Goal: Information Seeking & Learning: Learn about a topic

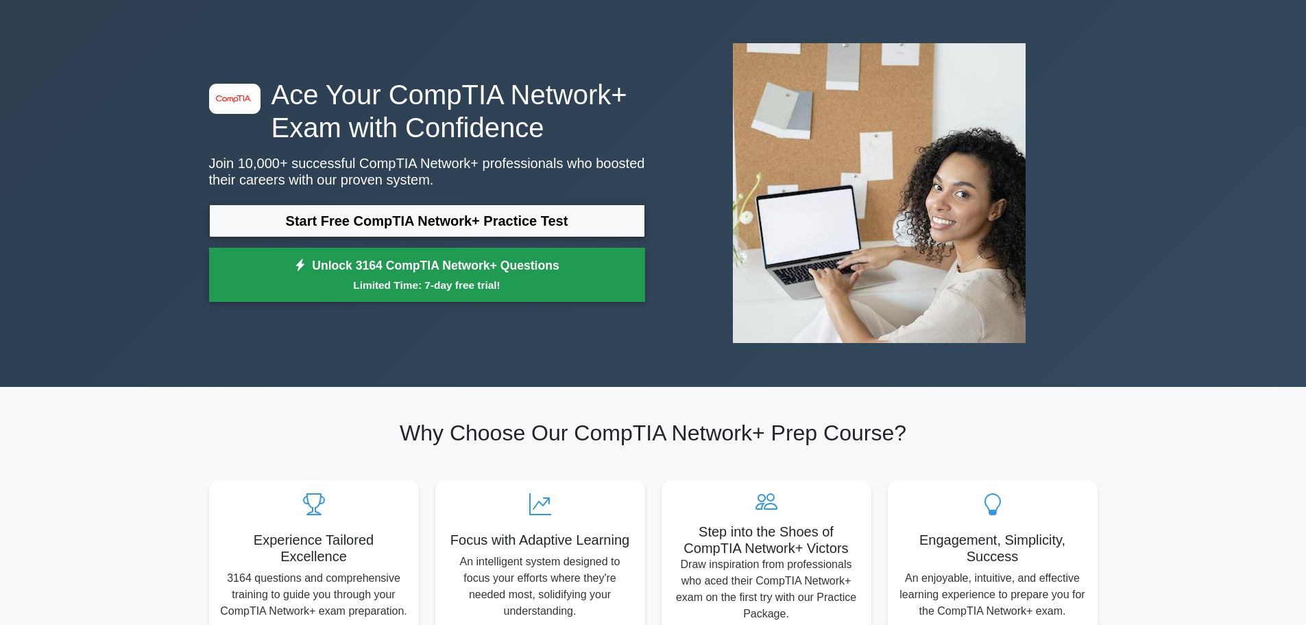
scroll to position [69, 0]
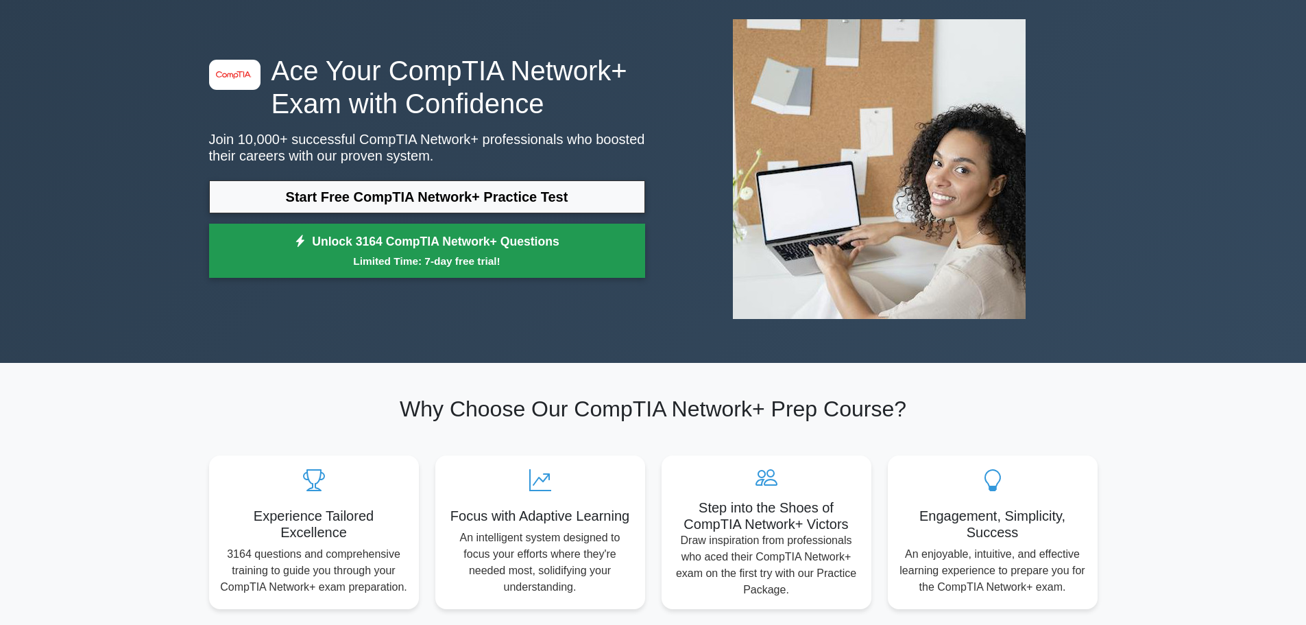
click at [552, 254] on small "Limited Time: 7-day free trial!" at bounding box center [427, 261] width 402 height 16
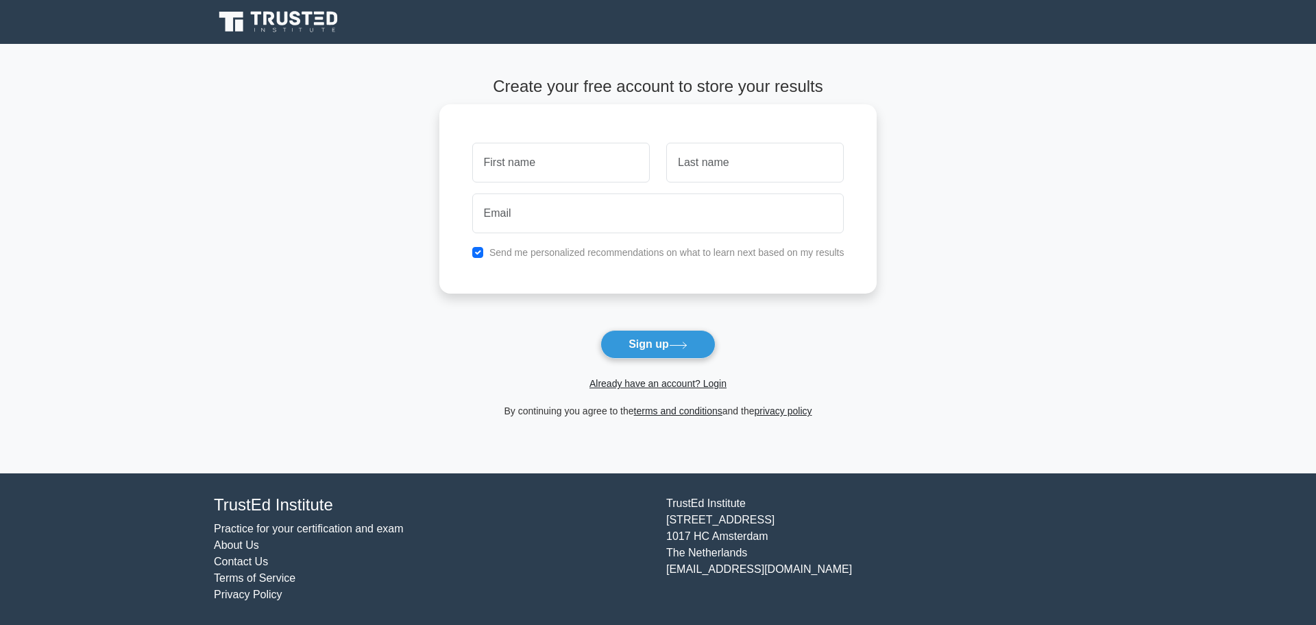
click at [559, 167] on input "text" at bounding box center [561, 163] width 178 height 40
type input "Muharrem"
type input "Cicek"
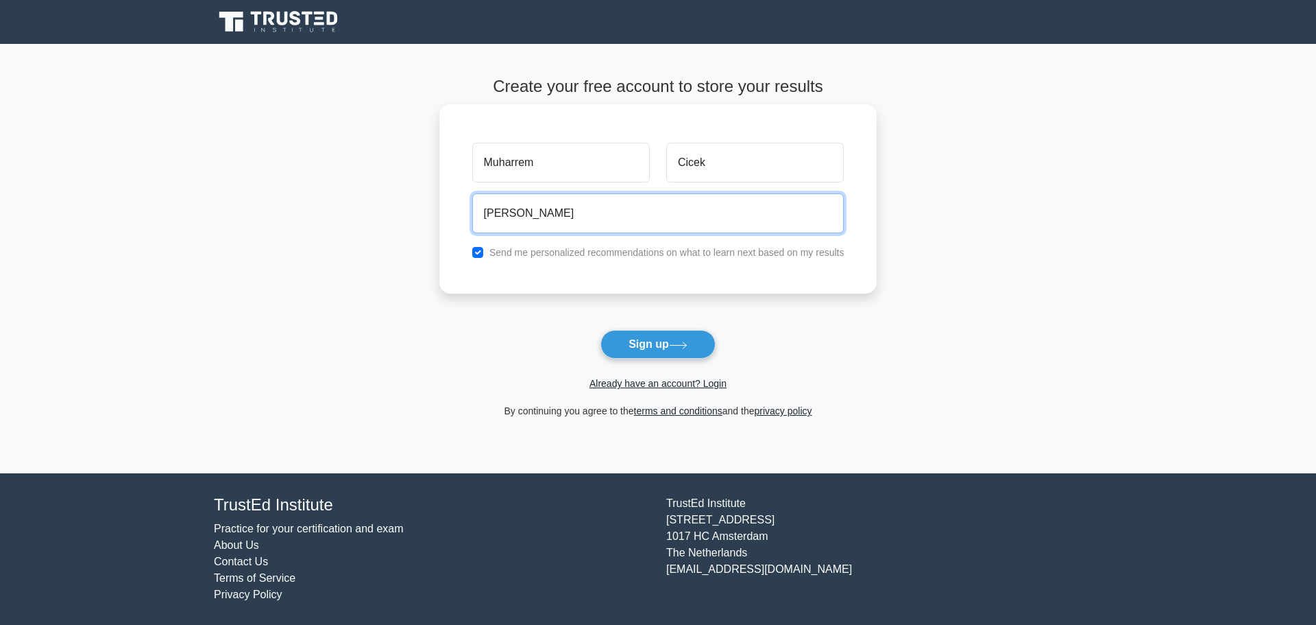
type input "muharremcicek07@gmail.com"
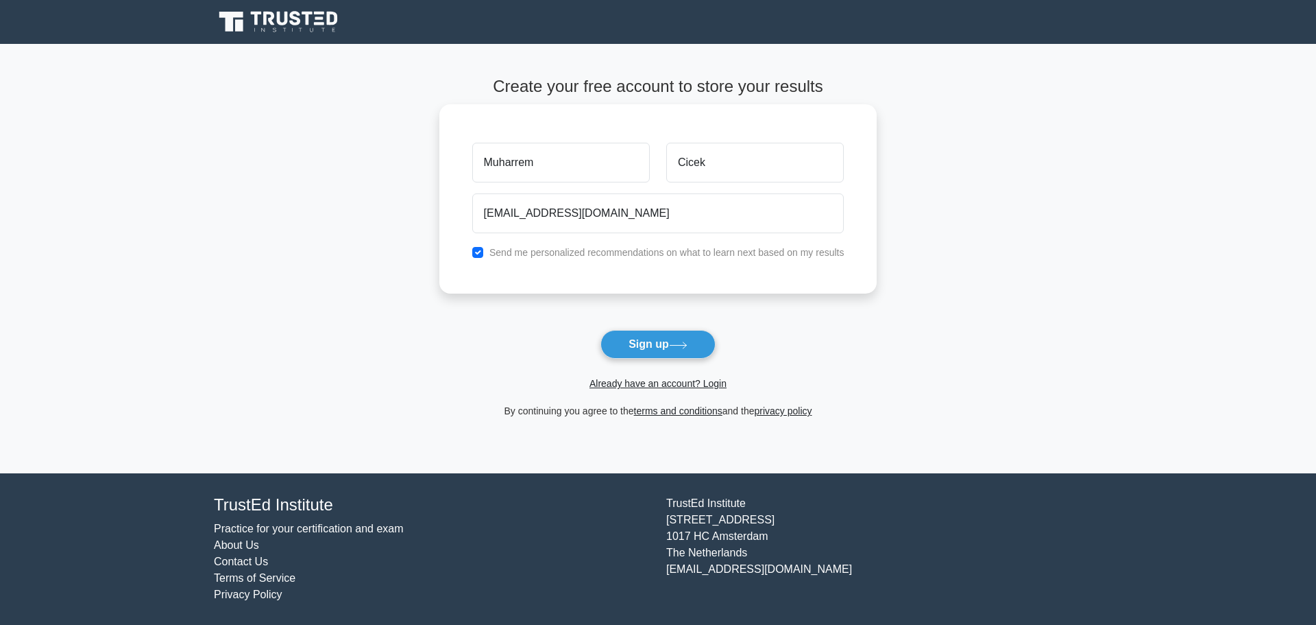
click at [601, 330] on button "Sign up" at bounding box center [658, 344] width 115 height 29
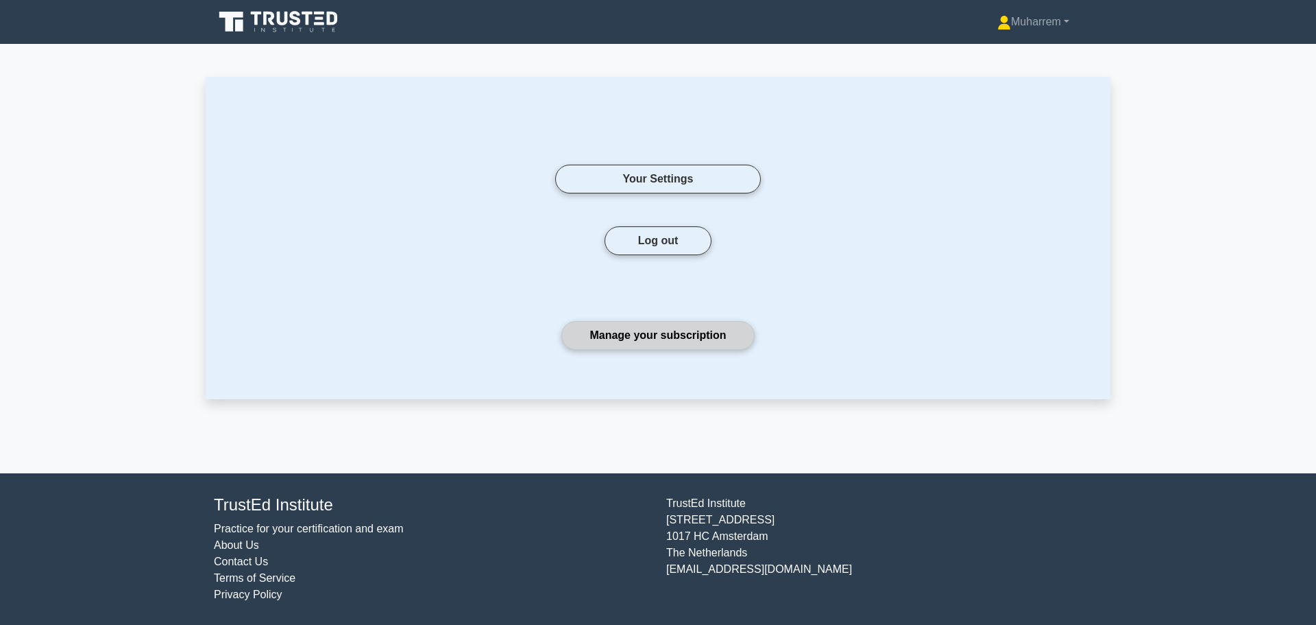
click at [652, 339] on link "Manage your subscription" at bounding box center [658, 335] width 193 height 29
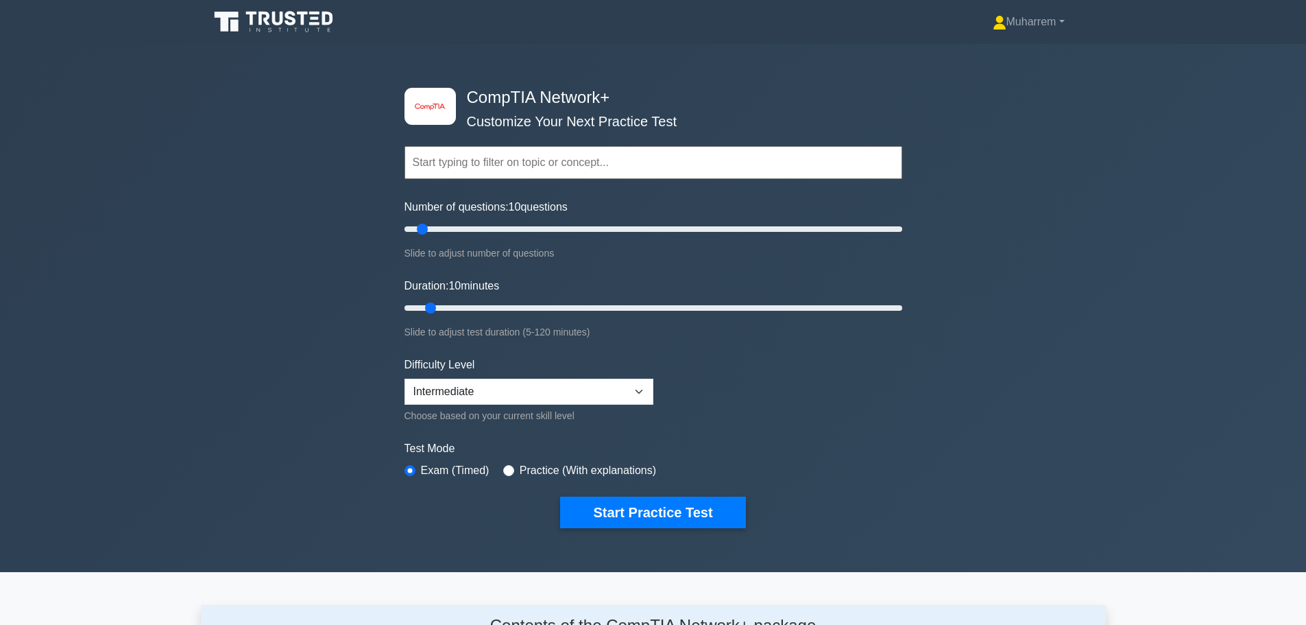
click at [493, 176] on input "text" at bounding box center [654, 162] width 498 height 33
click at [518, 387] on select "Beginner Intermediate Expert" at bounding box center [529, 391] width 249 height 26
click at [755, 390] on form "Topics Networking Concepts Infrastructure Network Operations Network Security N…" at bounding box center [654, 316] width 498 height 424
click at [446, 228] on input "Number of questions: 20 questions" at bounding box center [654, 229] width 498 height 16
type input "45"
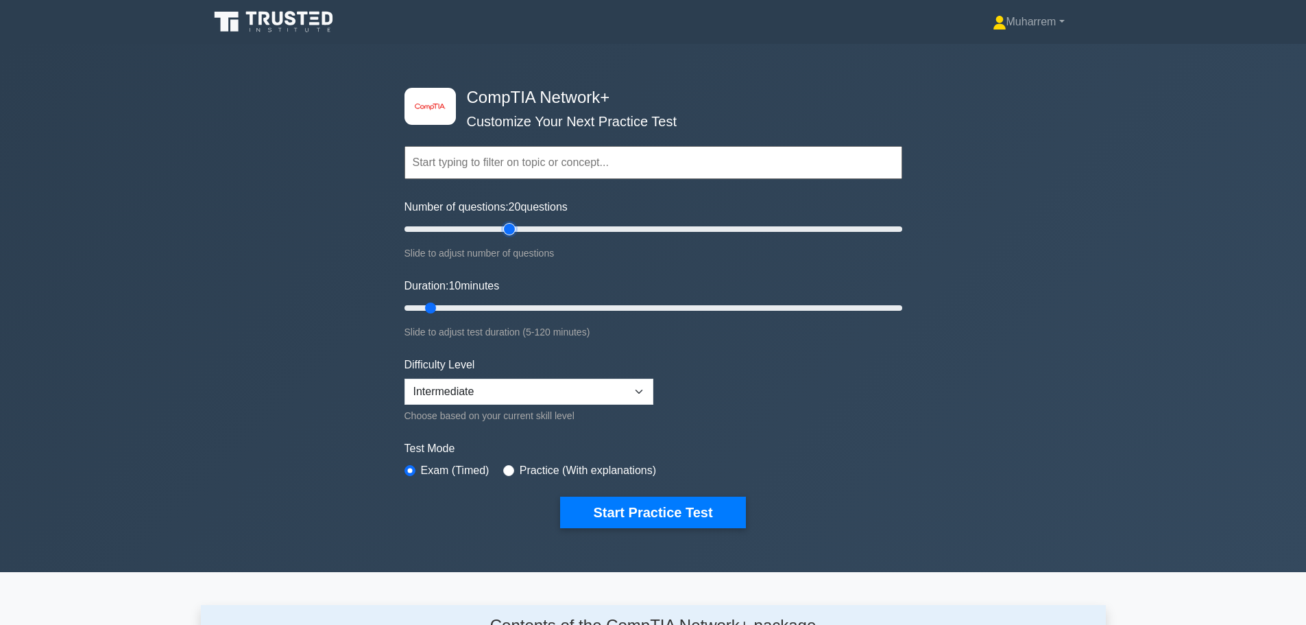
click at [515, 228] on input "Number of questions: 20 questions" at bounding box center [654, 229] width 498 height 16
click at [482, 168] on input "text" at bounding box center [654, 162] width 498 height 33
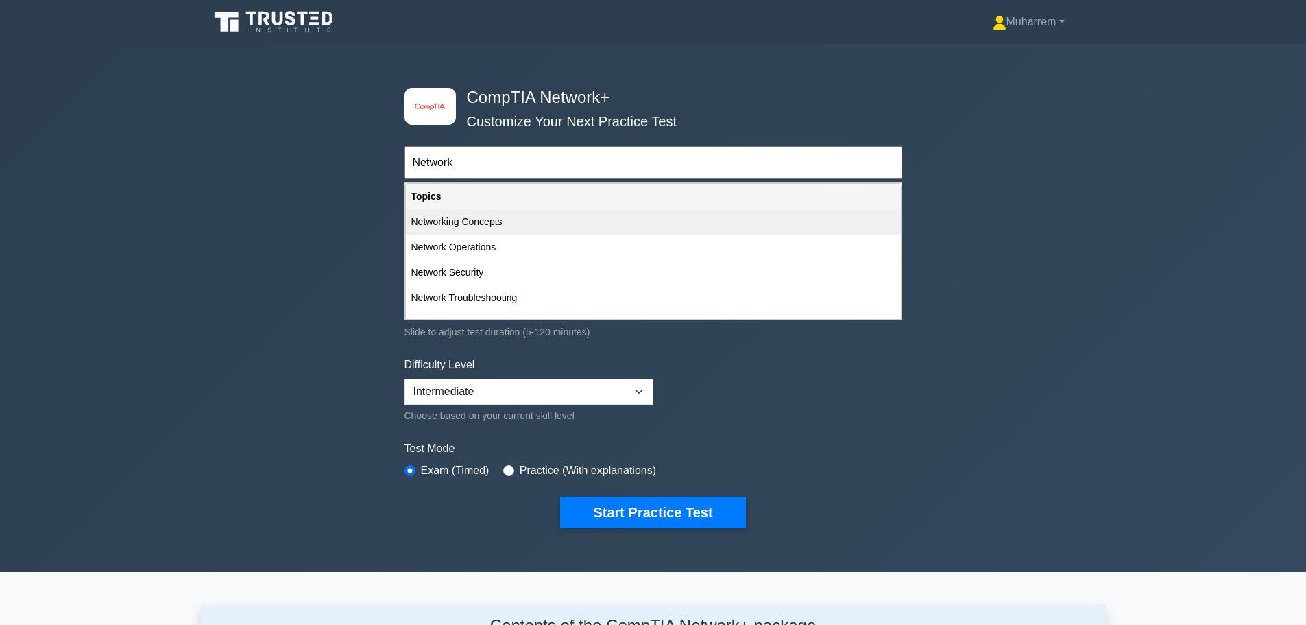
click at [505, 230] on div "Networking Concepts" at bounding box center [653, 221] width 495 height 25
type input "Networking Concepts"
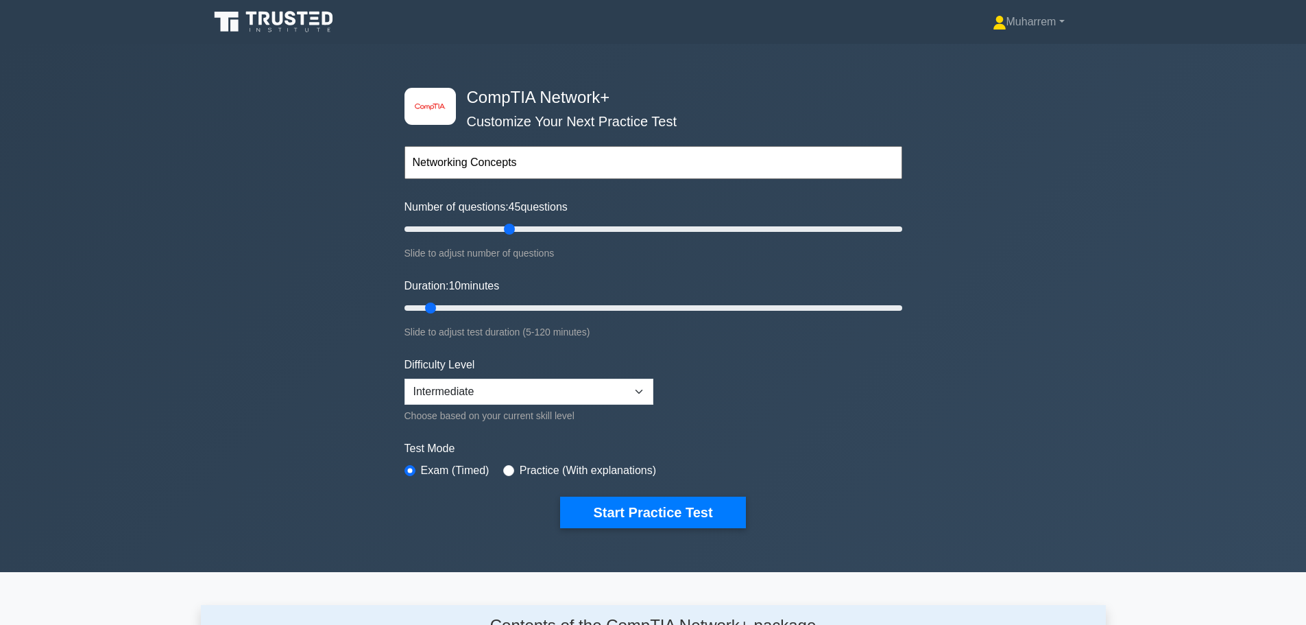
click at [572, 471] on label "Practice (With explanations)" at bounding box center [588, 470] width 136 height 16
click at [507, 466] on input "radio" at bounding box center [508, 470] width 11 height 11
radio input "true"
drag, startPoint x: 431, startPoint y: 308, endPoint x: 474, endPoint y: 315, distance: 43.8
type input "20"
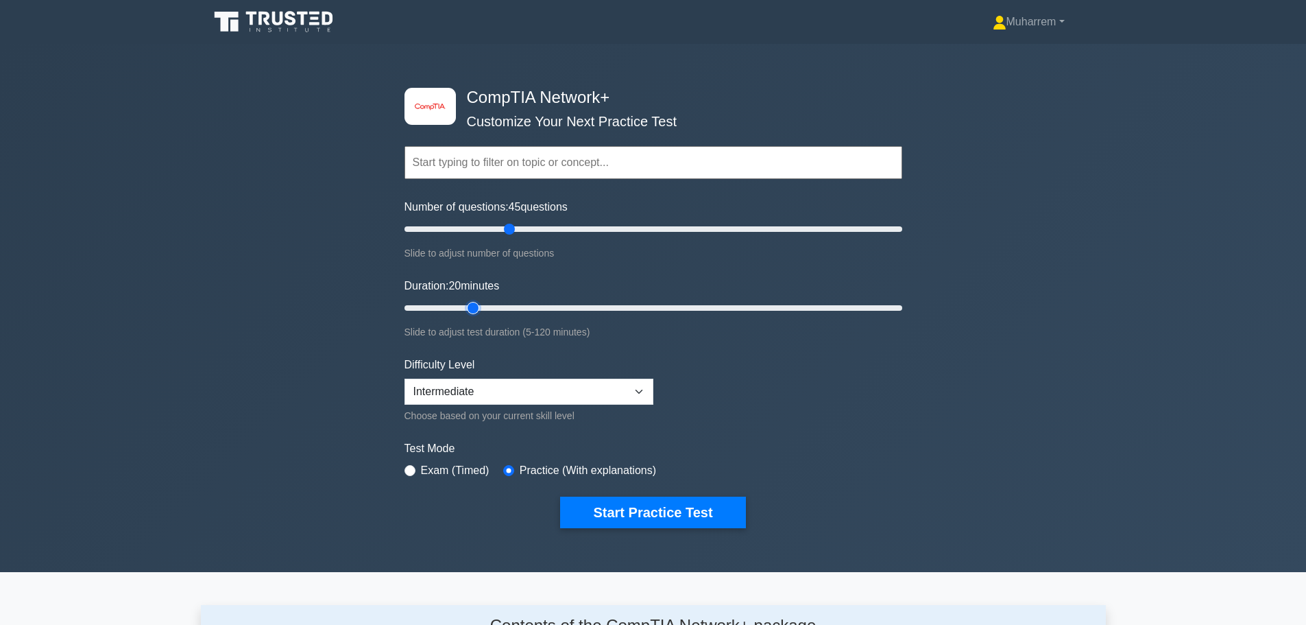
click at [474, 315] on input "Duration: 20 minutes" at bounding box center [654, 308] width 498 height 16
click at [642, 513] on button "Start Practice Test" at bounding box center [652, 512] width 185 height 32
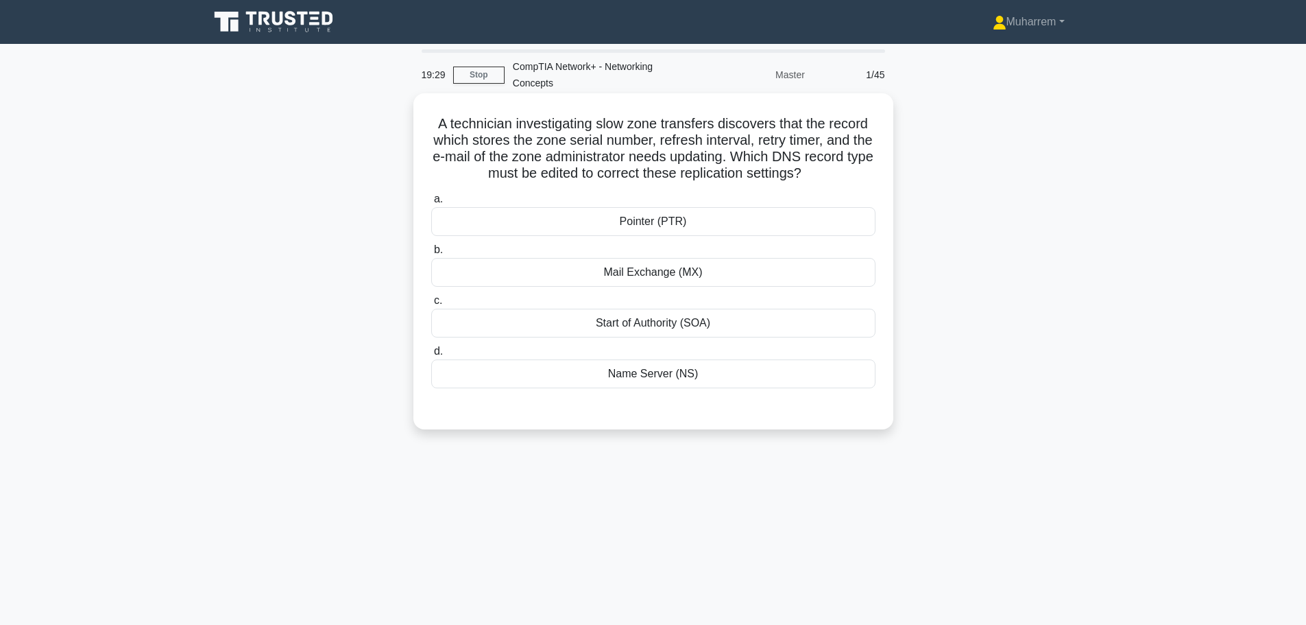
click at [624, 143] on h5 "A technician investigating slow zone transfers discovers that the record which …" at bounding box center [653, 148] width 447 height 67
click at [668, 365] on div "Name Server (NS)" at bounding box center [653, 373] width 444 height 29
click at [431, 356] on input "d. Name Server (NS)" at bounding box center [431, 351] width 0 height 9
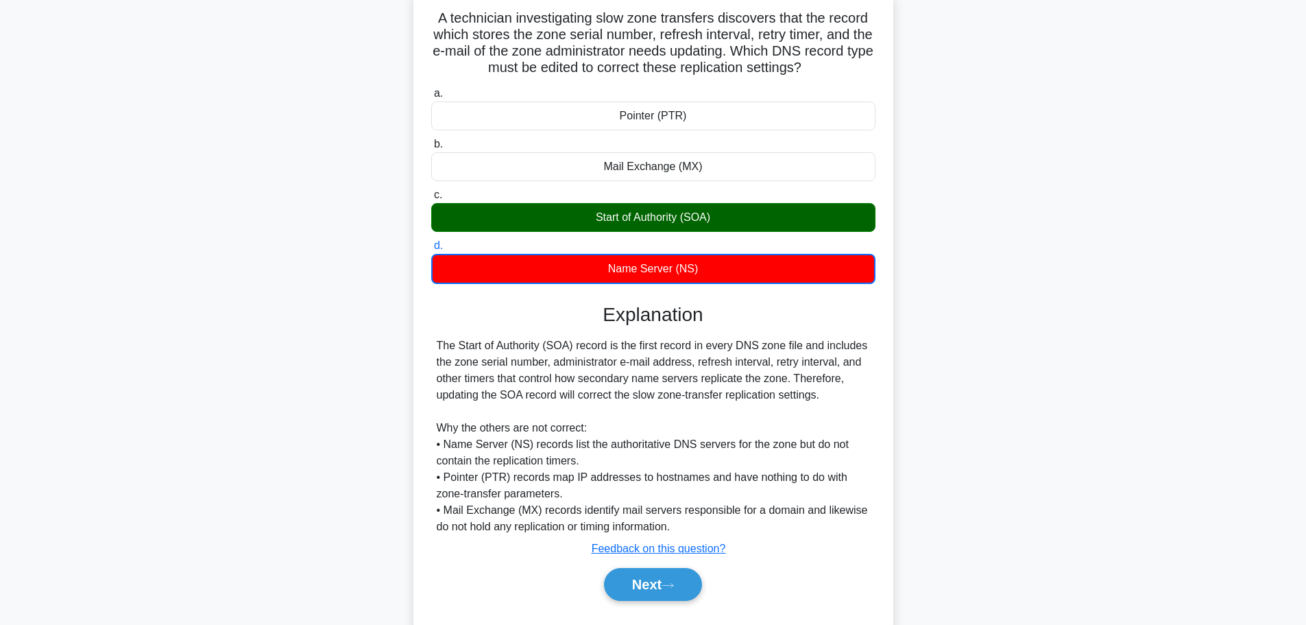
scroll to position [141, 0]
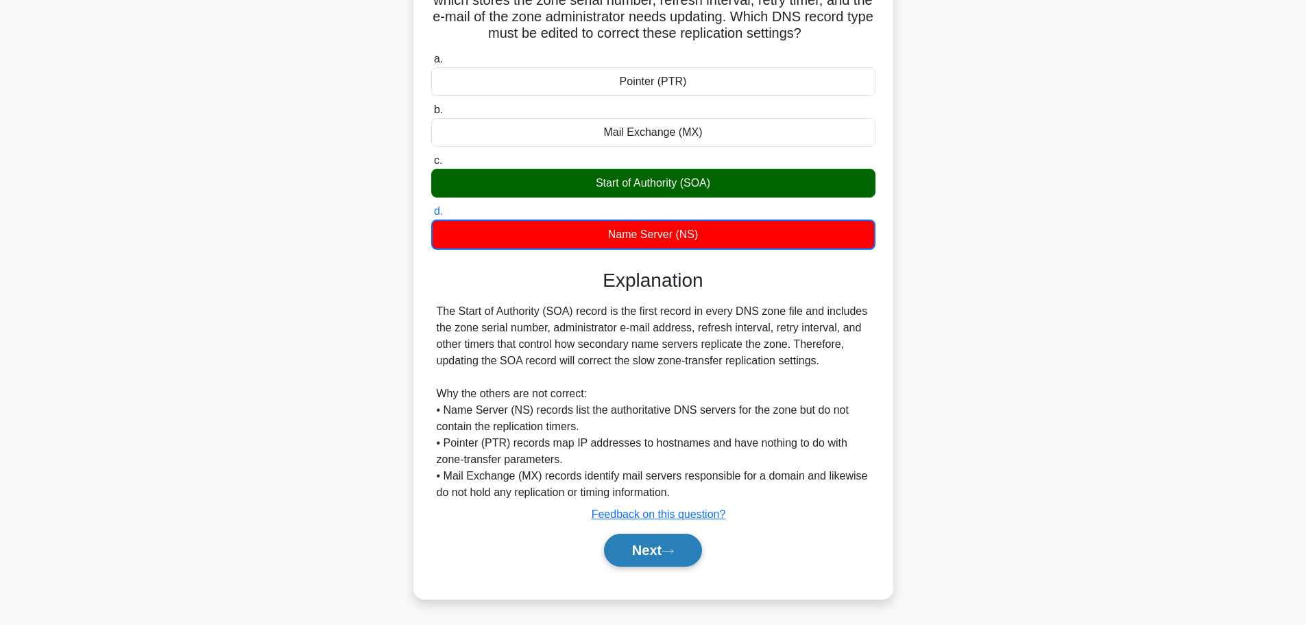
click at [654, 550] on button "Next" at bounding box center [653, 549] width 98 height 33
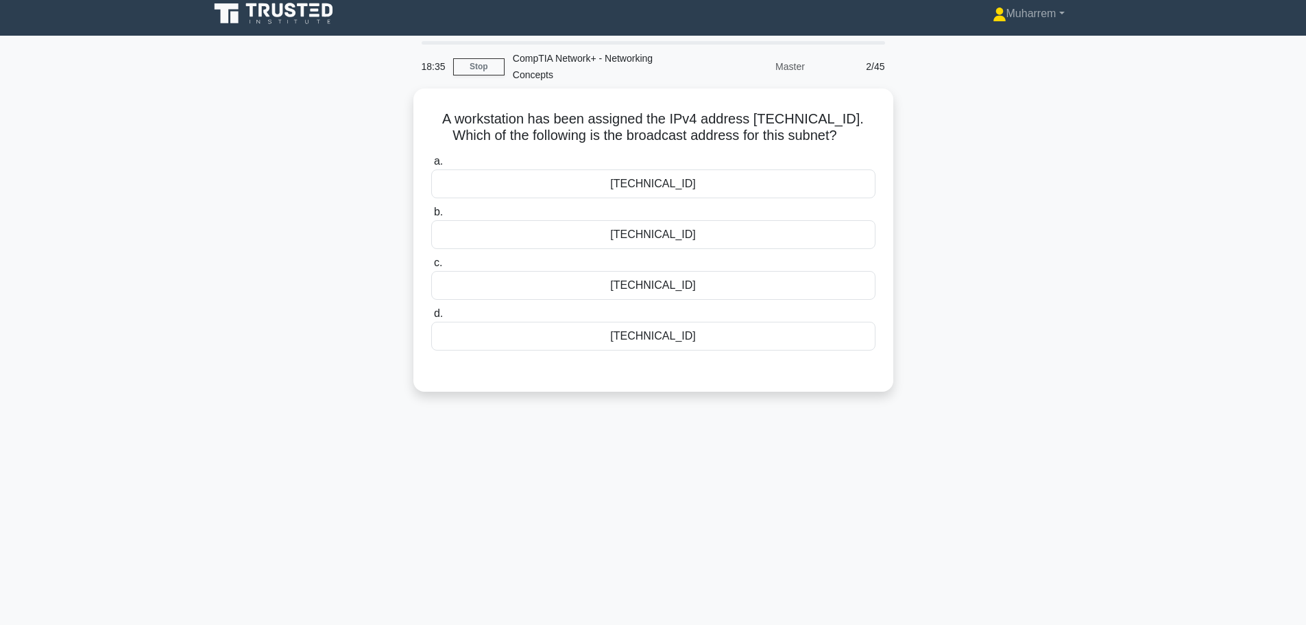
scroll to position [0, 0]
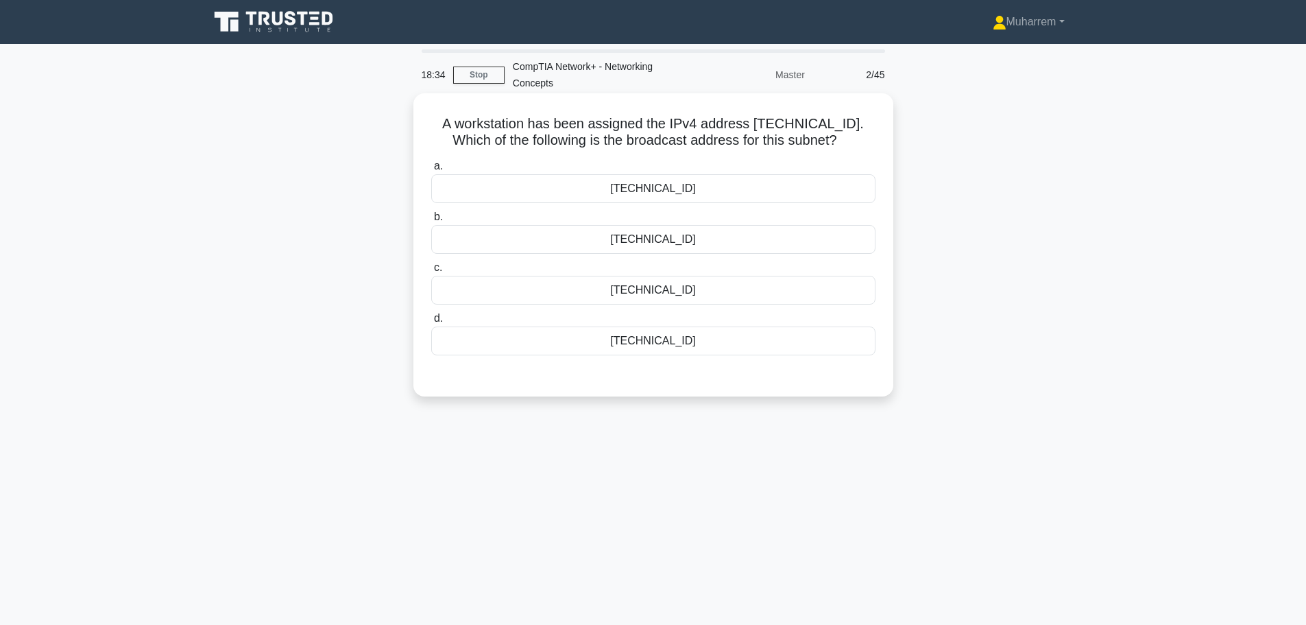
click at [738, 132] on h5 "A workstation has been assigned the IPv4 address [TECHNICAL_ID]. Which of the f…" at bounding box center [653, 132] width 447 height 34
click at [741, 235] on div "192.168.12.224" at bounding box center [653, 239] width 444 height 29
click at [431, 221] on input "b. 192.168.12.224" at bounding box center [431, 217] width 0 height 9
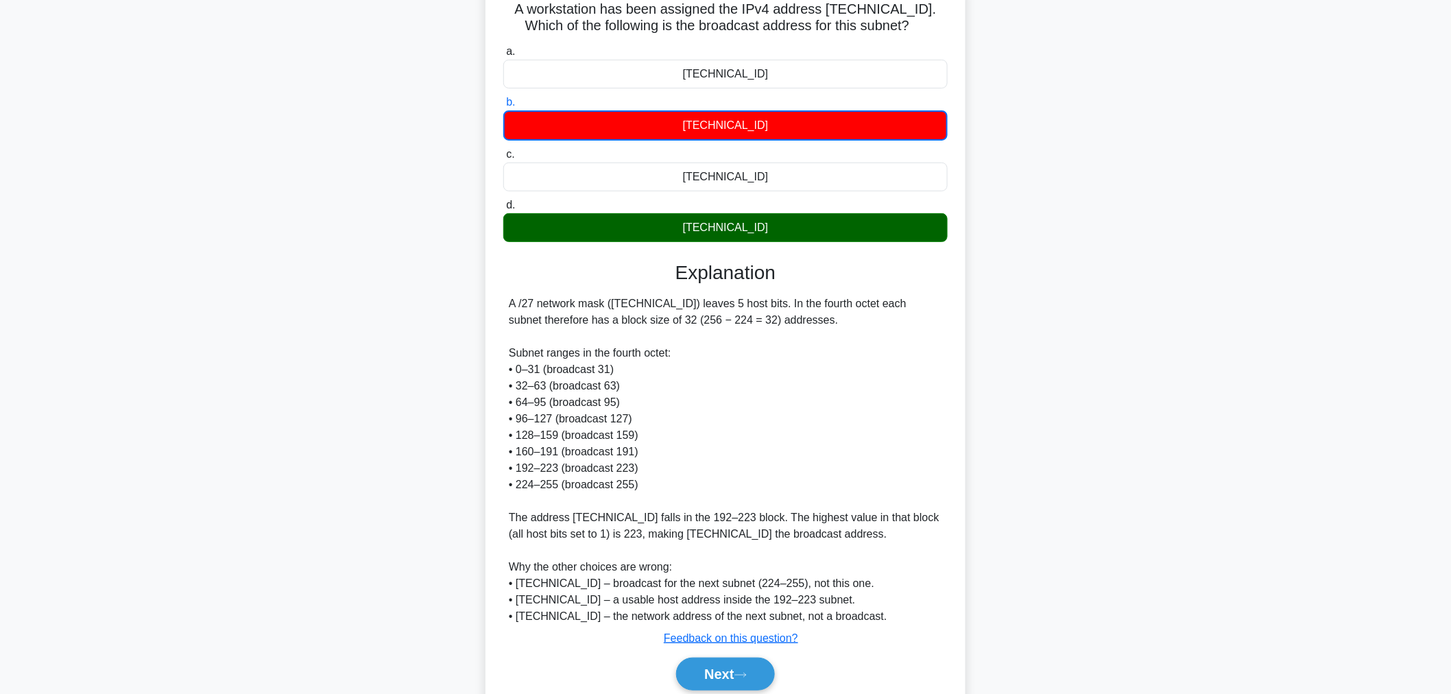
scroll to position [168, 0]
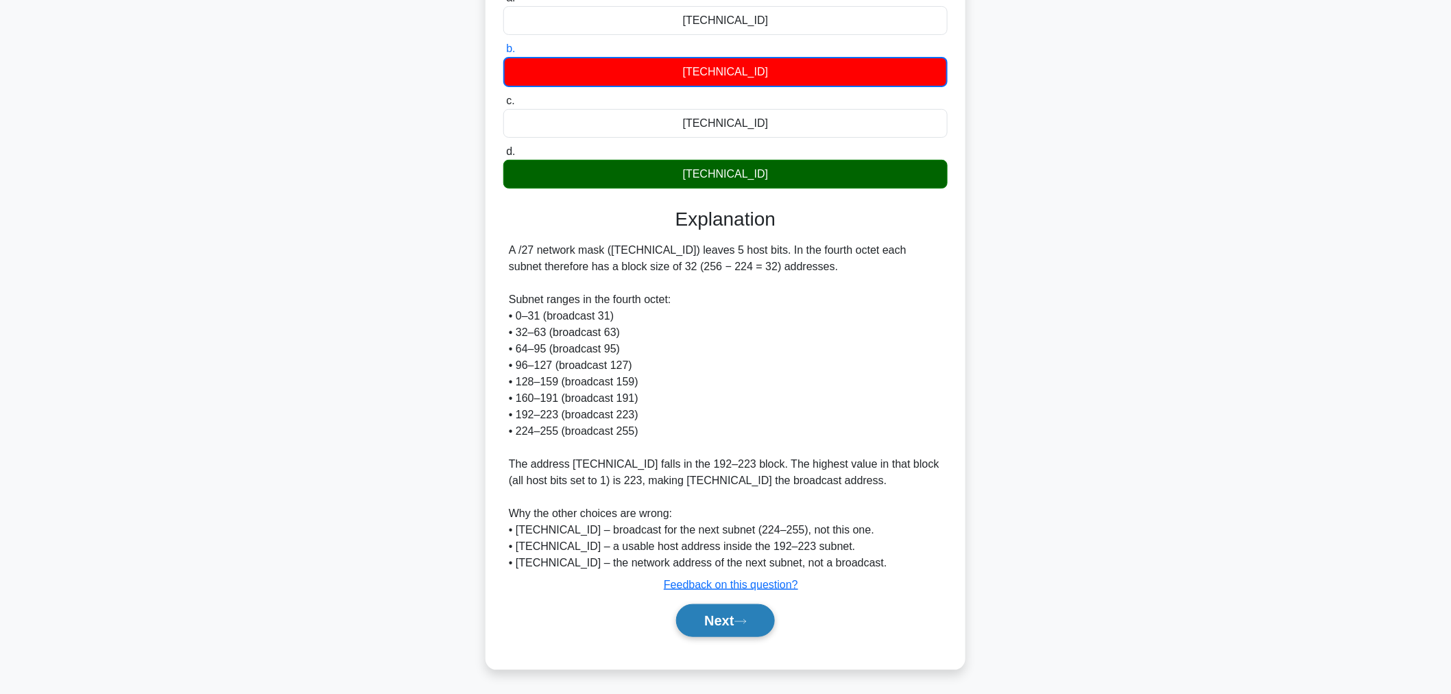
click at [727, 610] on button "Next" at bounding box center [725, 620] width 98 height 33
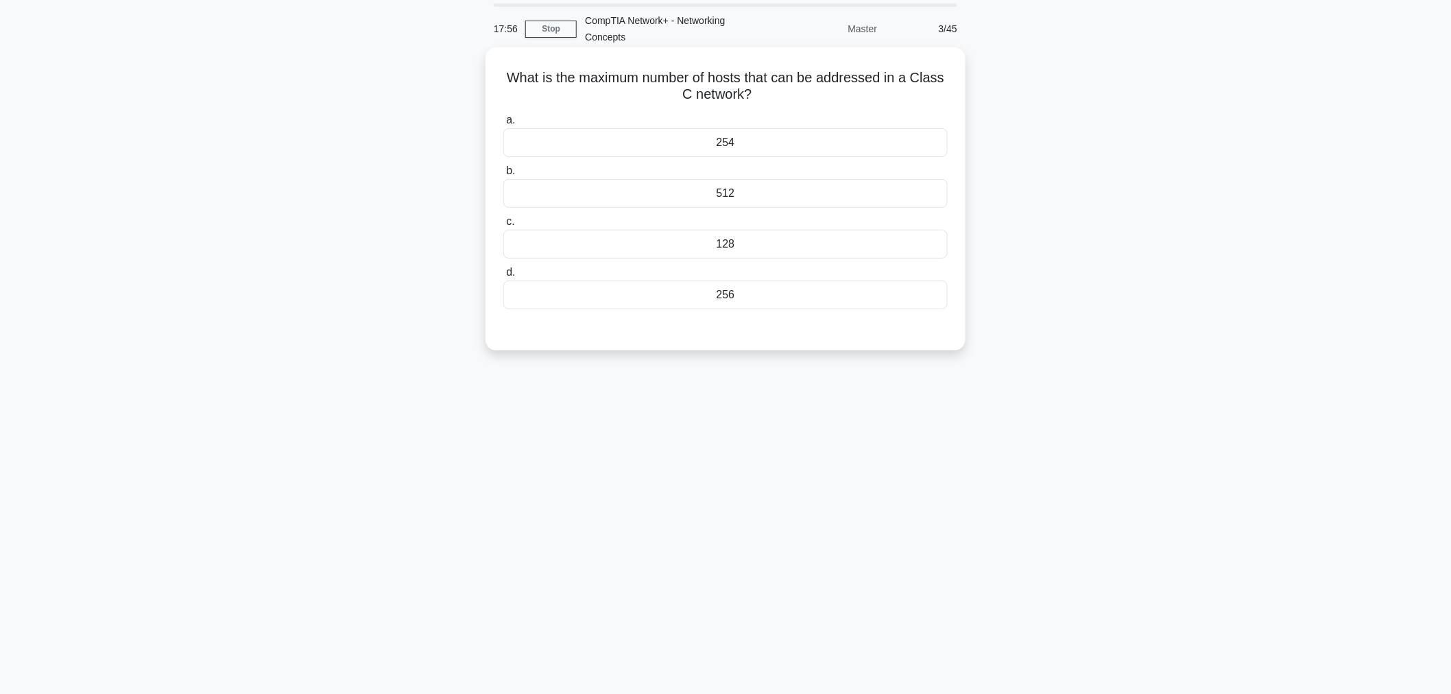
click at [756, 328] on div at bounding box center [725, 322] width 444 height 11
click at [760, 141] on div "254" at bounding box center [725, 142] width 444 height 29
click at [503, 125] on input "a. 254" at bounding box center [503, 120] width 0 height 9
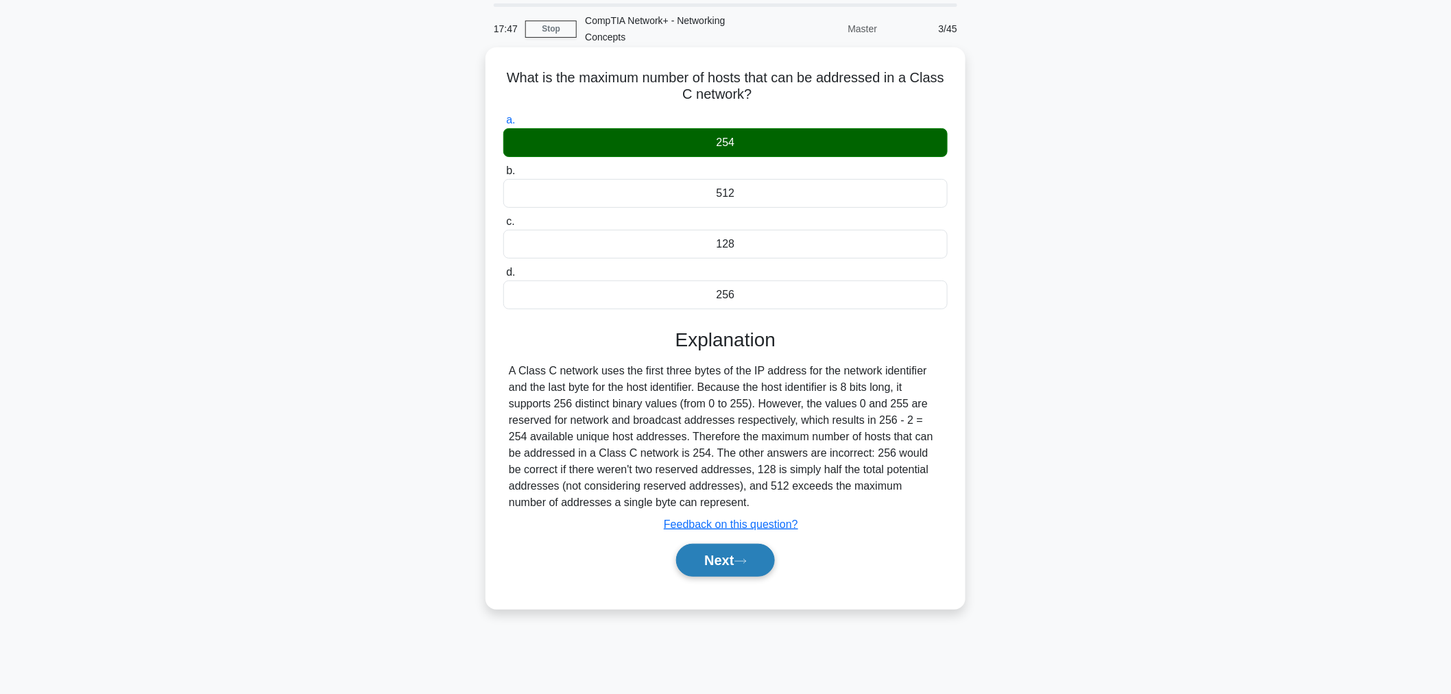
click at [738, 569] on button "Next" at bounding box center [725, 560] width 98 height 33
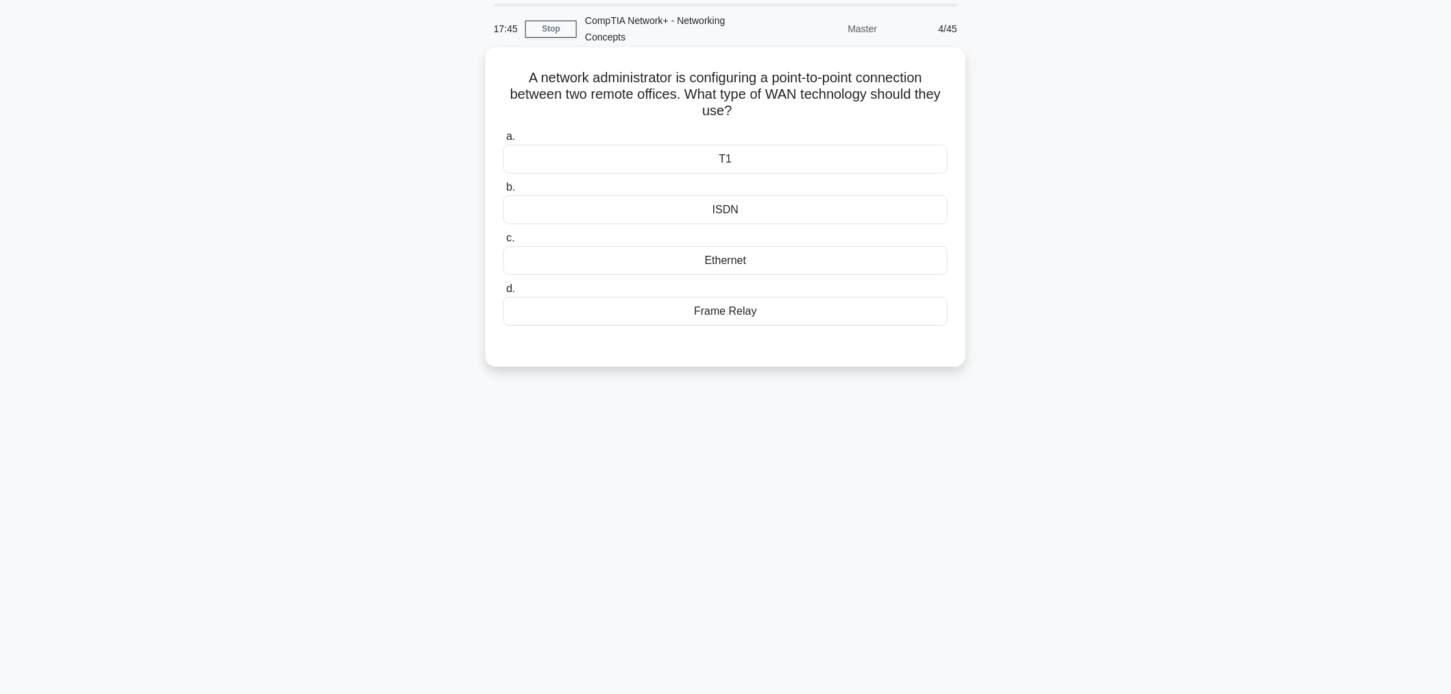
click at [819, 115] on h5 "A network administrator is configuring a point-to-point connection between two …" at bounding box center [725, 94] width 447 height 51
click at [773, 217] on div "ISDN" at bounding box center [725, 209] width 444 height 29
click at [503, 192] on input "b. ISDN" at bounding box center [503, 187] width 0 height 9
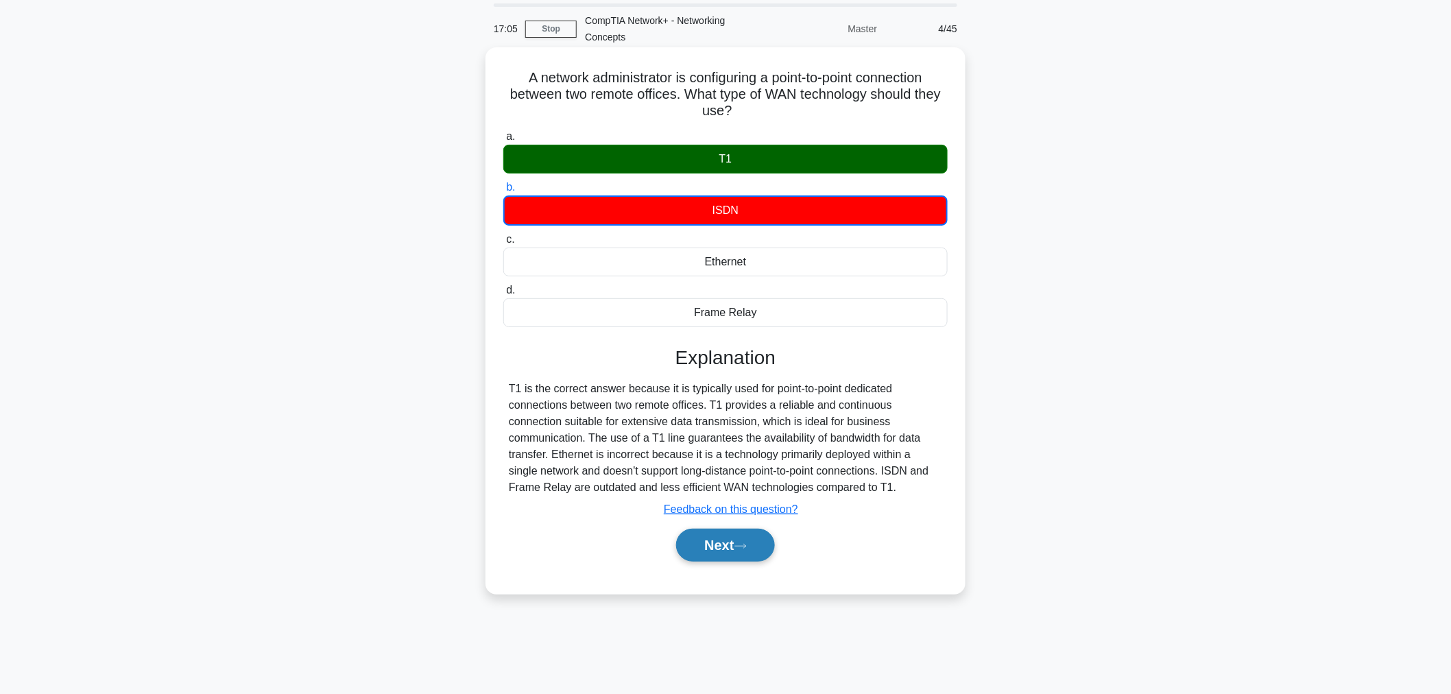
click at [708, 551] on button "Next" at bounding box center [725, 545] width 98 height 33
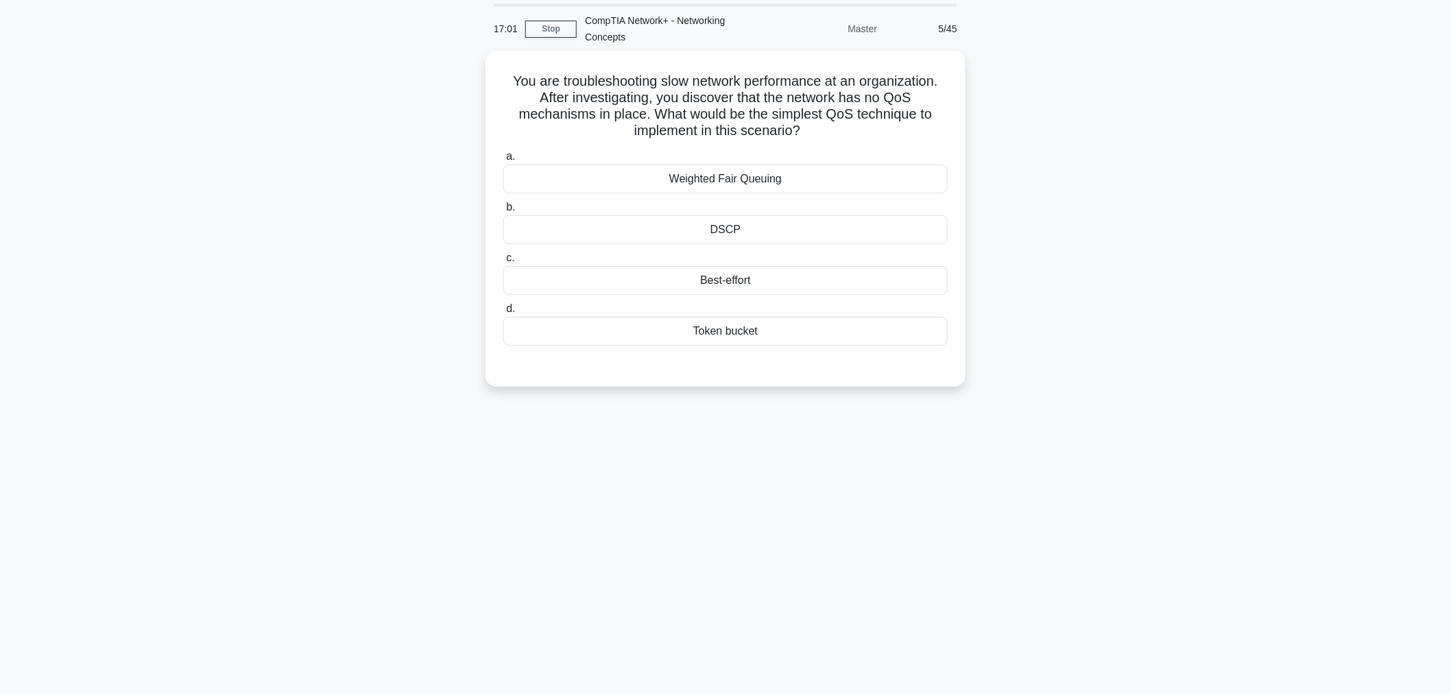
click at [684, 477] on div "17:01 Stop CompTIA Network+ - Networking Concepts Master 5/45 You are troublesh…" at bounding box center [725, 346] width 905 height 686
click at [695, 106] on h5 "You are troubleshooting slow network performance at an organization. After inve…" at bounding box center [725, 102] width 447 height 67
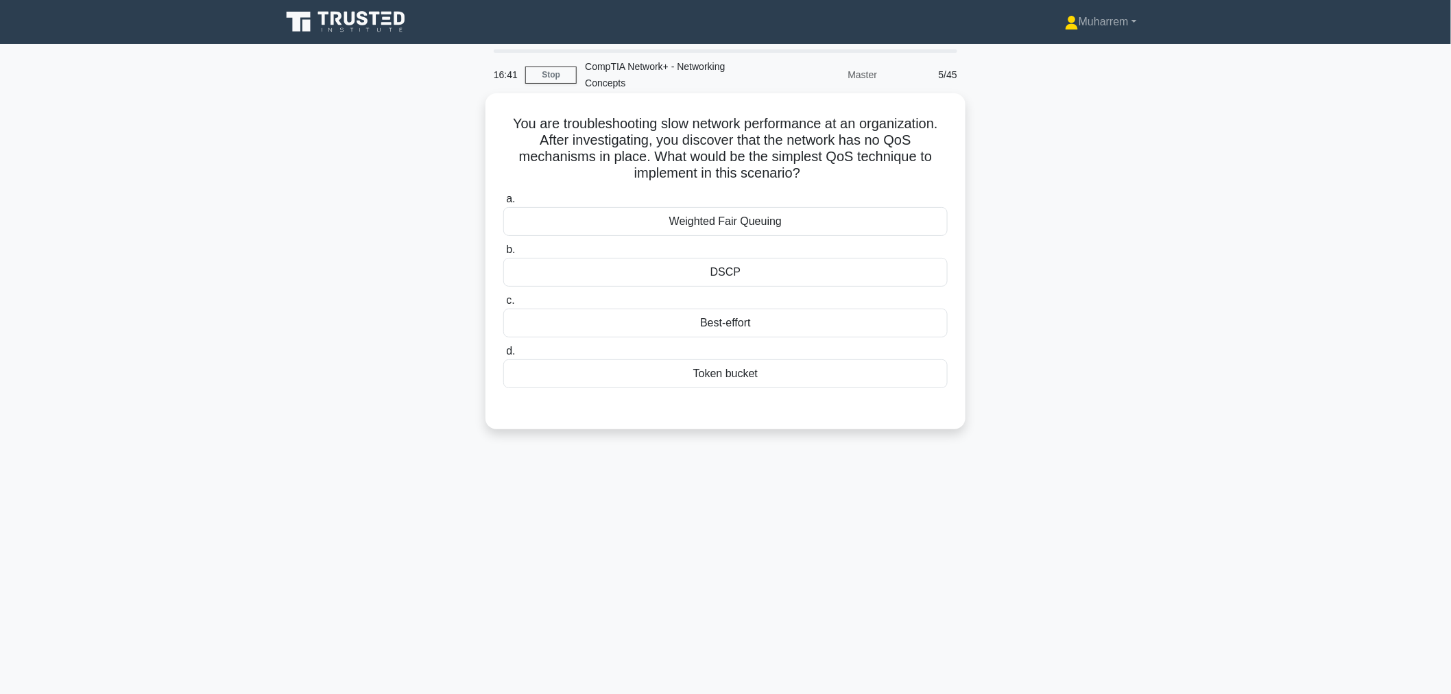
click at [801, 312] on div "Best-effort" at bounding box center [725, 323] width 444 height 29
click at [503, 305] on input "c. Best-effort" at bounding box center [503, 300] width 0 height 9
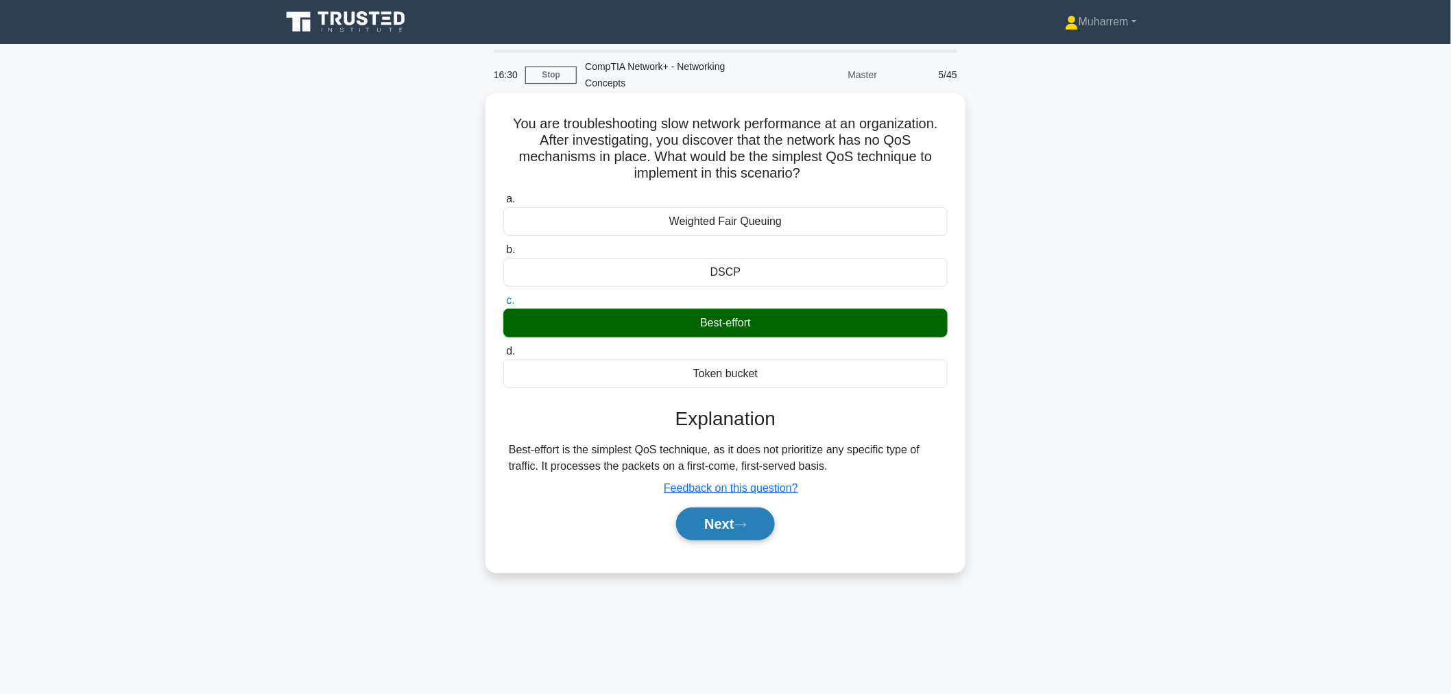
click at [734, 520] on button "Next" at bounding box center [725, 523] width 98 height 33
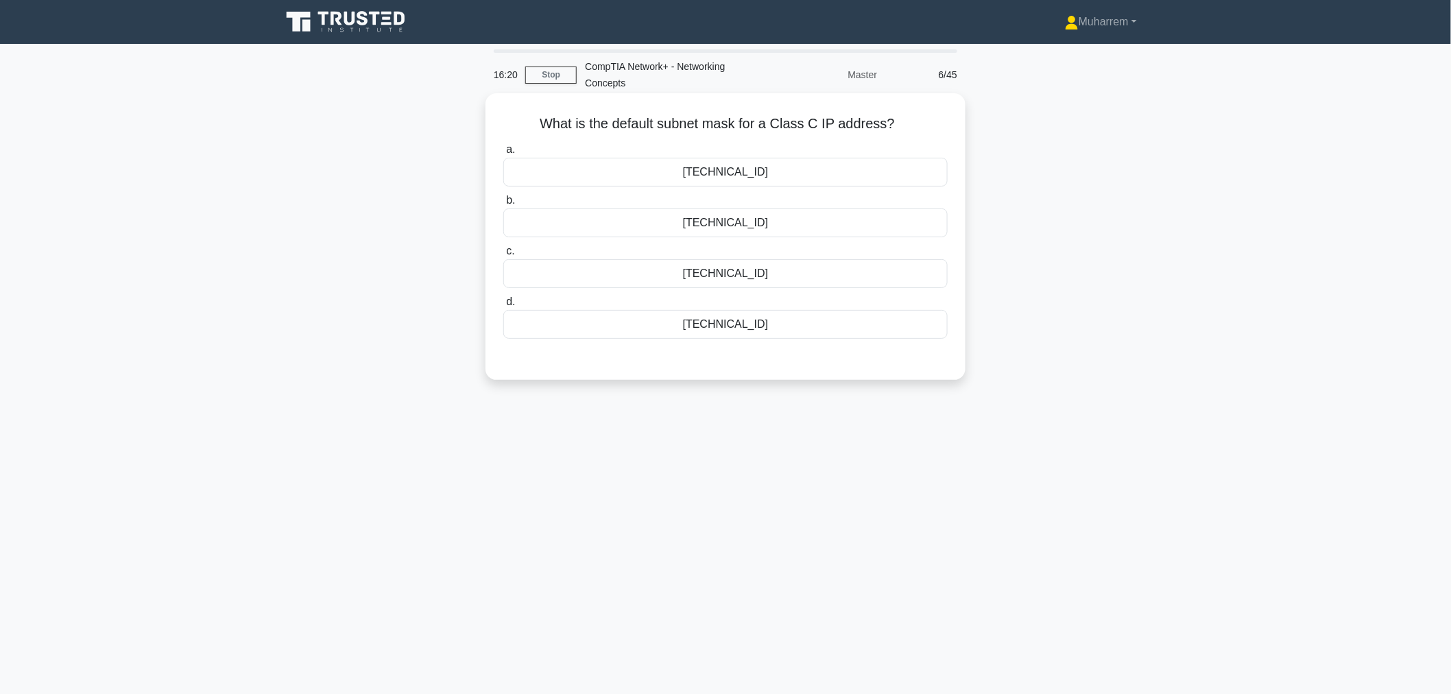
click at [773, 171] on div "255.0.0.0" at bounding box center [725, 172] width 444 height 29
click at [503, 154] on input "a. 255.0.0.0" at bounding box center [503, 149] width 0 height 9
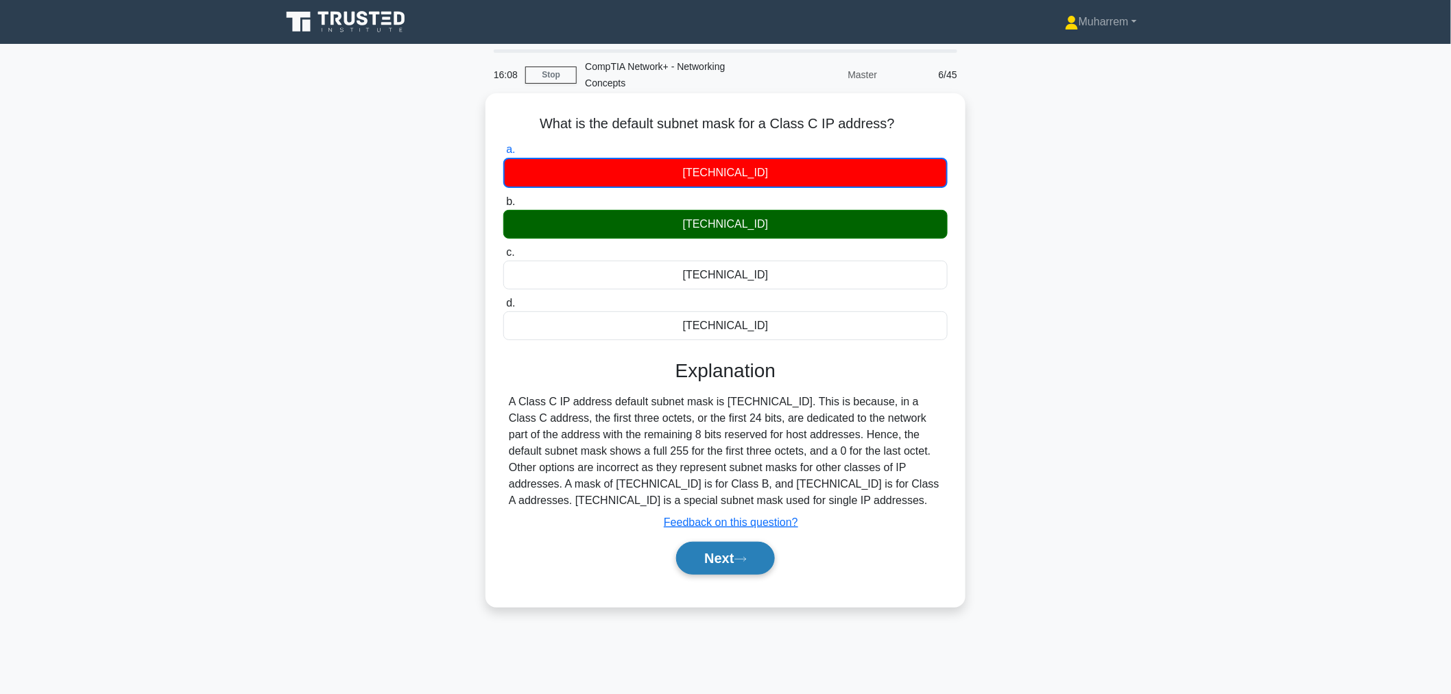
click at [738, 569] on button "Next" at bounding box center [725, 558] width 98 height 33
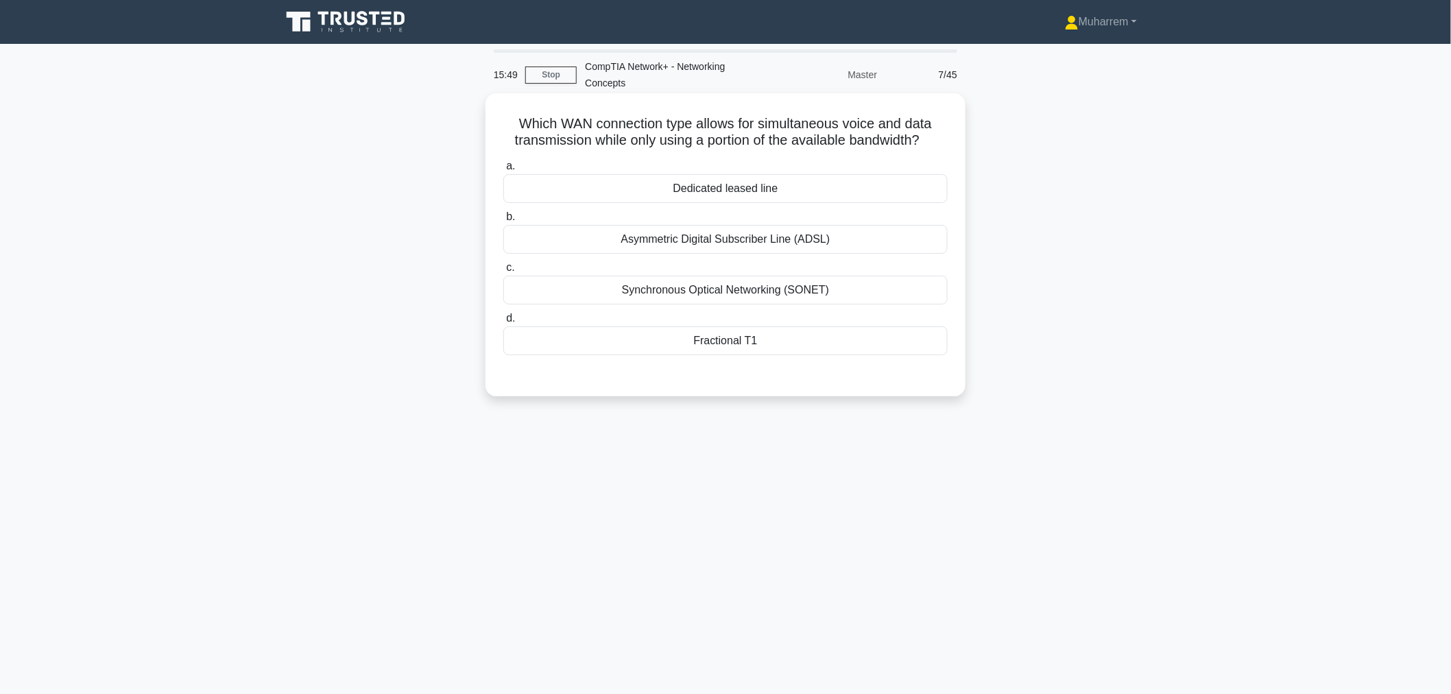
click at [734, 244] on div "Asymmetric Digital Subscriber Line (ADSL)" at bounding box center [725, 239] width 444 height 29
click at [503, 221] on input "b. Asymmetric Digital Subscriber Line (ADSL)" at bounding box center [503, 217] width 0 height 9
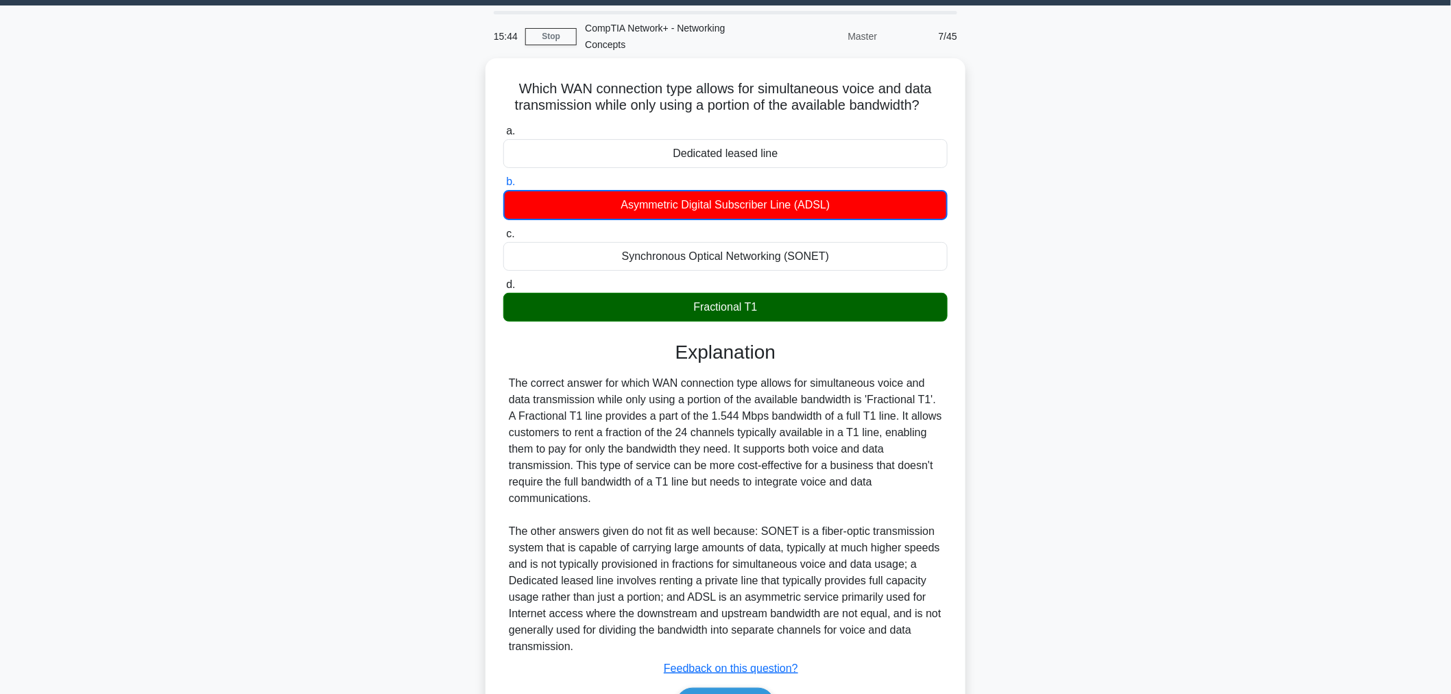
scroll to position [76, 0]
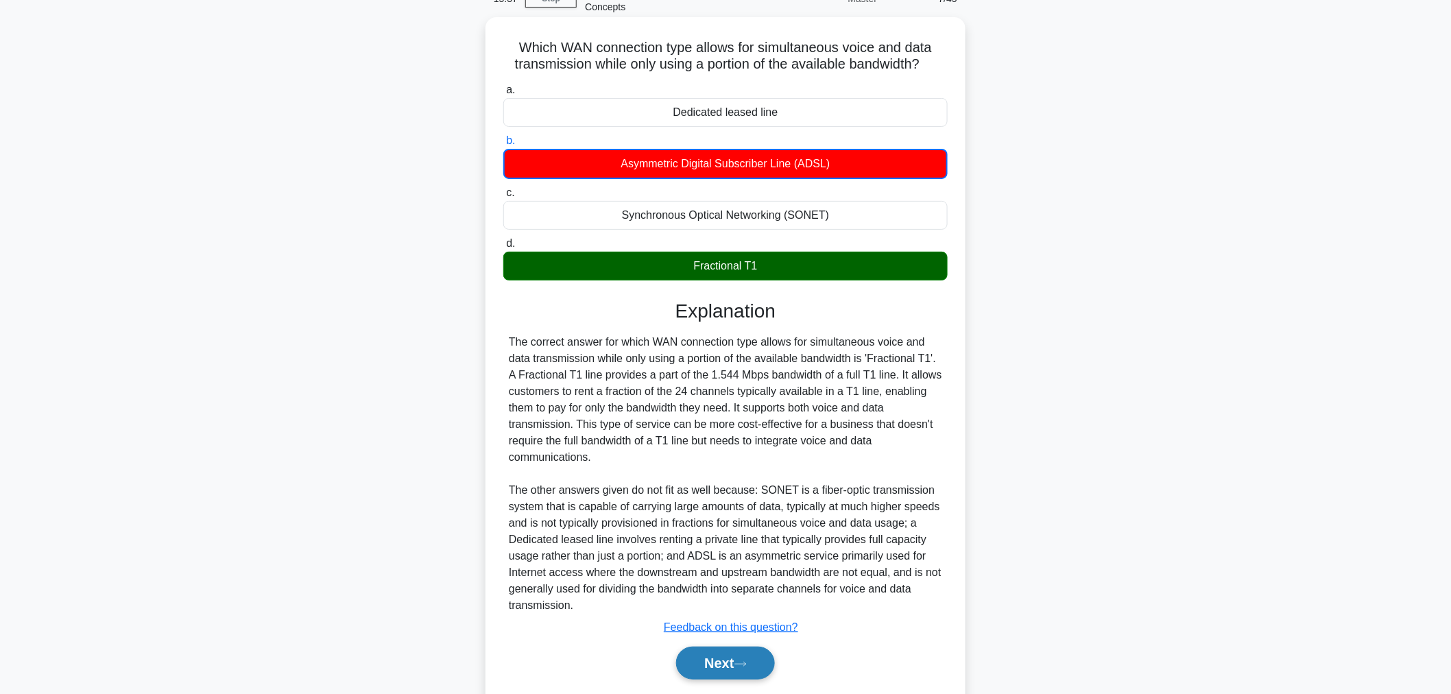
click at [716, 624] on button "Next" at bounding box center [725, 663] width 98 height 33
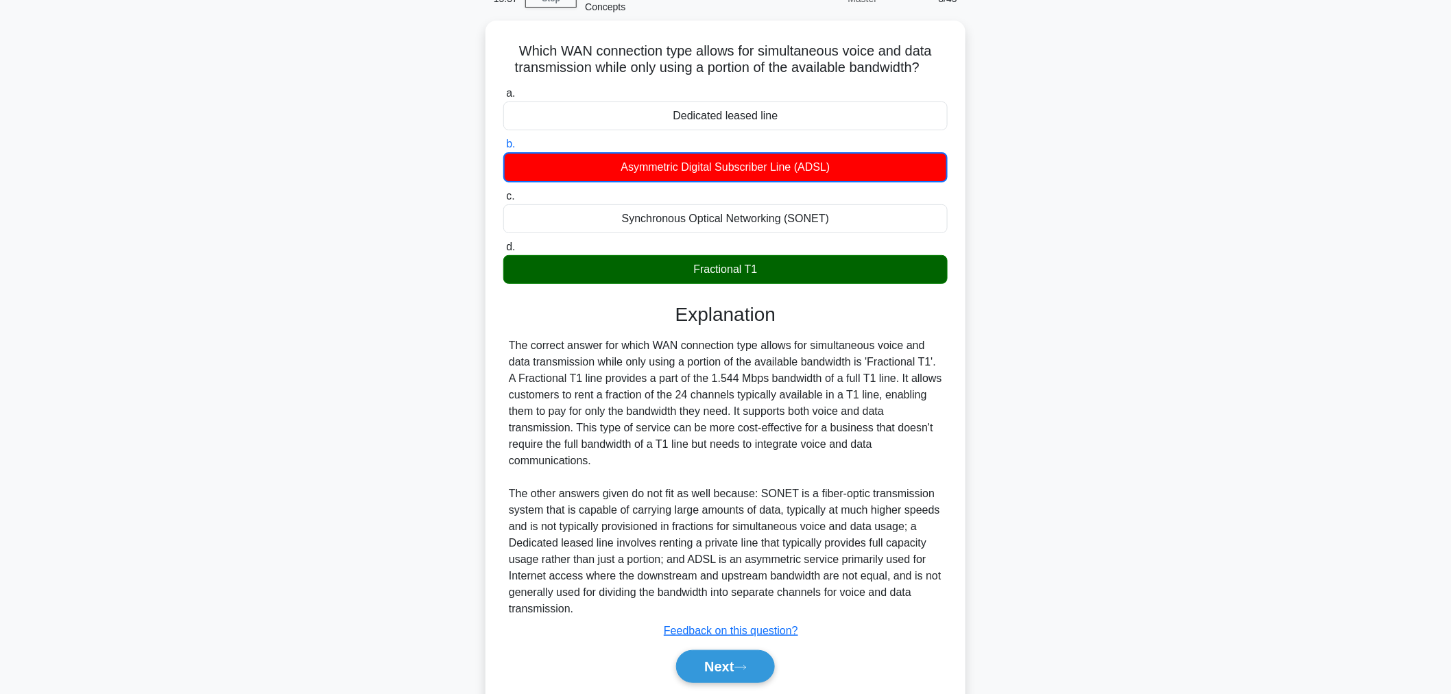
scroll to position [46, 0]
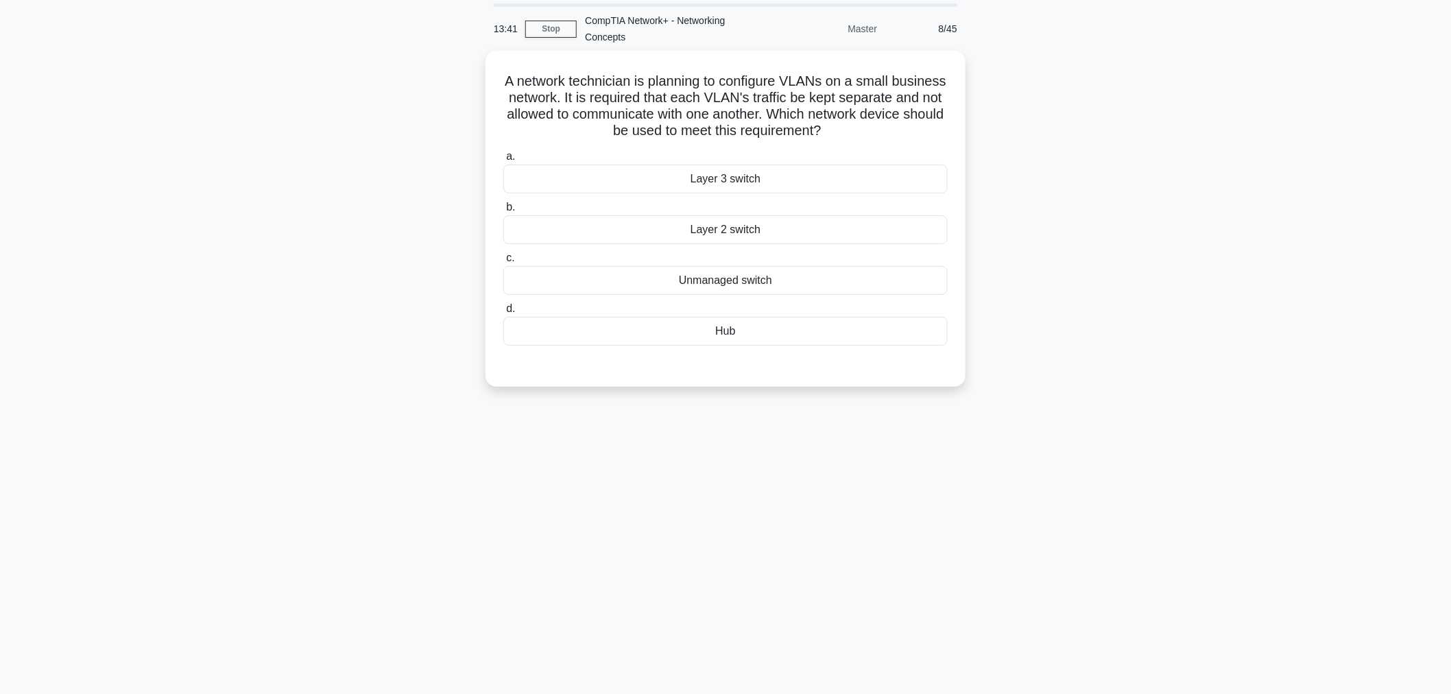
click at [710, 479] on div "13:41 Stop CompTIA Network+ - Networking Concepts Master 8/45 A network technic…" at bounding box center [725, 346] width 905 height 686
click at [770, 266] on div "Unmanaged switch" at bounding box center [725, 277] width 444 height 29
click at [503, 259] on input "c. Unmanaged switch" at bounding box center [503, 254] width 0 height 9
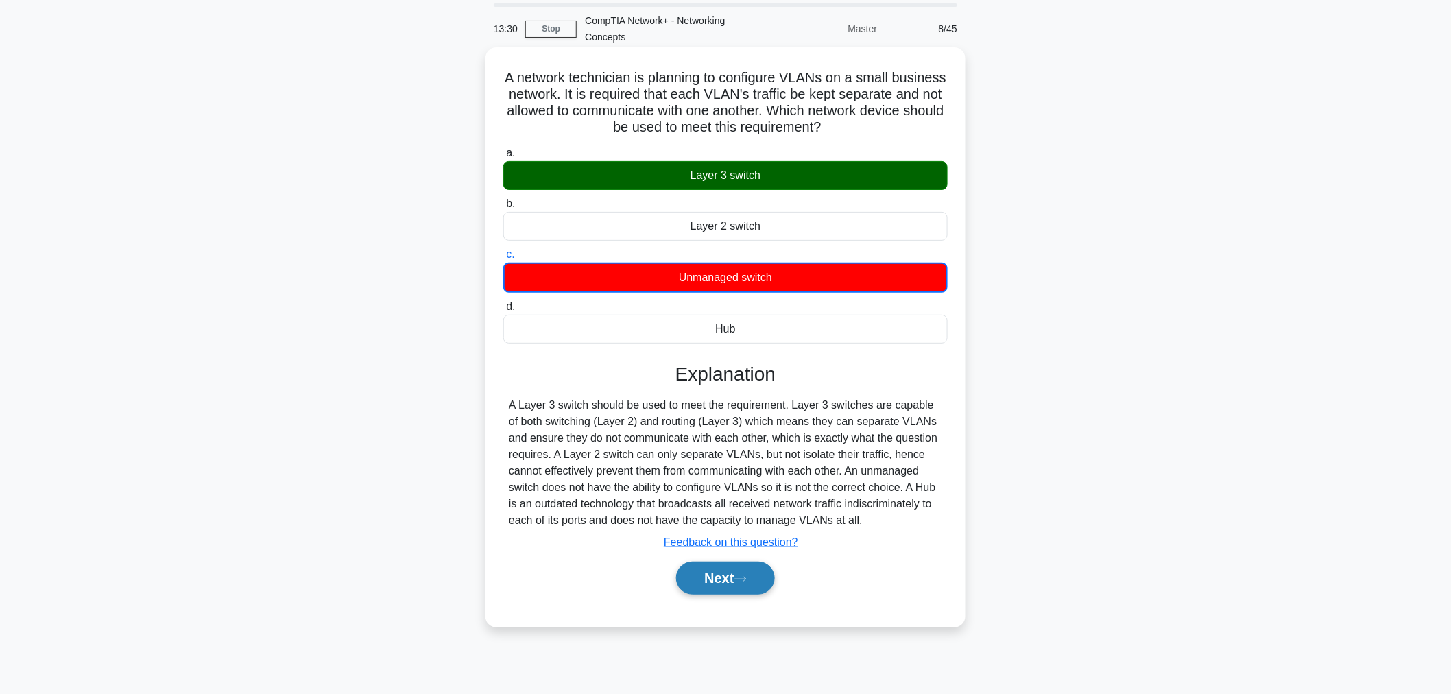
click at [759, 571] on button "Next" at bounding box center [725, 578] width 98 height 33
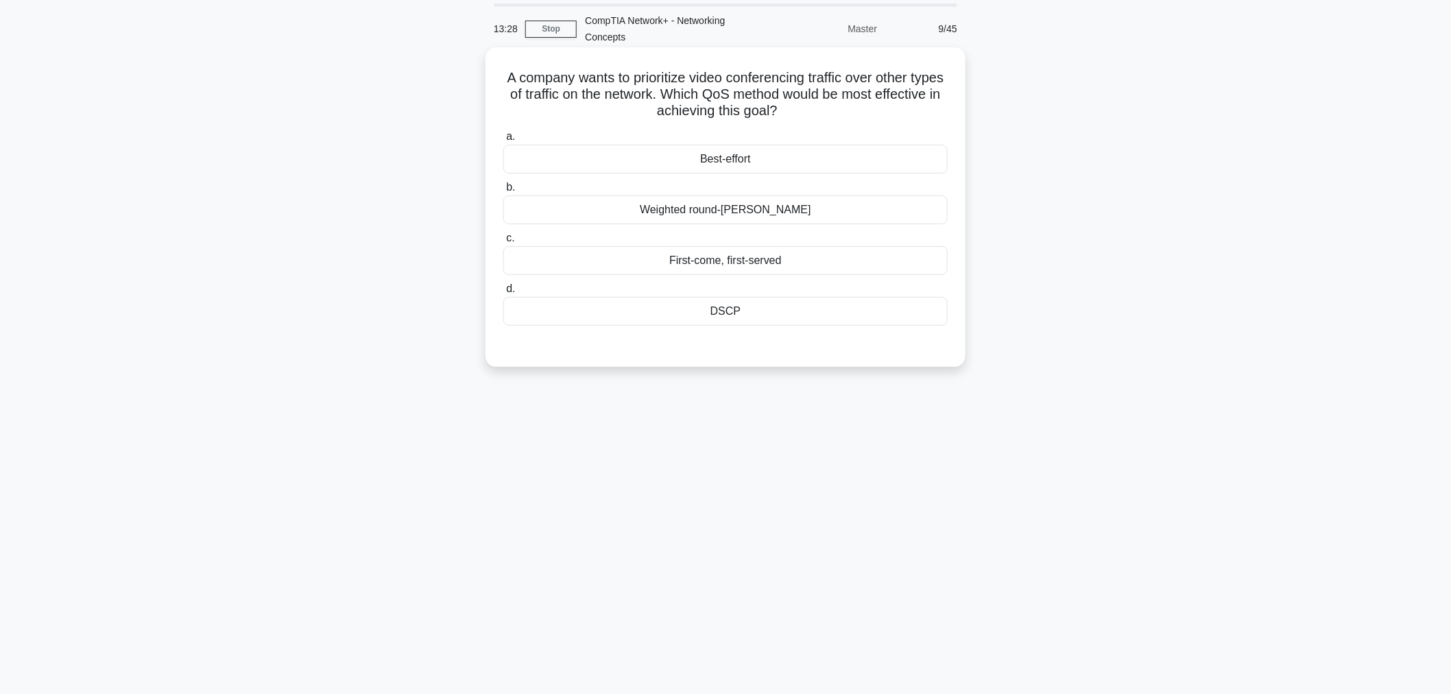
click at [758, 161] on div "Best-effort" at bounding box center [725, 159] width 444 height 29
click at [503, 141] on input "a. Best-effort" at bounding box center [503, 136] width 0 height 9
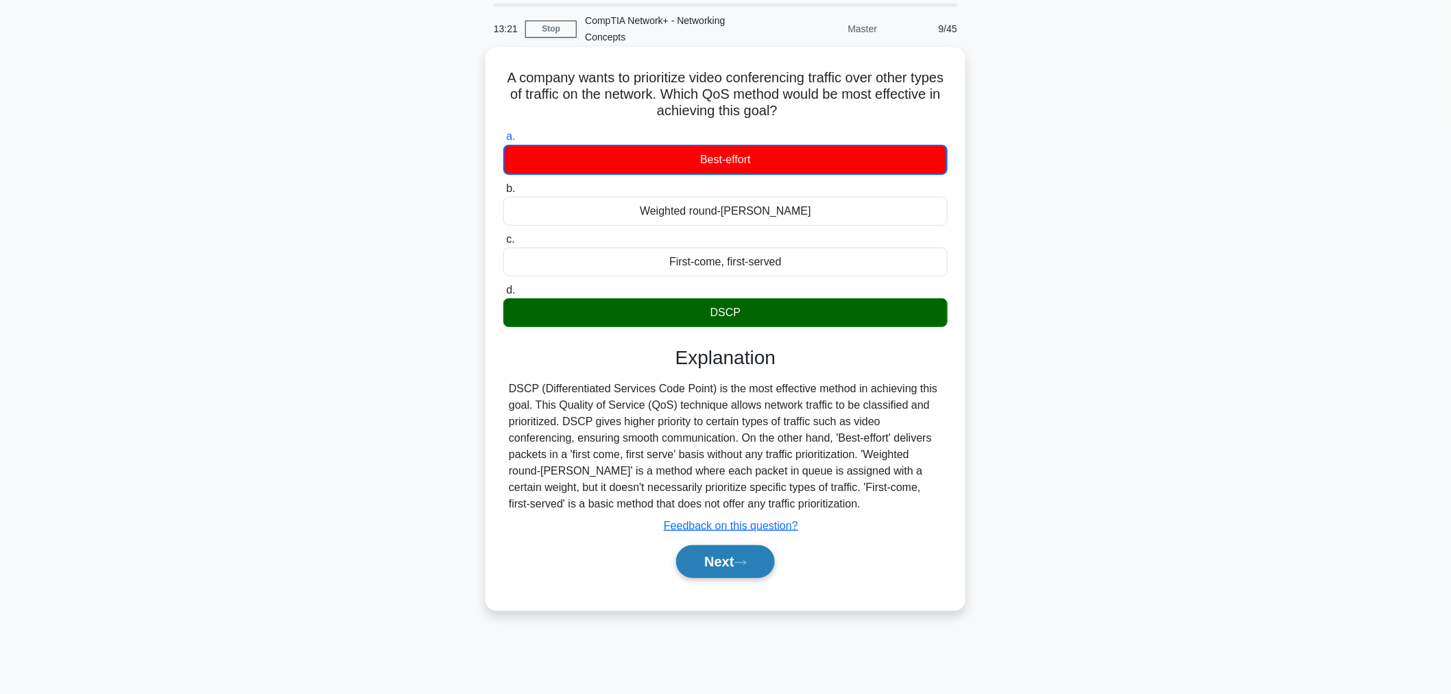
click at [728, 546] on button "Next" at bounding box center [725, 561] width 98 height 33
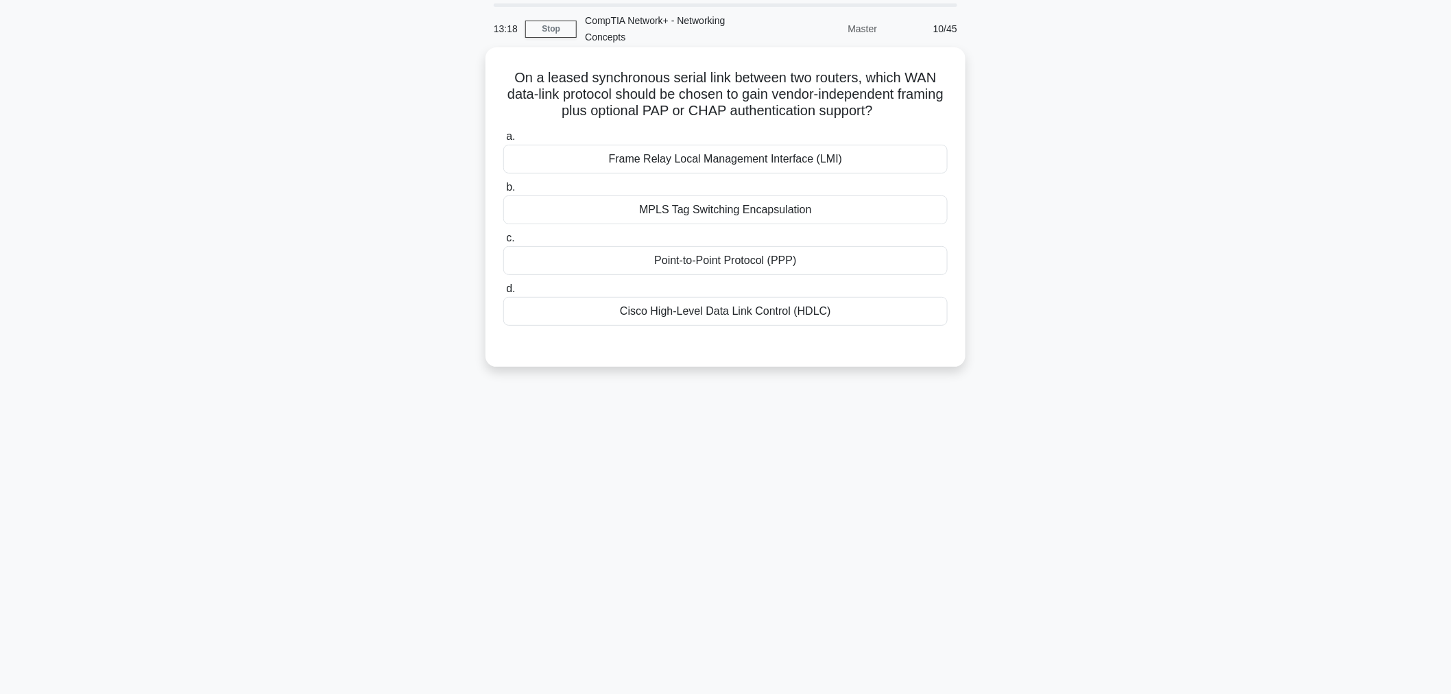
click at [728, 160] on div "Frame Relay Local Management Interface (LMI)" at bounding box center [725, 159] width 444 height 29
click at [503, 141] on input "a. Frame Relay Local Management Interface (LMI)" at bounding box center [503, 136] width 0 height 9
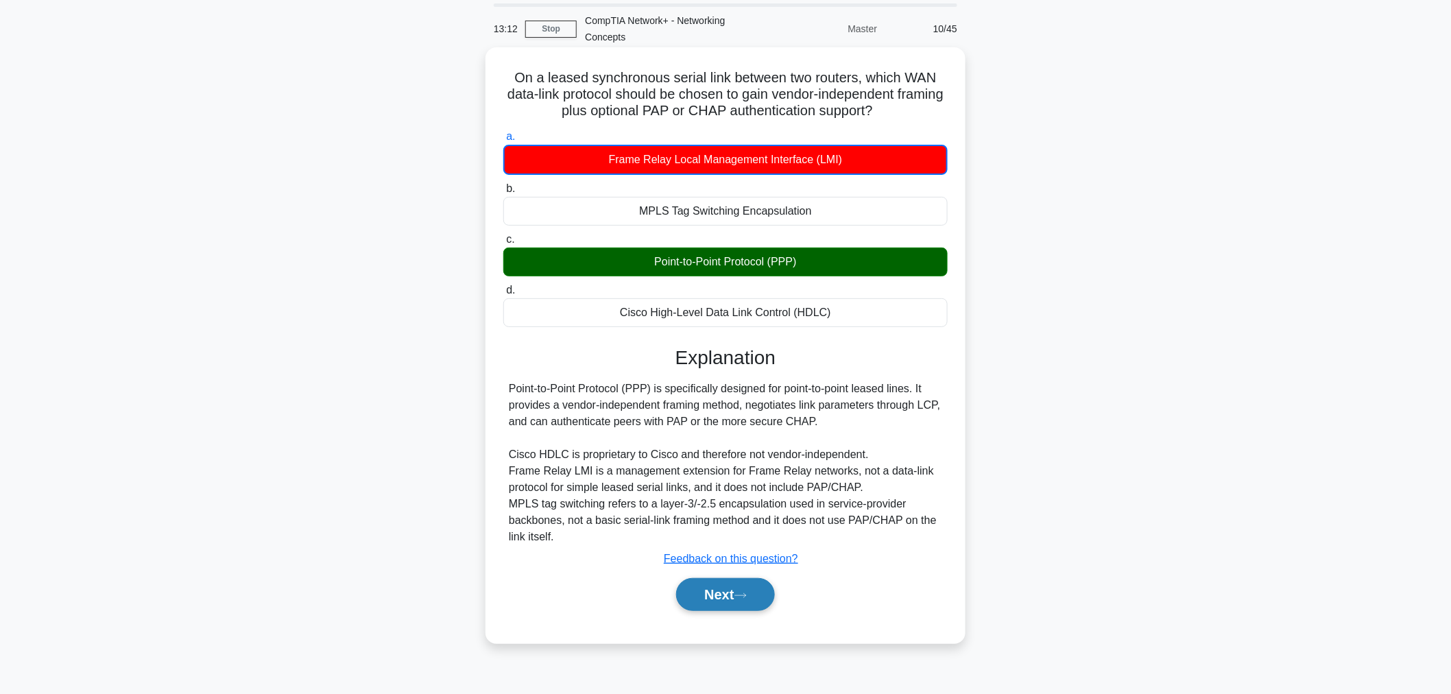
click at [739, 592] on icon at bounding box center [740, 596] width 12 height 8
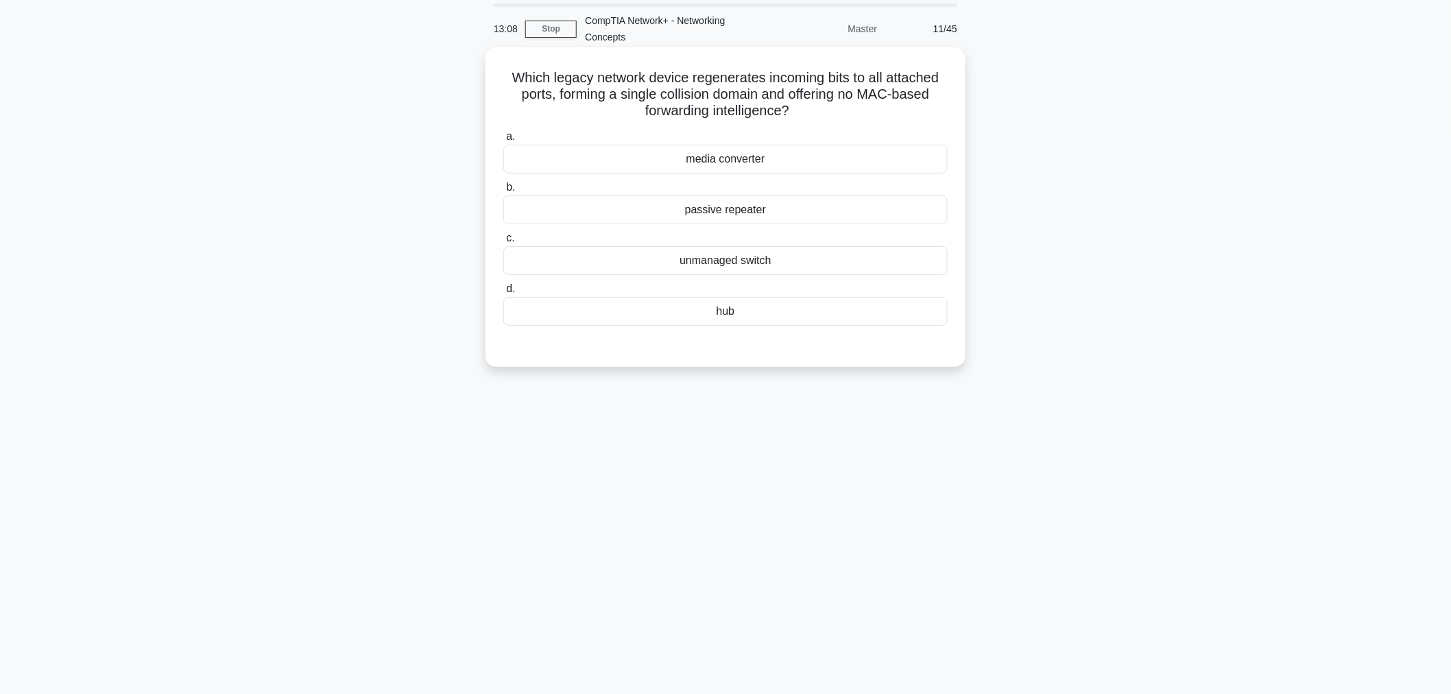
click at [749, 213] on div "passive repeater" at bounding box center [725, 209] width 444 height 29
click at [503, 192] on input "b. passive repeater" at bounding box center [503, 187] width 0 height 9
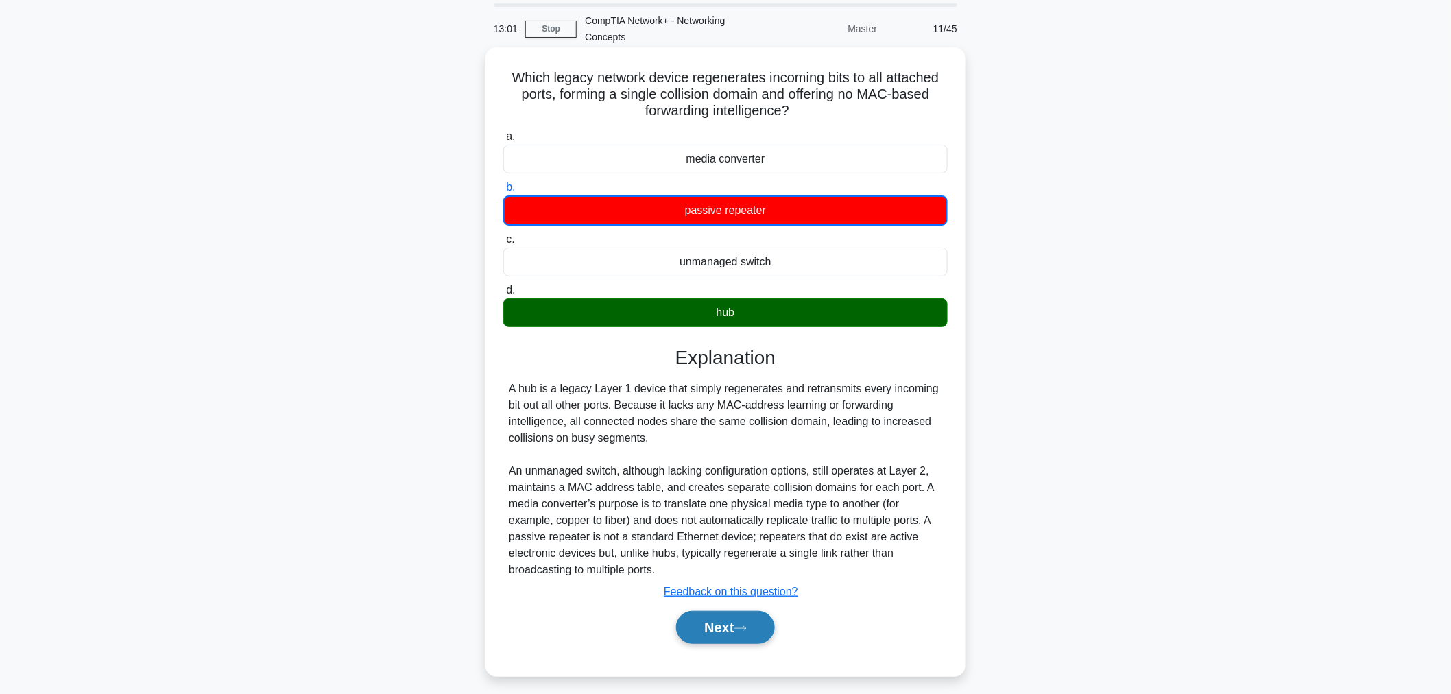
click at [725, 614] on button "Next" at bounding box center [725, 627] width 98 height 33
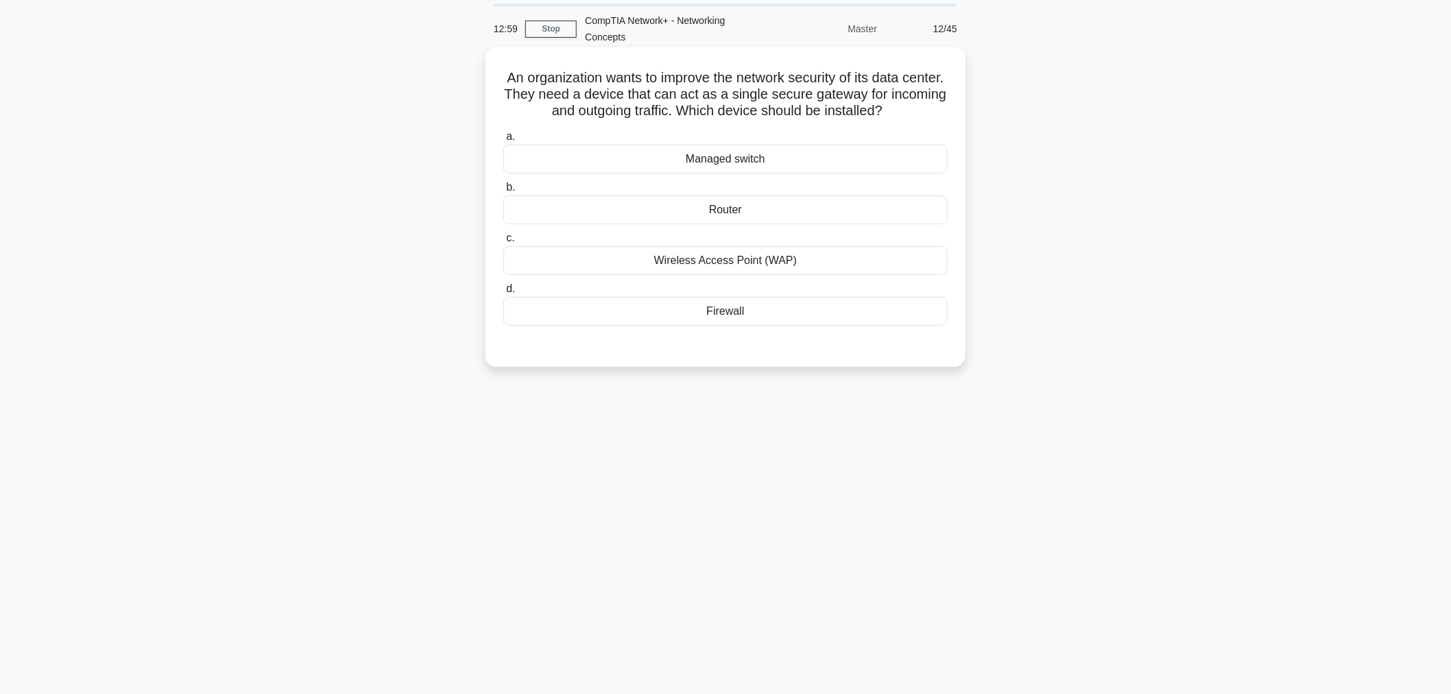
click at [732, 254] on div "Wireless Access Point (WAP)" at bounding box center [725, 260] width 444 height 29
click at [503, 243] on input "c. Wireless Access Point (WAP)" at bounding box center [503, 238] width 0 height 9
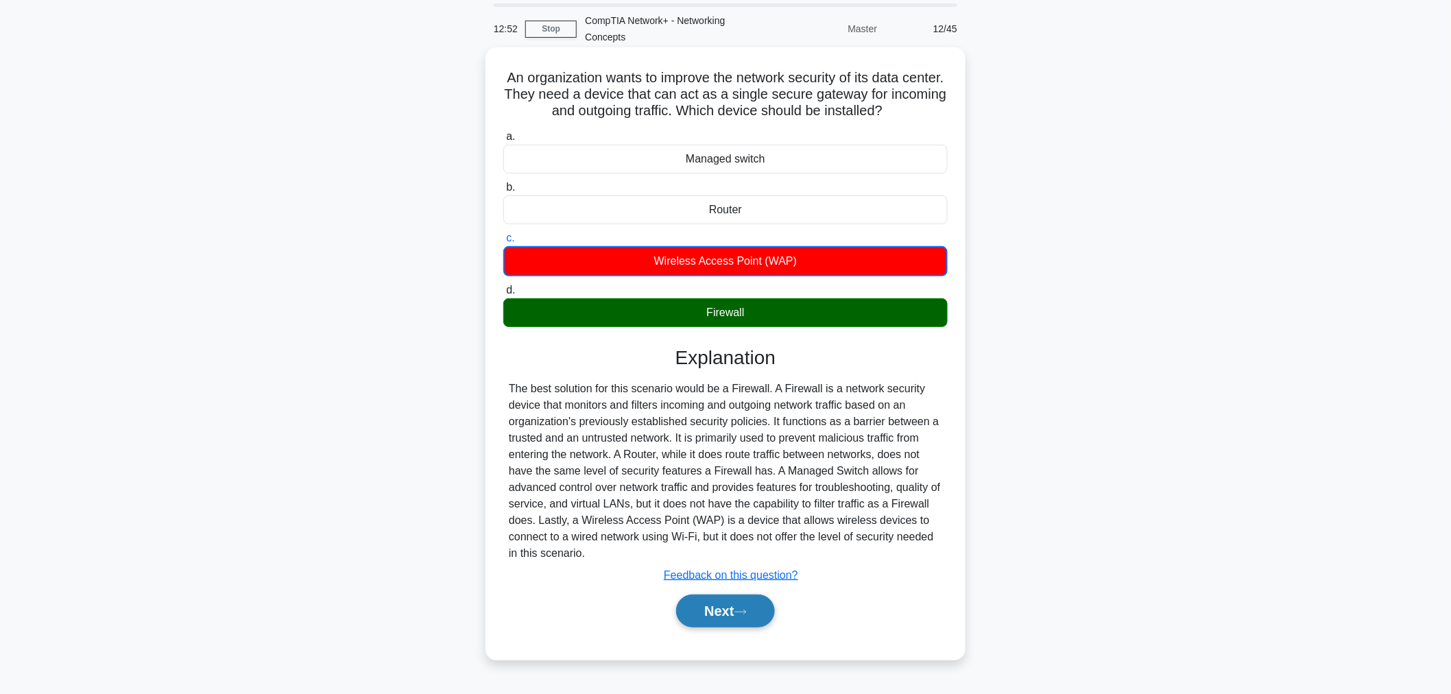
click at [745, 613] on icon at bounding box center [740, 612] width 12 height 8
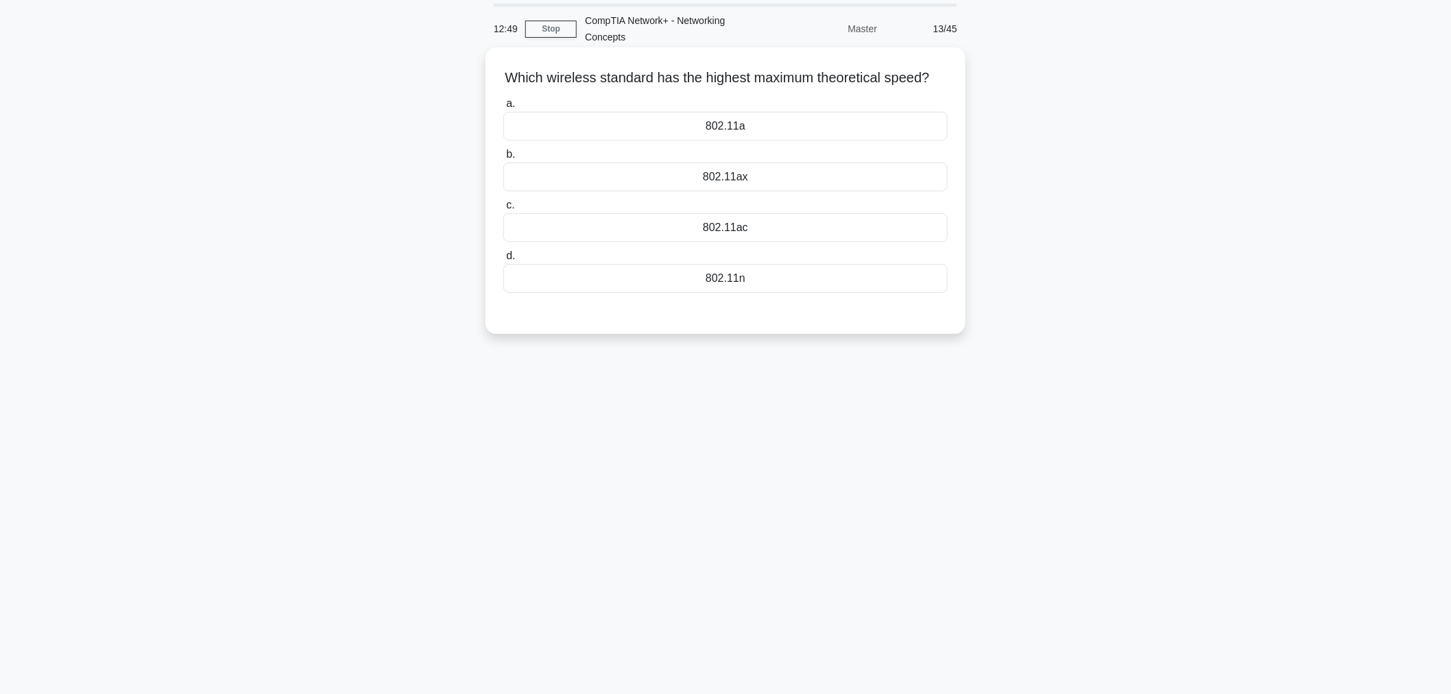
click at [747, 293] on div "802.11n" at bounding box center [725, 278] width 444 height 29
click at [503, 261] on input "d. 802.11n" at bounding box center [503, 256] width 0 height 9
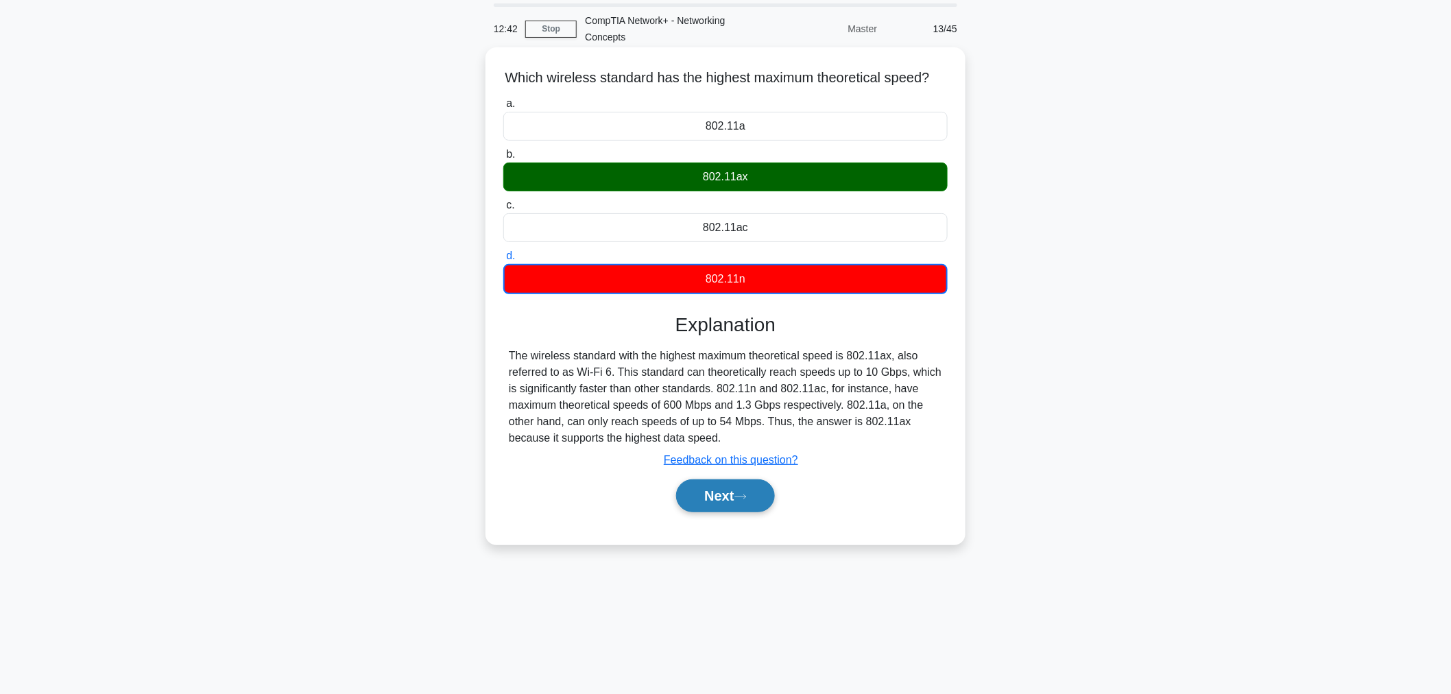
click at [721, 509] on button "Next" at bounding box center [725, 495] width 98 height 33
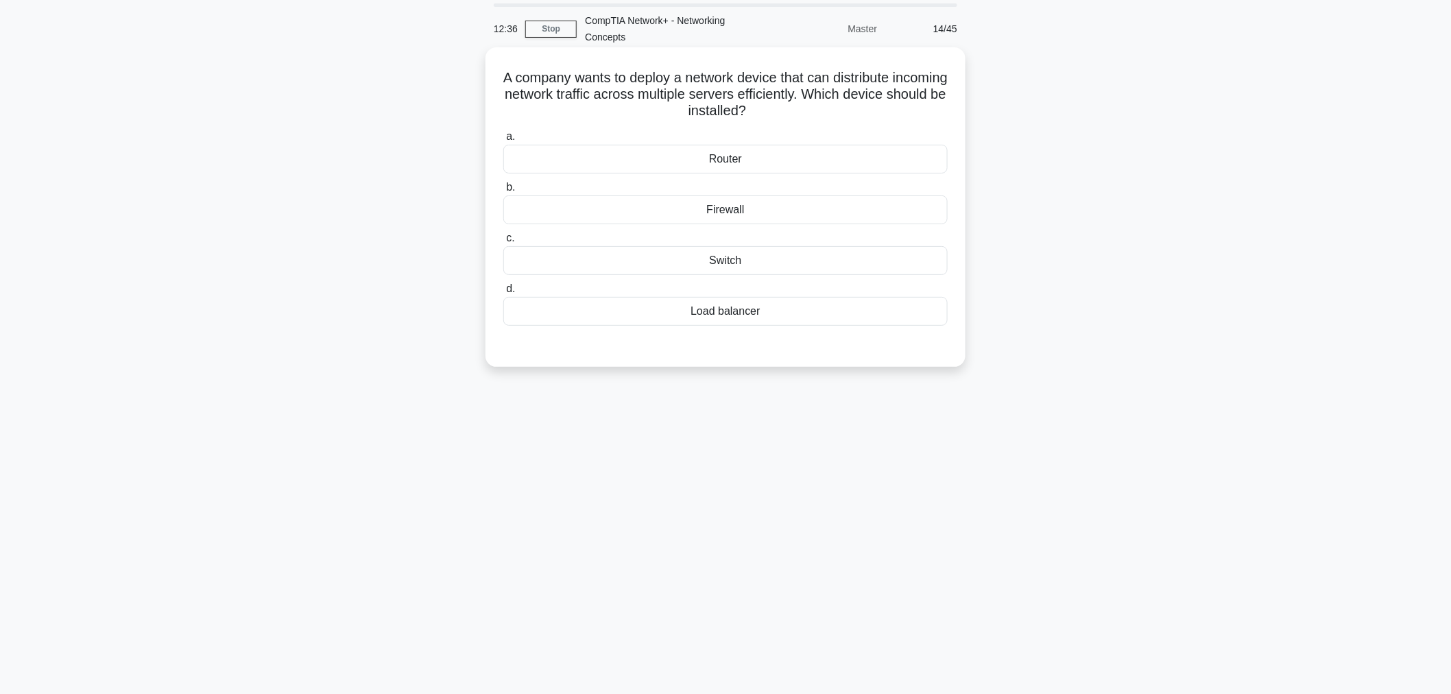
click at [724, 204] on div "Firewall" at bounding box center [725, 209] width 444 height 29
click at [503, 192] on input "b. Firewall" at bounding box center [503, 187] width 0 height 9
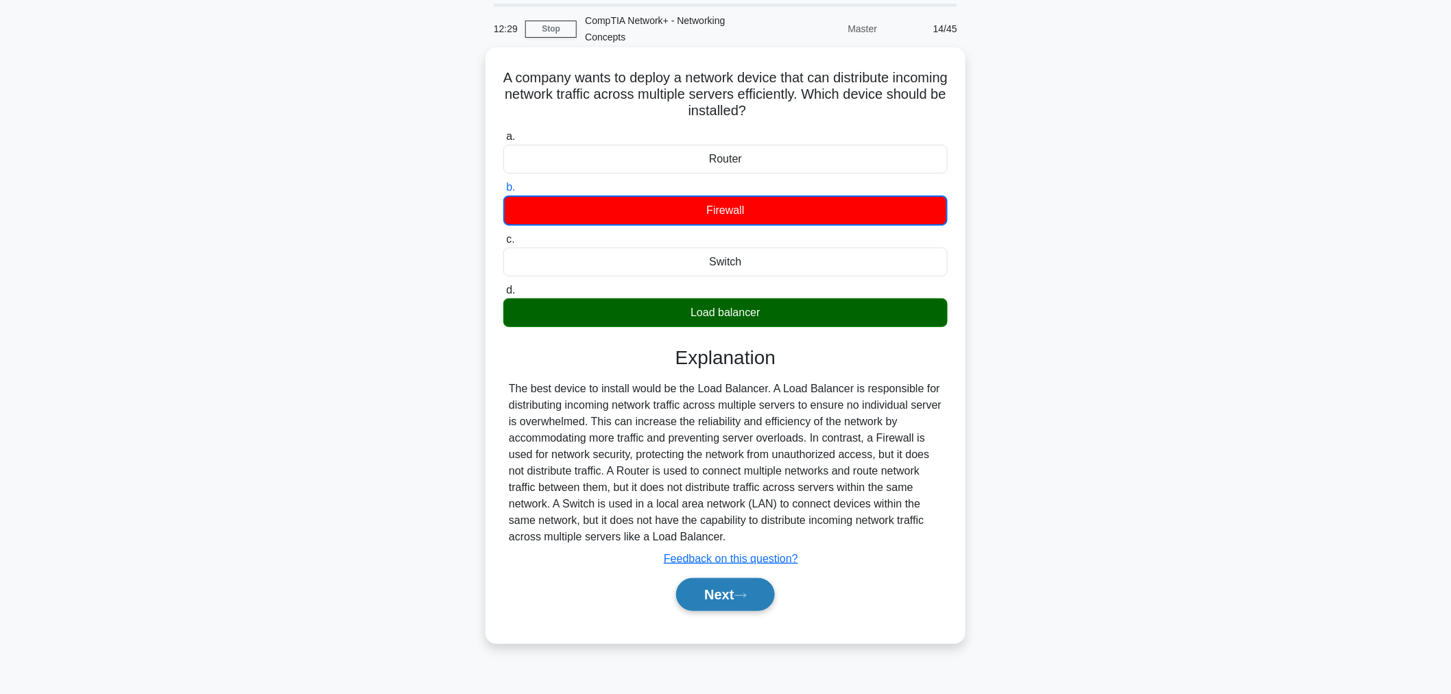
click at [743, 592] on icon at bounding box center [740, 596] width 12 height 8
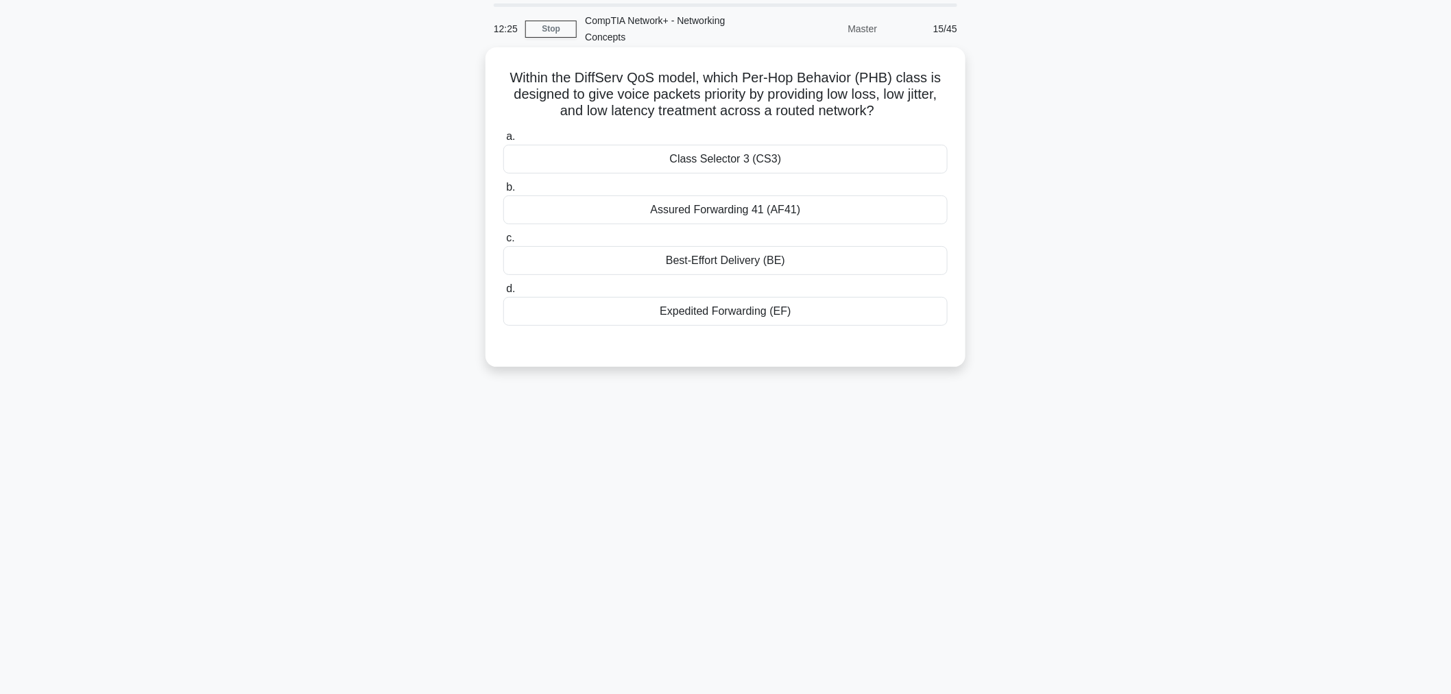
click at [730, 271] on div "Best-Effort Delivery (BE)" at bounding box center [725, 260] width 444 height 29
click at [503, 243] on input "c. Best-Effort Delivery (BE)" at bounding box center [503, 238] width 0 height 9
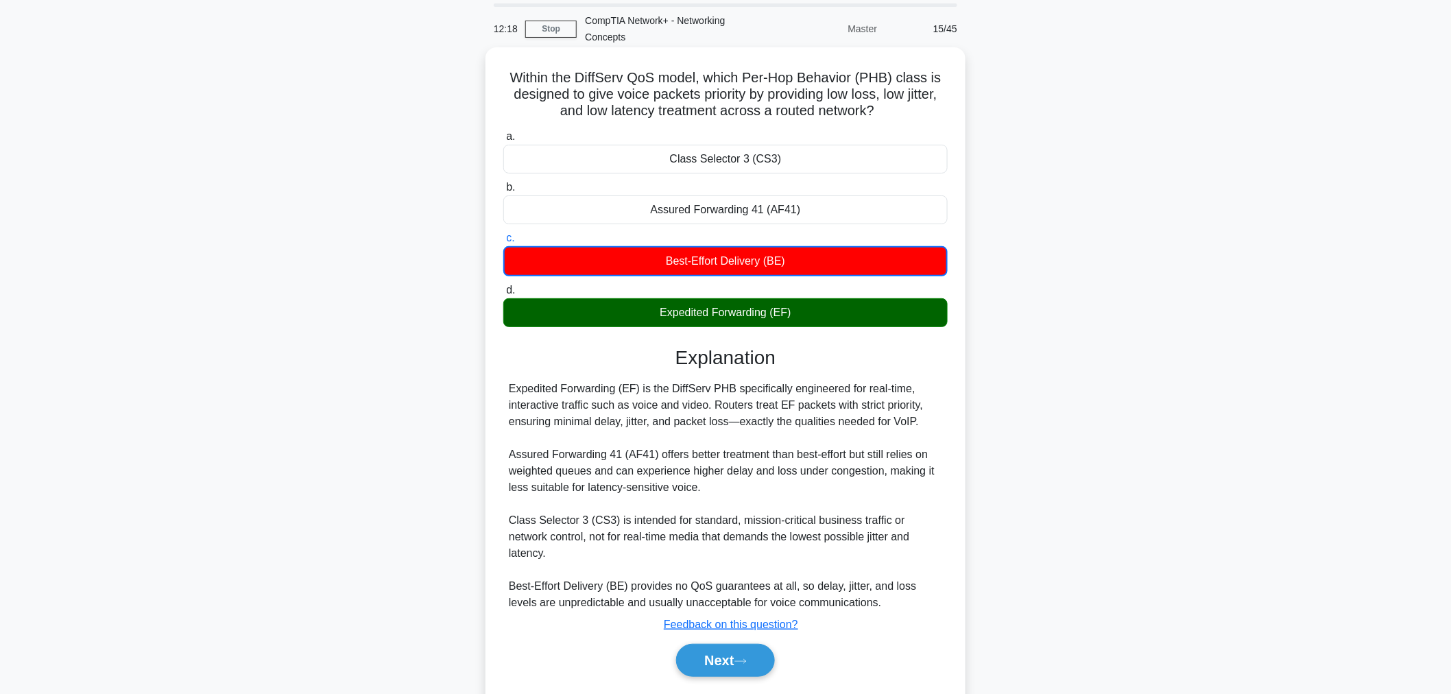
scroll to position [69, 0]
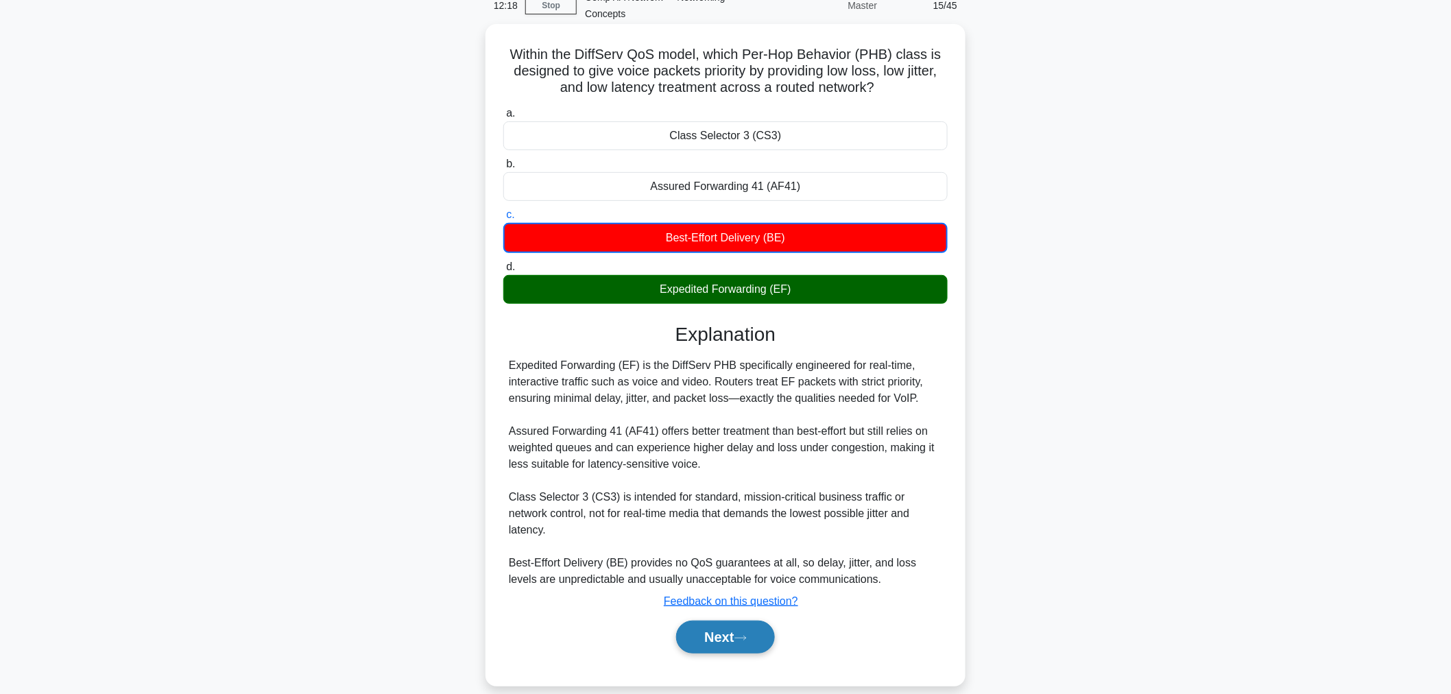
click at [737, 620] on button "Next" at bounding box center [725, 636] width 98 height 33
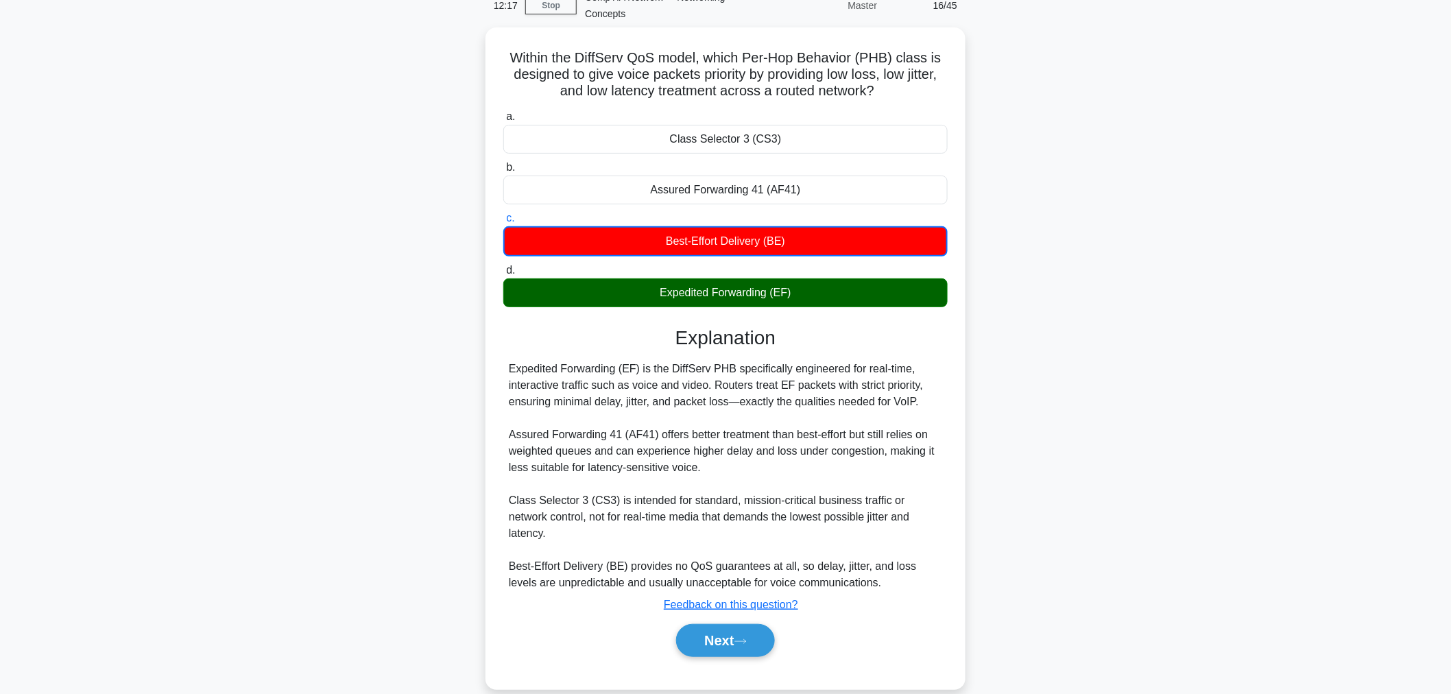
scroll to position [46, 0]
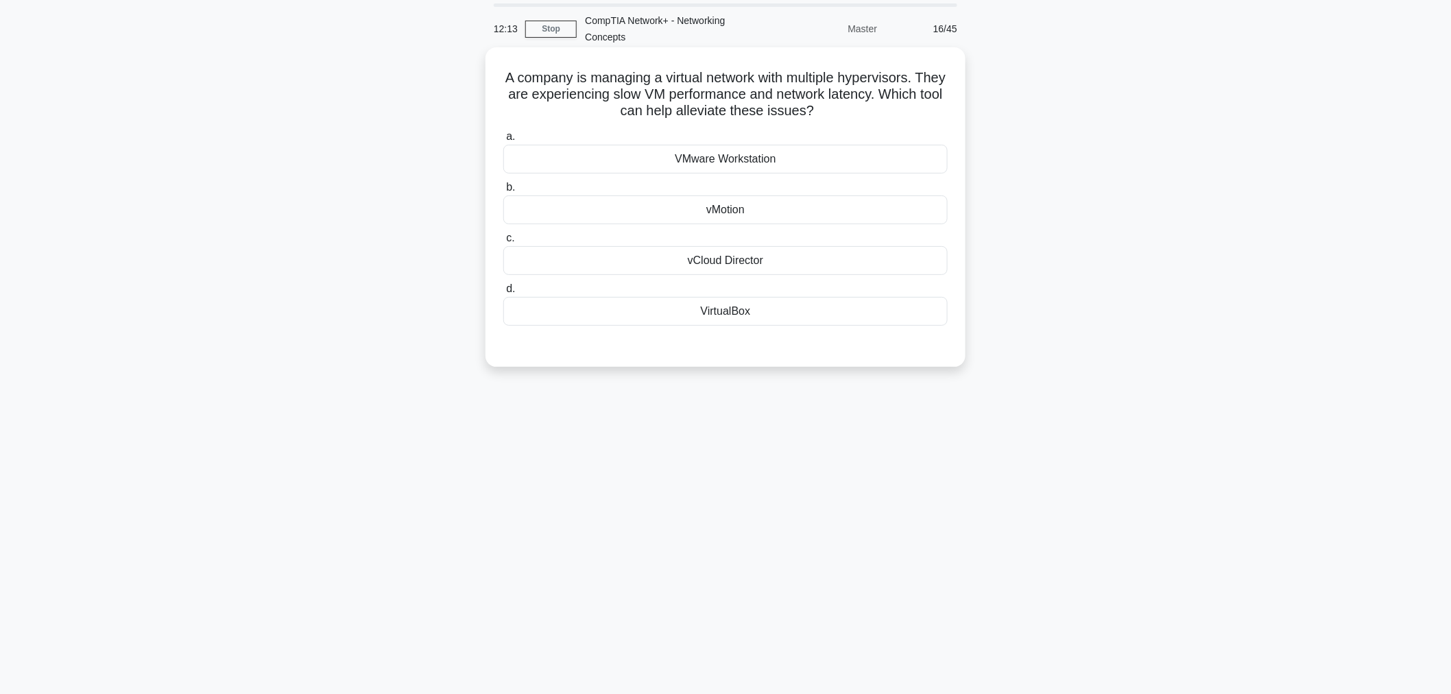
click at [710, 149] on div "VMware Workstation" at bounding box center [725, 159] width 444 height 29
click at [503, 141] on input "a. VMware Workstation" at bounding box center [503, 136] width 0 height 9
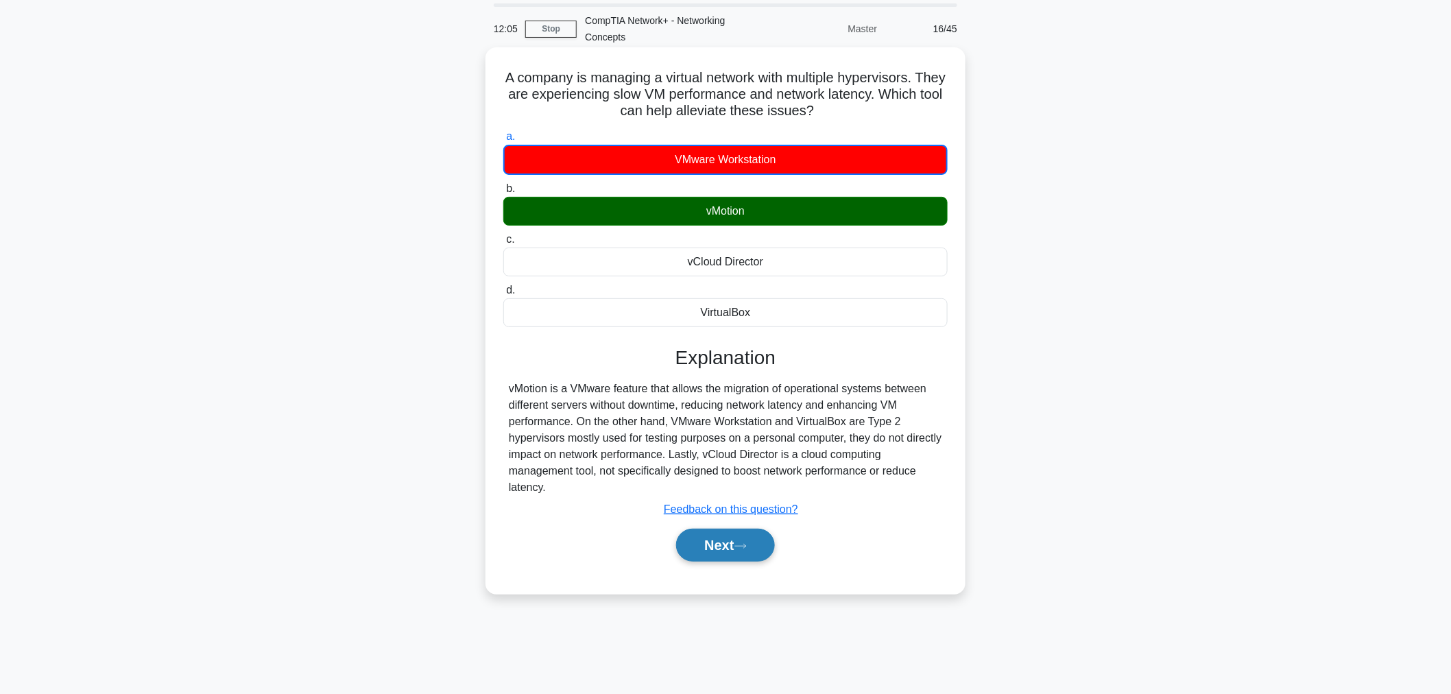
click at [732, 540] on button "Next" at bounding box center [725, 545] width 98 height 33
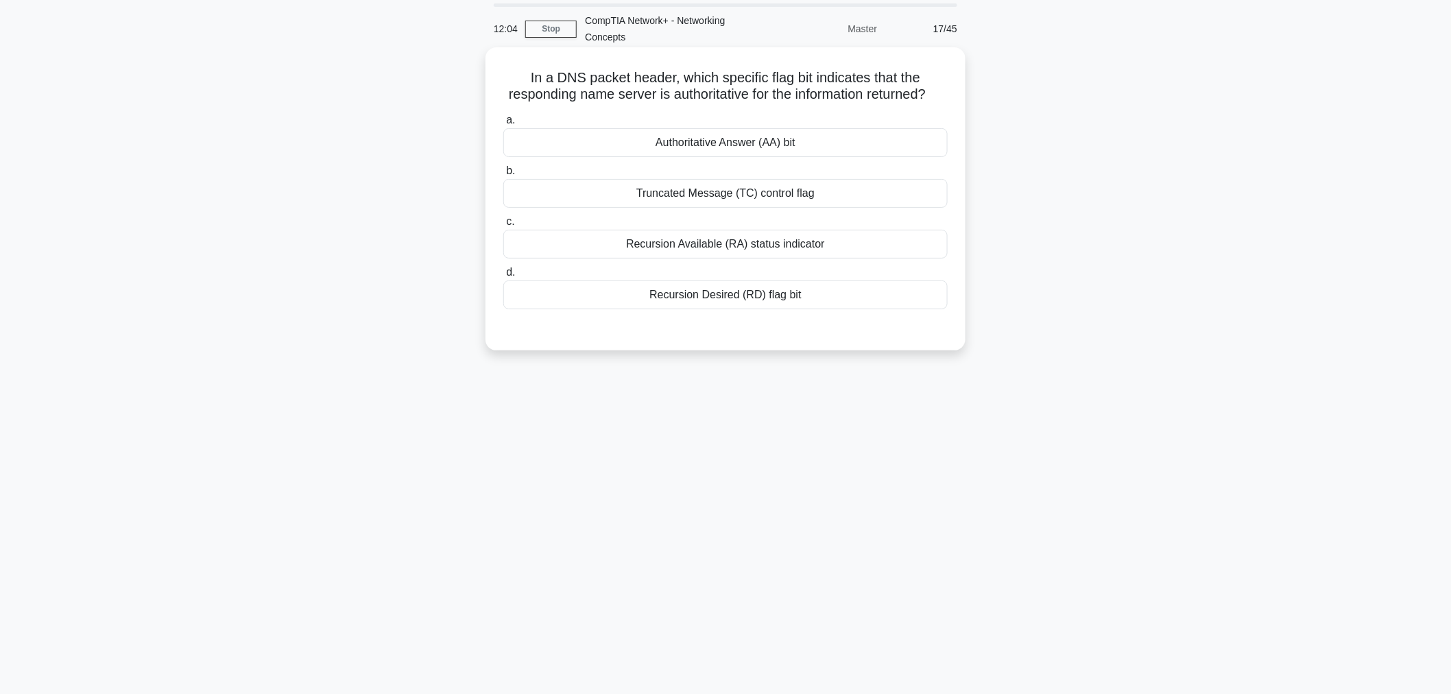
click at [703, 157] on div "Authoritative Answer (AA) bit" at bounding box center [725, 142] width 444 height 29
click at [503, 125] on input "a. Authoritative Answer (AA) bit" at bounding box center [503, 120] width 0 height 9
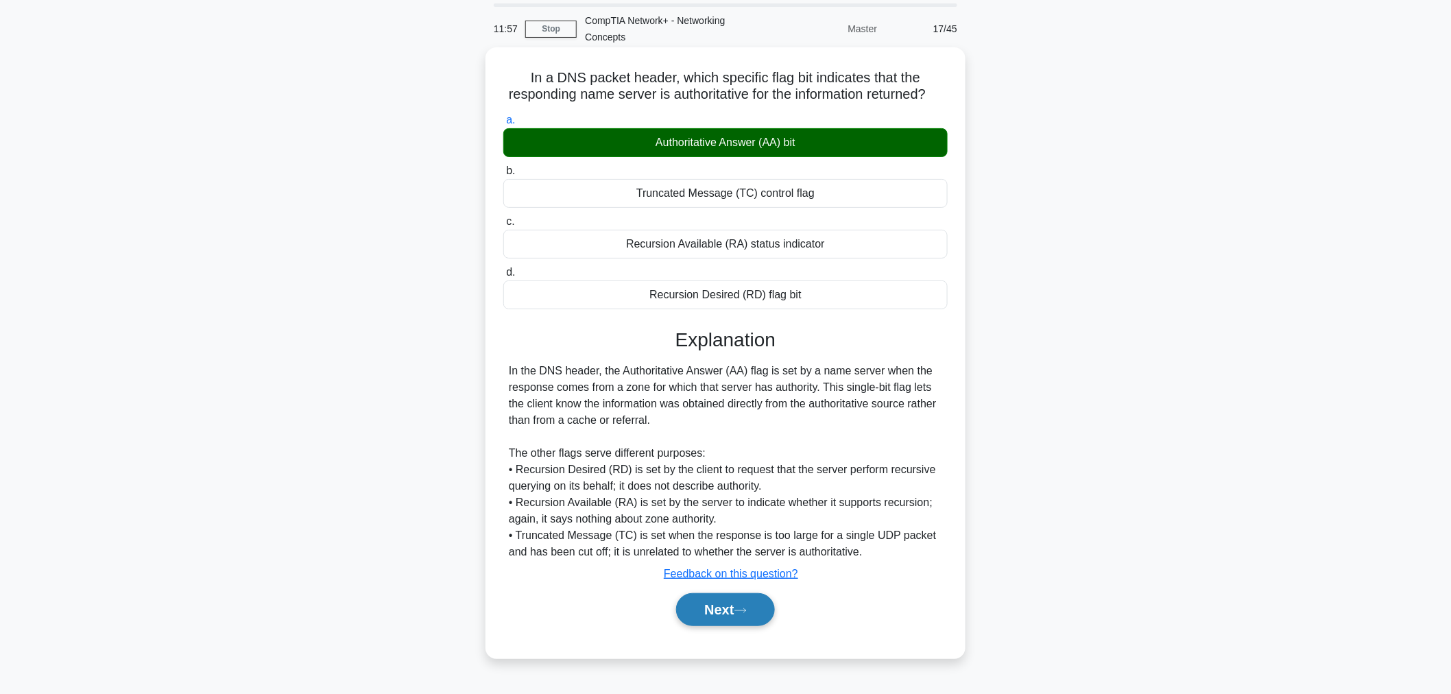
click at [746, 618] on button "Next" at bounding box center [725, 609] width 98 height 33
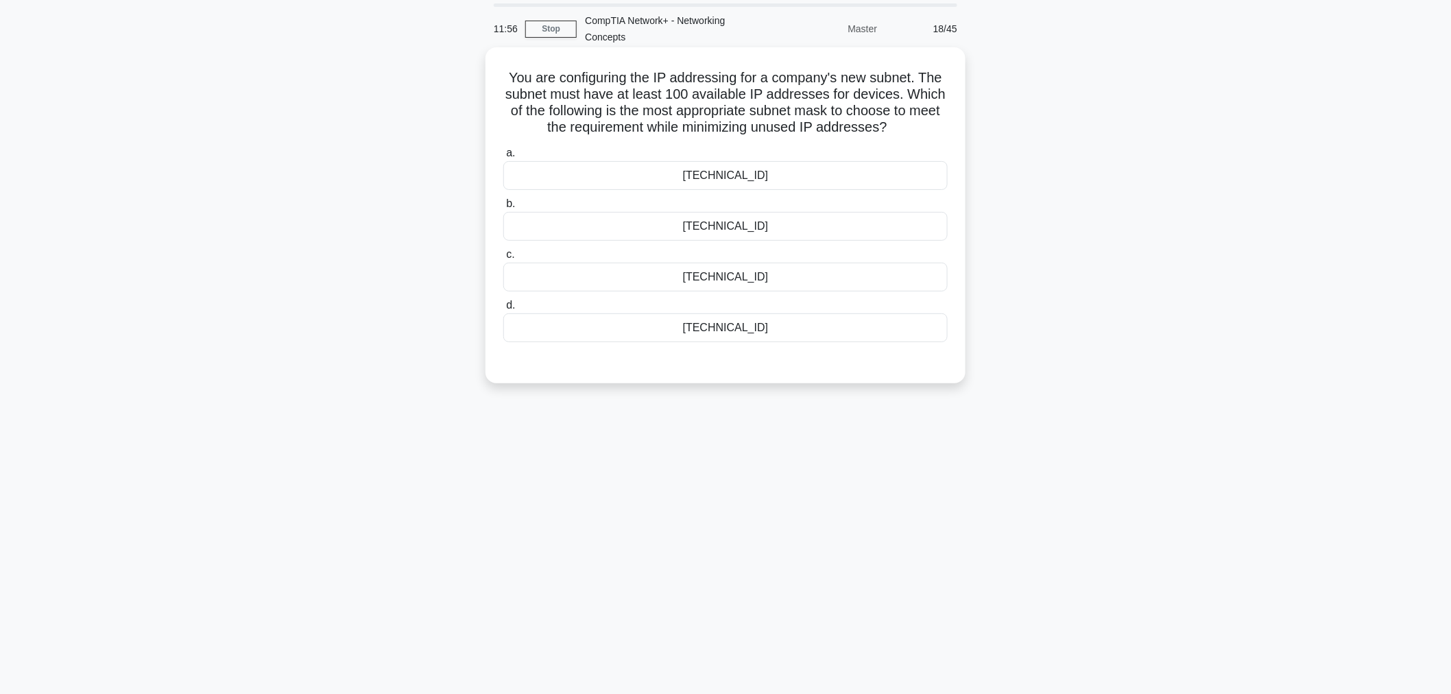
click at [749, 173] on div "255.255.255.0" at bounding box center [725, 175] width 444 height 29
click at [503, 158] on input "a. 255.255.255.0" at bounding box center [503, 153] width 0 height 9
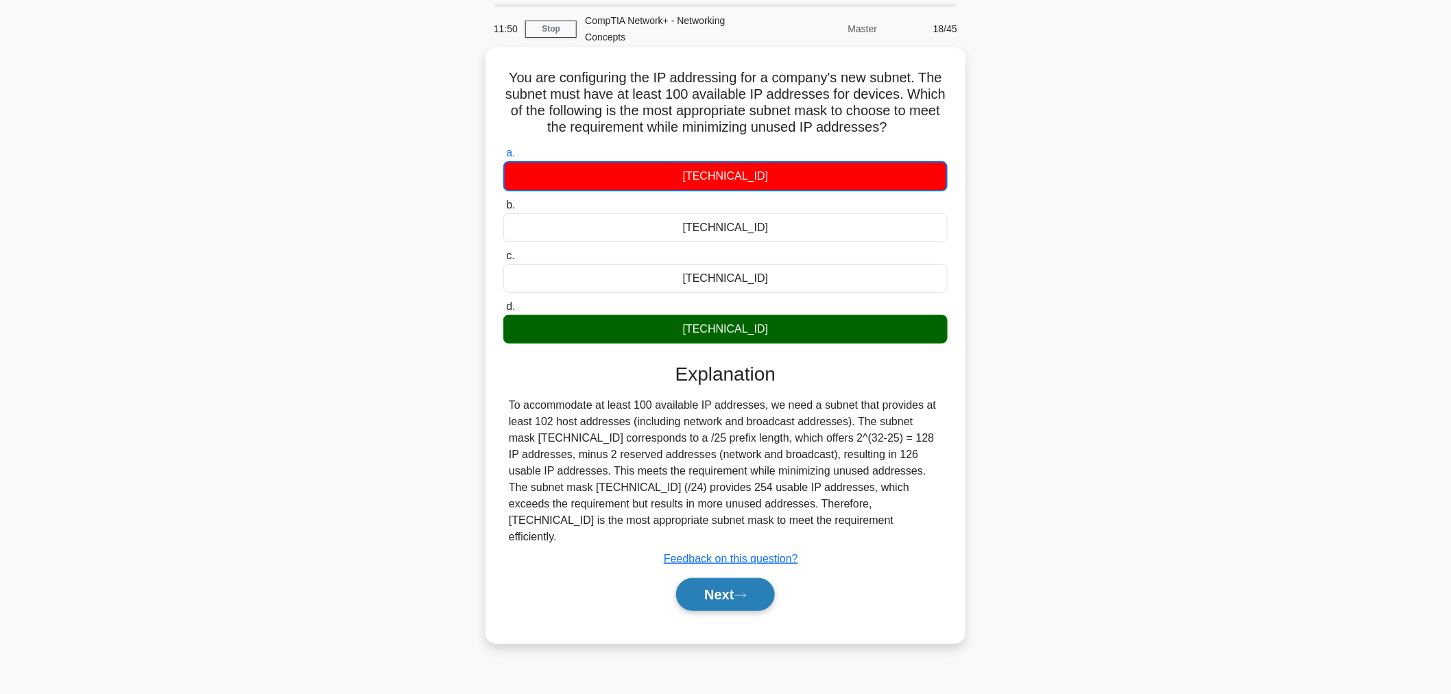
click at [725, 578] on button "Next" at bounding box center [725, 594] width 98 height 33
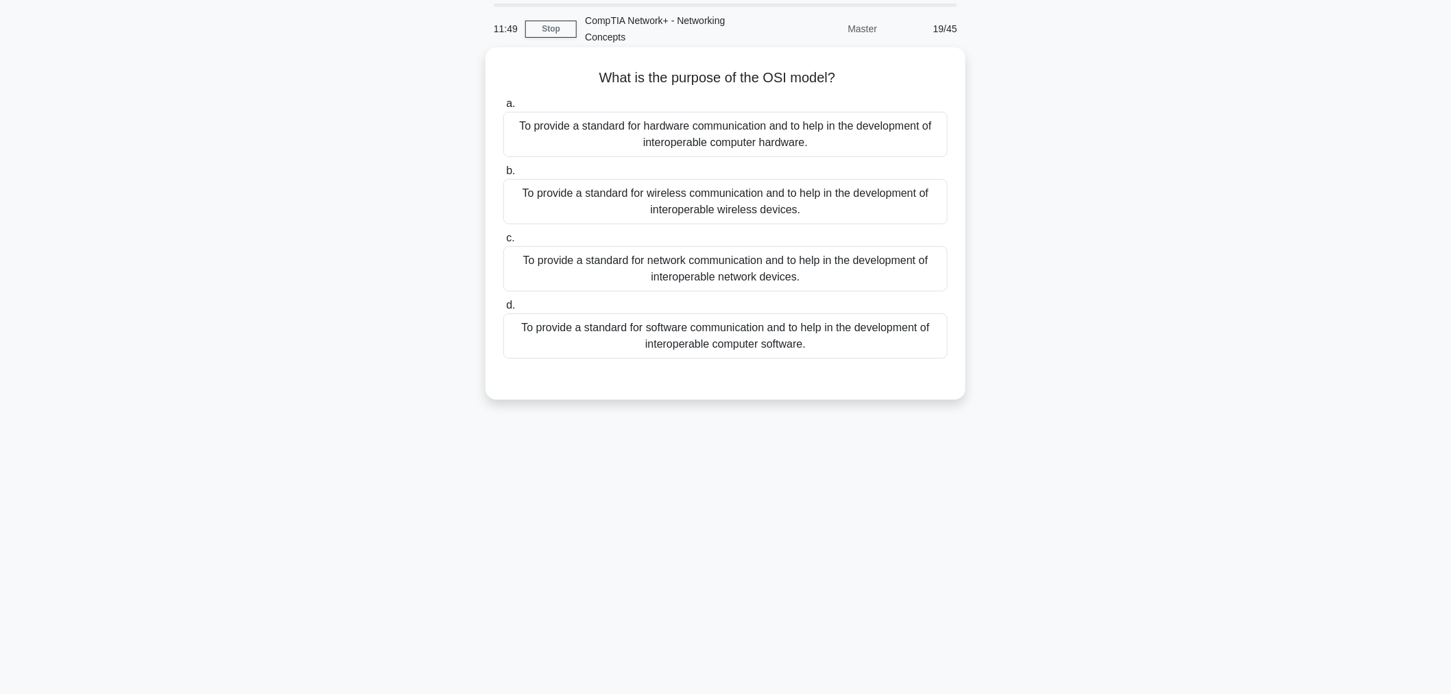
click at [629, 120] on div "To provide a standard for hardware communication and to help in the development…" at bounding box center [725, 134] width 444 height 45
click at [503, 108] on input "a. To provide a standard for hardware communication and to help in the developm…" at bounding box center [503, 103] width 0 height 9
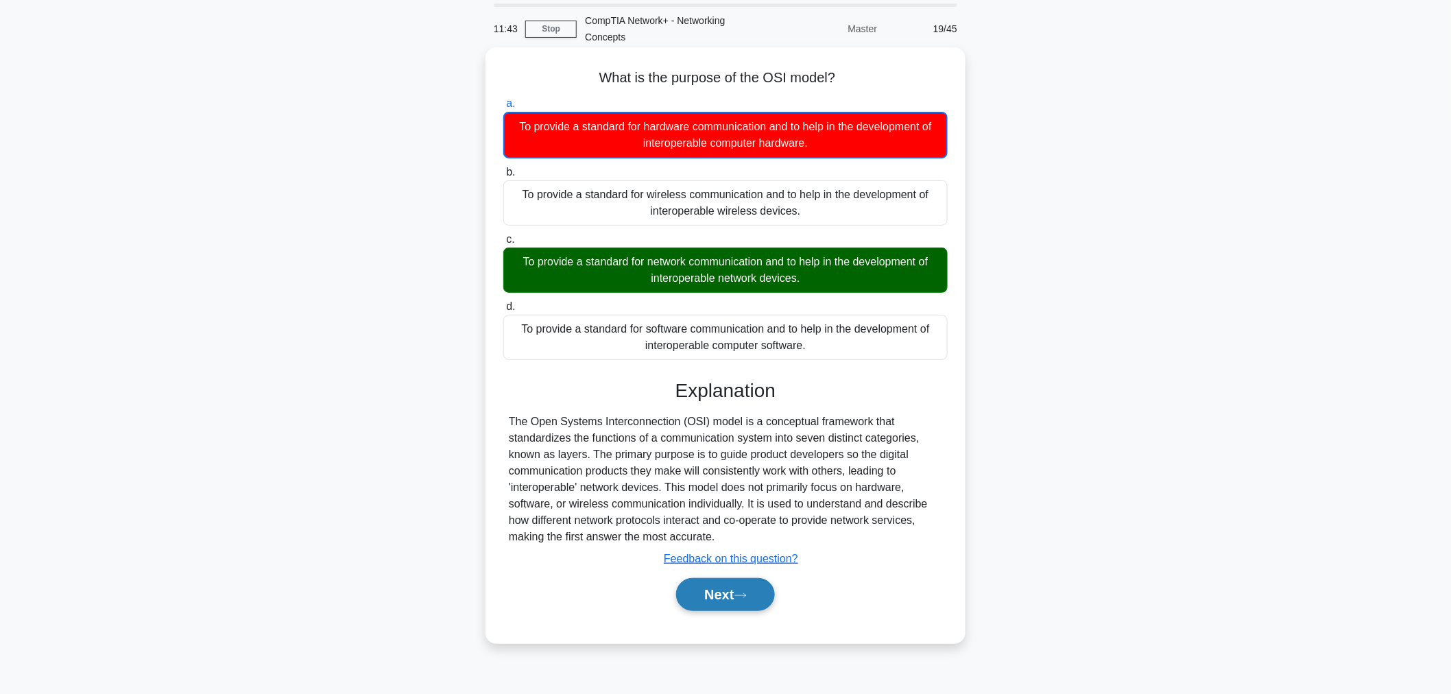
click at [737, 578] on button "Next" at bounding box center [725, 594] width 98 height 33
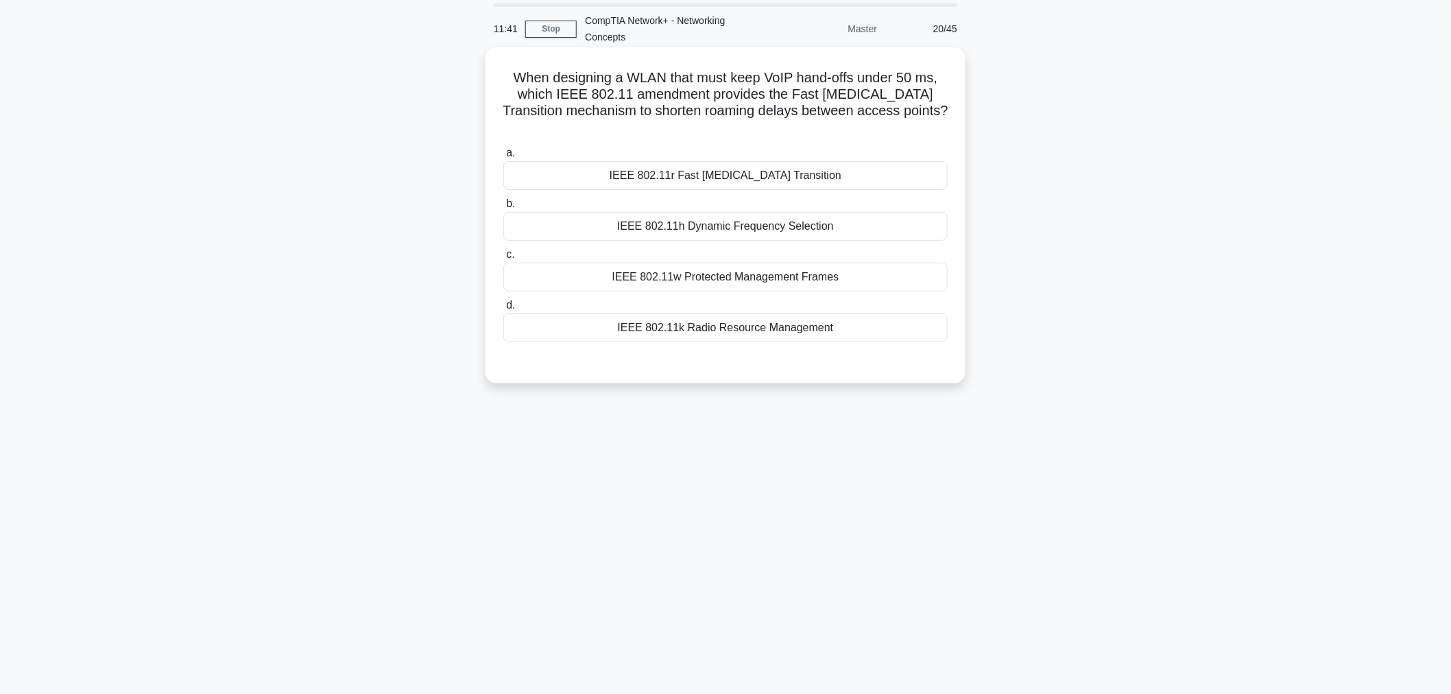
click at [723, 263] on div "IEEE 802.11w Protected Management Frames" at bounding box center [725, 277] width 444 height 29
click at [503, 250] on input "c. IEEE 802.11w Protected Management Frames" at bounding box center [503, 254] width 0 height 9
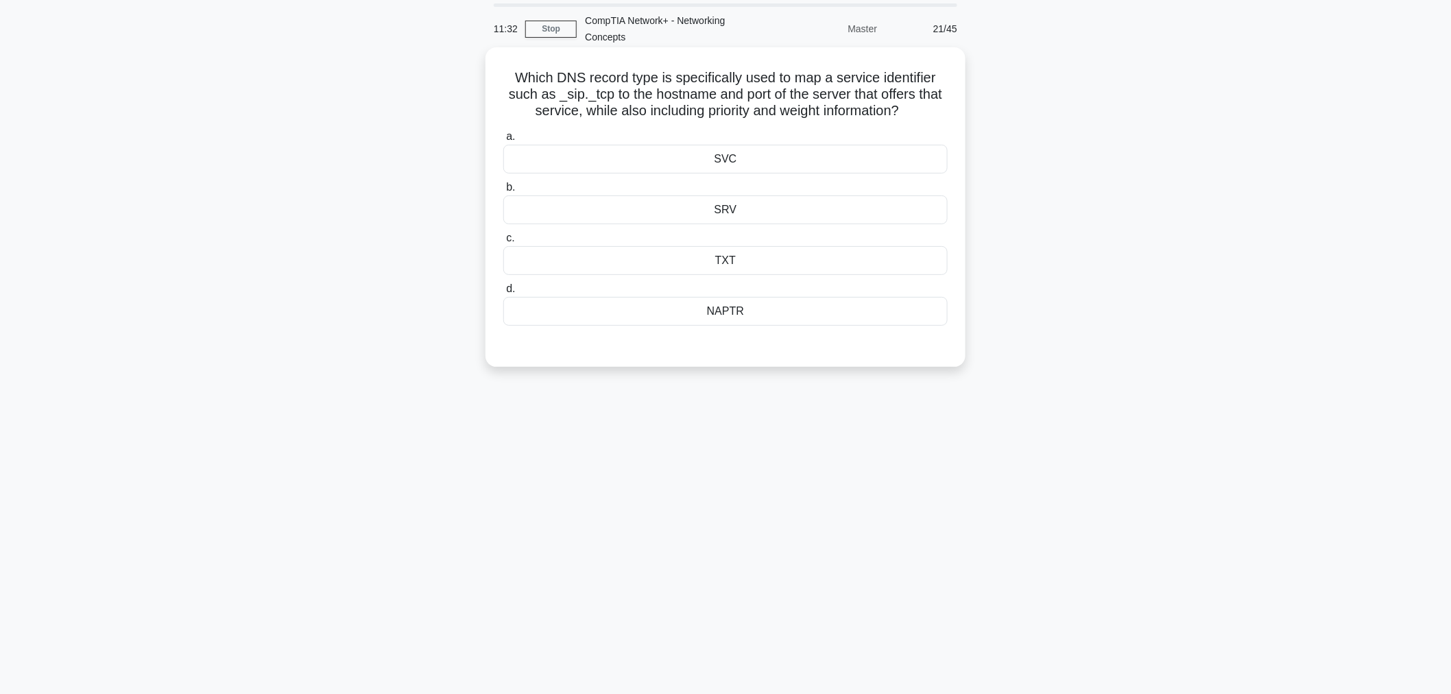
click at [746, 312] on div "NAPTR" at bounding box center [725, 311] width 444 height 29
click at [503, 293] on input "d. NAPTR" at bounding box center [503, 289] width 0 height 9
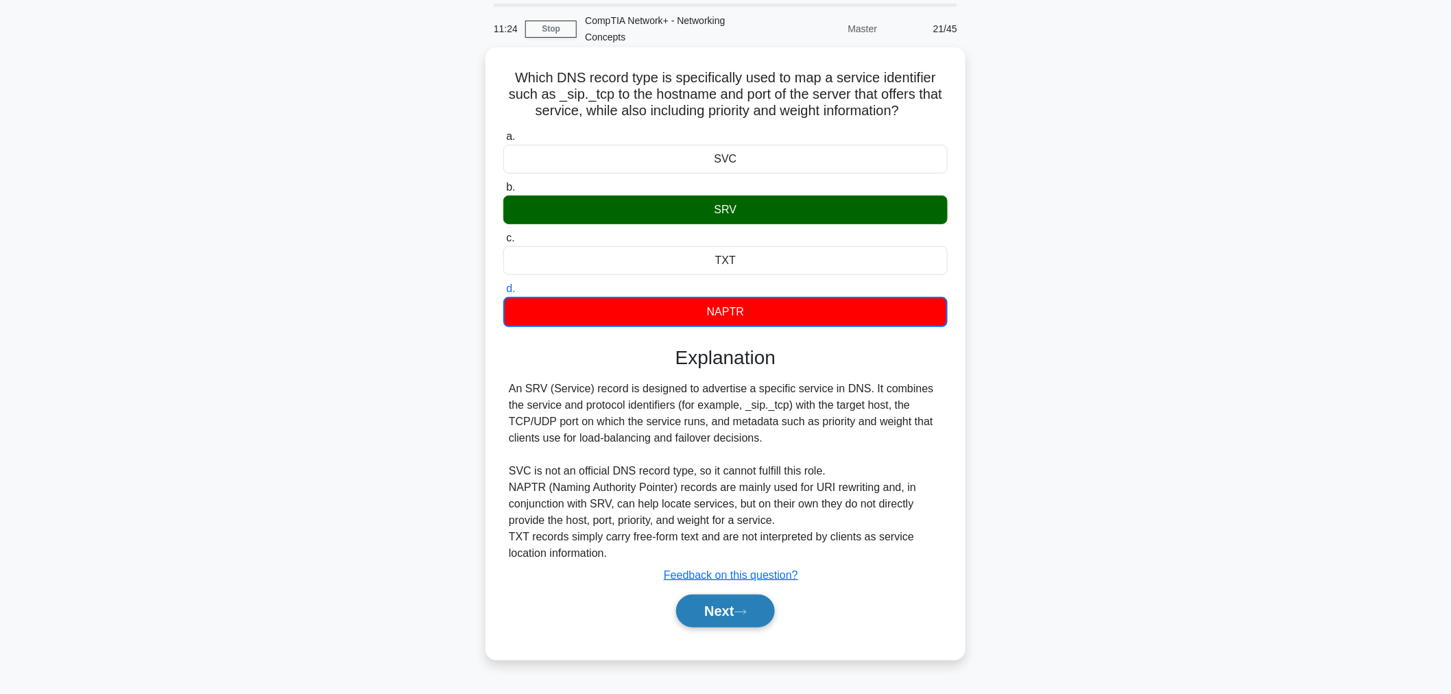
click at [718, 599] on button "Next" at bounding box center [725, 610] width 98 height 33
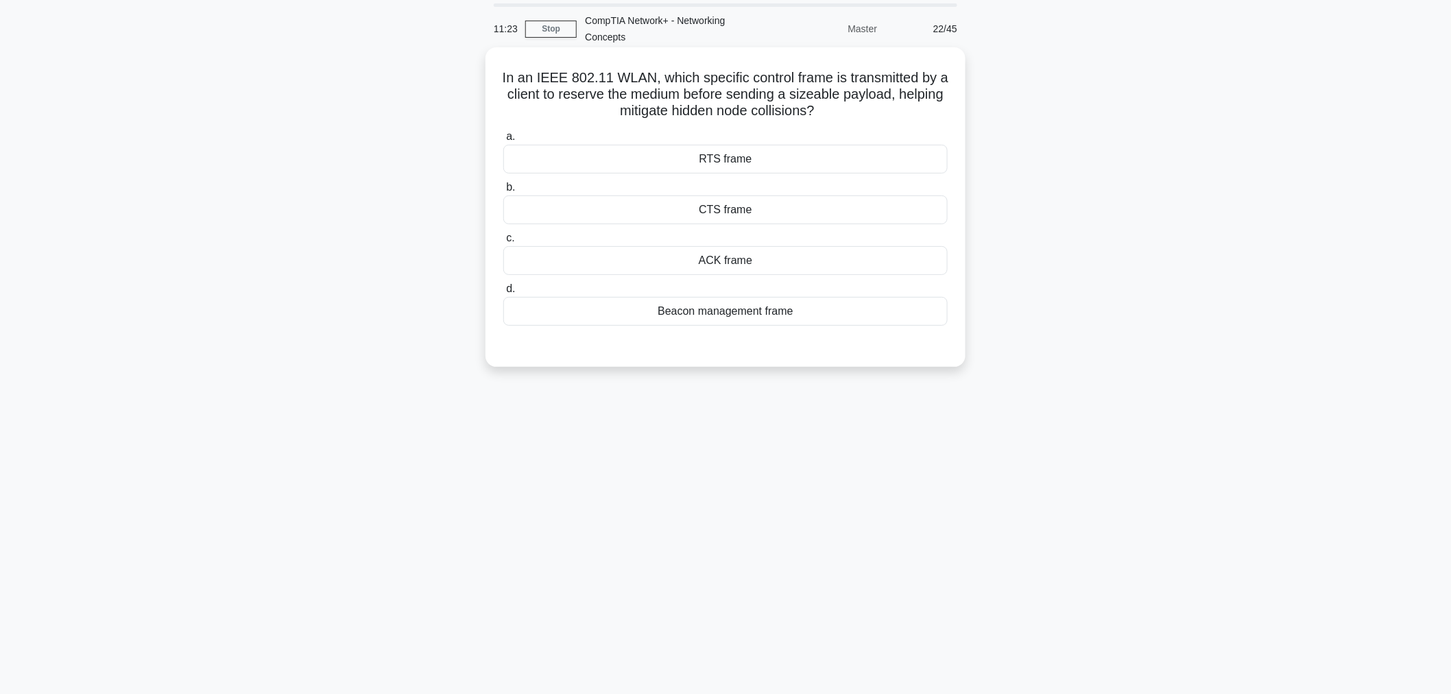
click at [723, 218] on div "CTS frame" at bounding box center [725, 209] width 444 height 29
click at [503, 192] on input "b. CTS frame" at bounding box center [503, 187] width 0 height 9
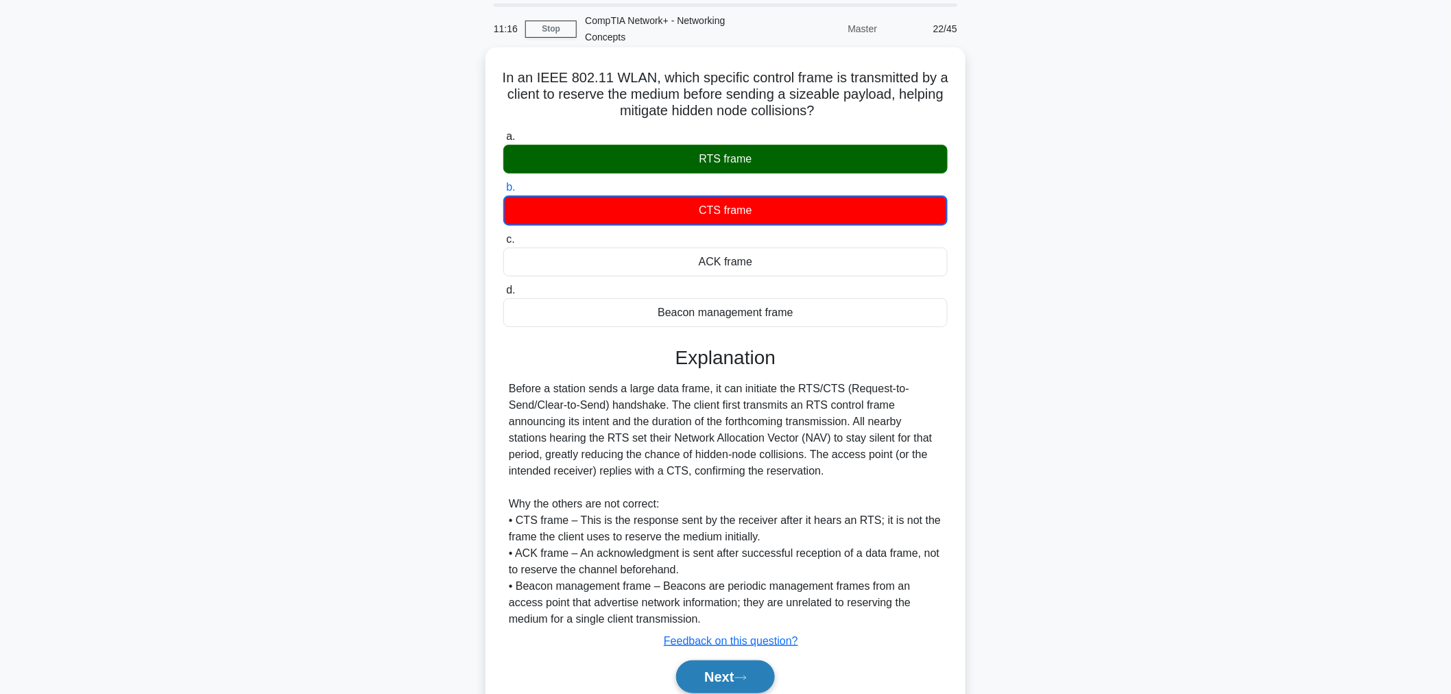
click at [725, 624] on button "Next" at bounding box center [725, 676] width 98 height 33
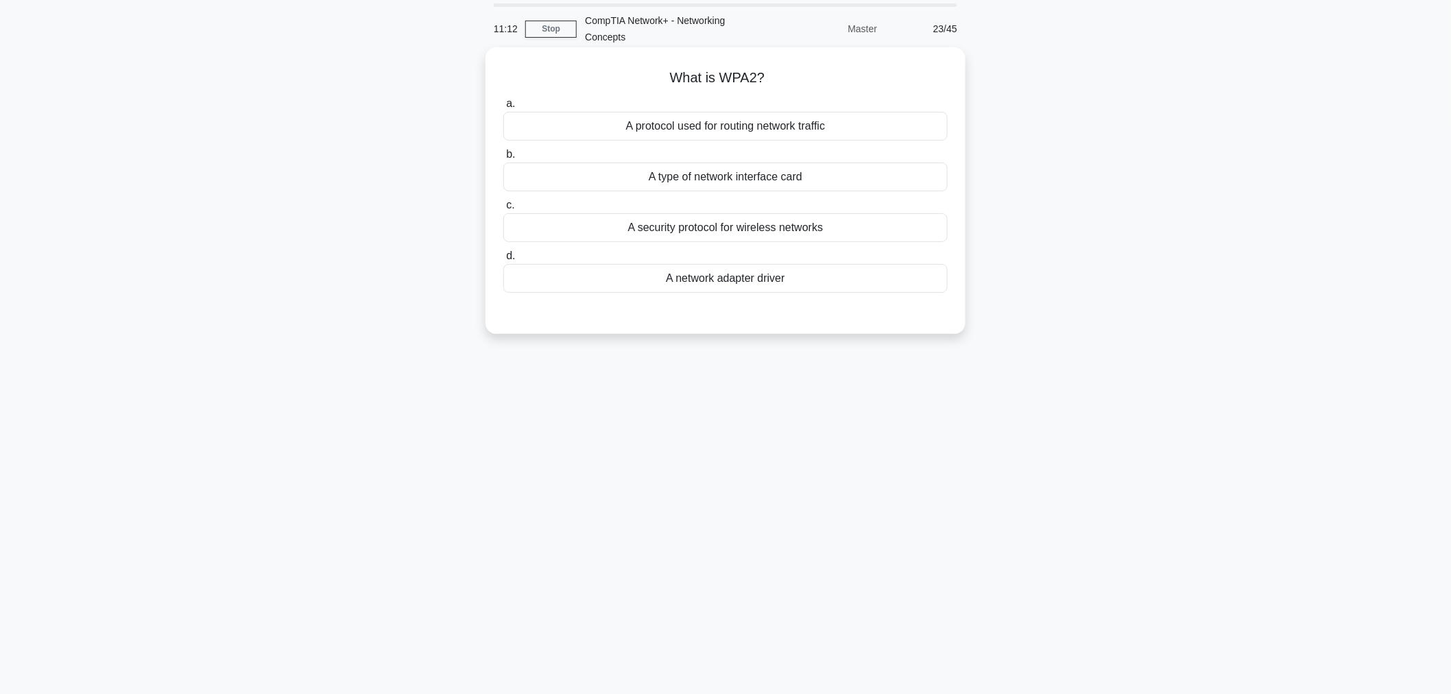
click at [656, 125] on div "A protocol used for routing network traffic" at bounding box center [725, 126] width 444 height 29
click at [503, 108] on input "a. A protocol used for routing network traffic" at bounding box center [503, 103] width 0 height 9
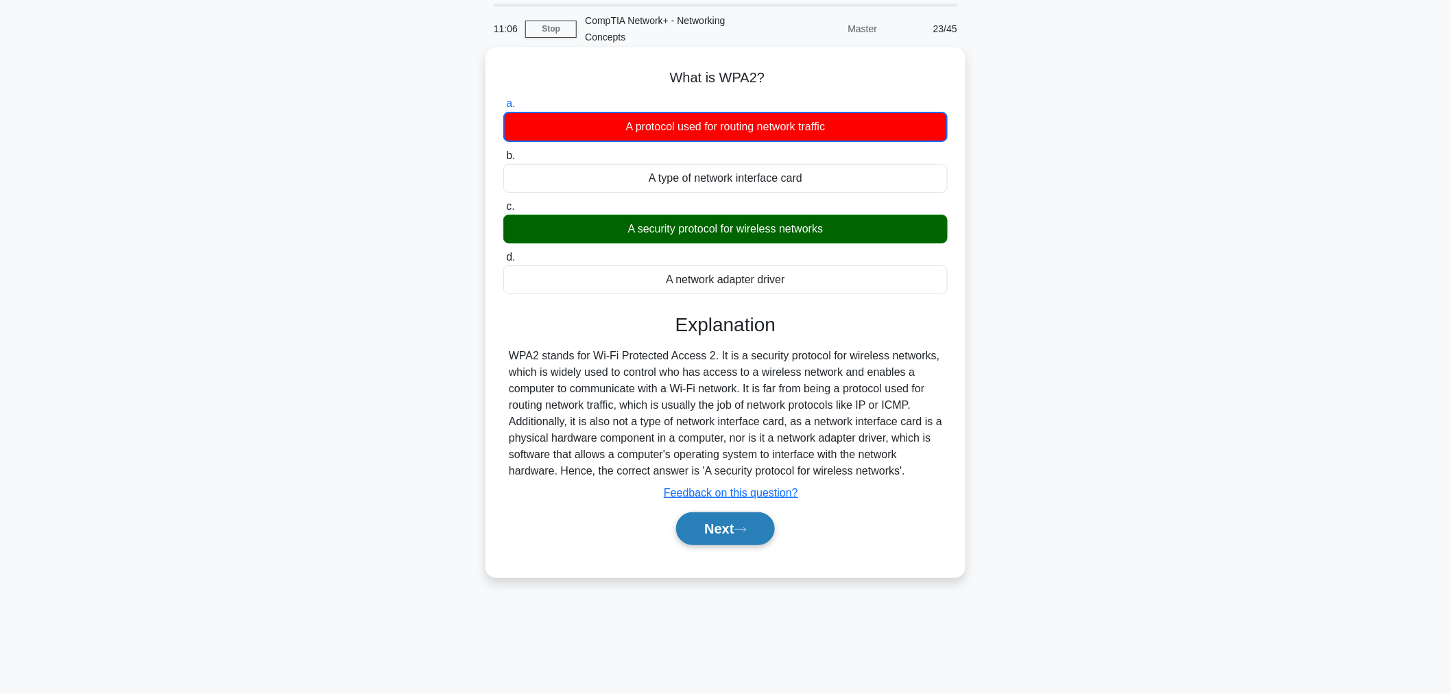
click at [730, 531] on button "Next" at bounding box center [725, 528] width 98 height 33
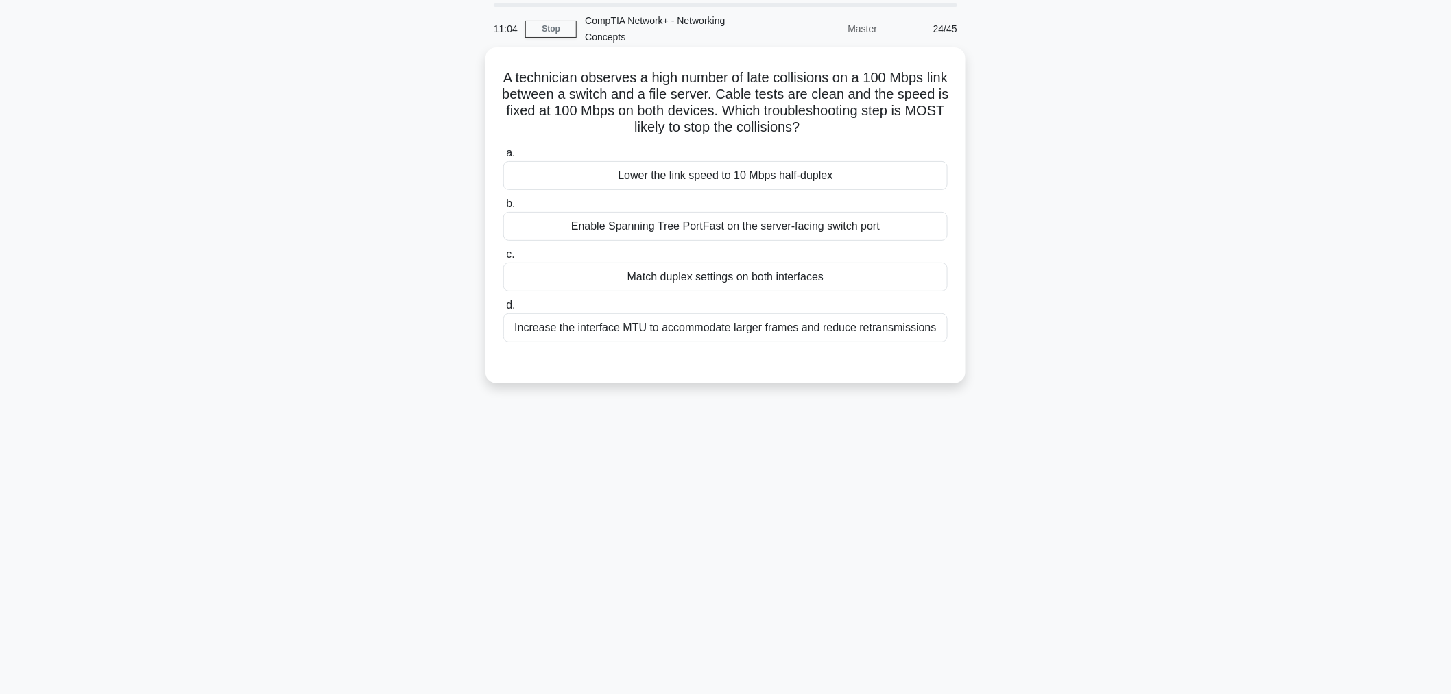
click at [624, 177] on div "Lower the link speed to 10 Mbps half-duplex" at bounding box center [725, 175] width 444 height 29
click at [503, 158] on input "a. Lower the link speed to 10 Mbps half-duplex" at bounding box center [503, 153] width 0 height 9
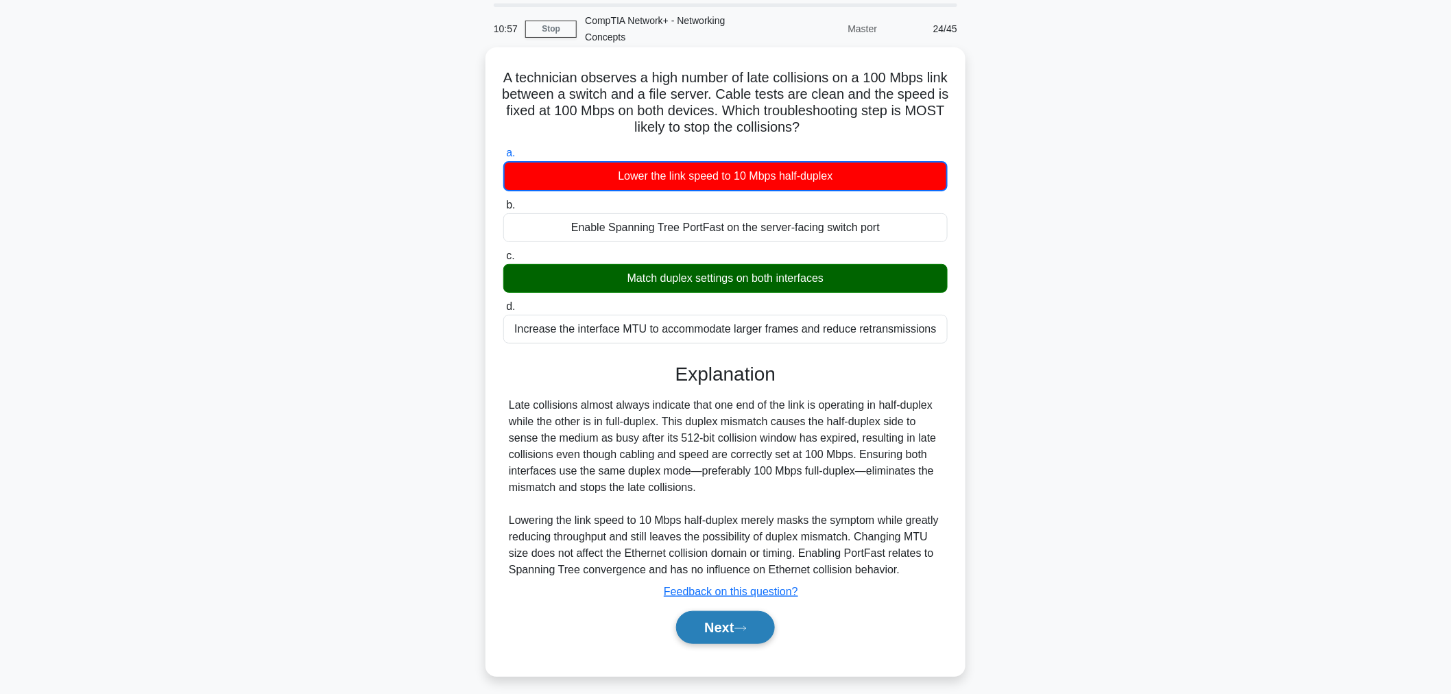
click at [731, 614] on button "Next" at bounding box center [725, 627] width 98 height 33
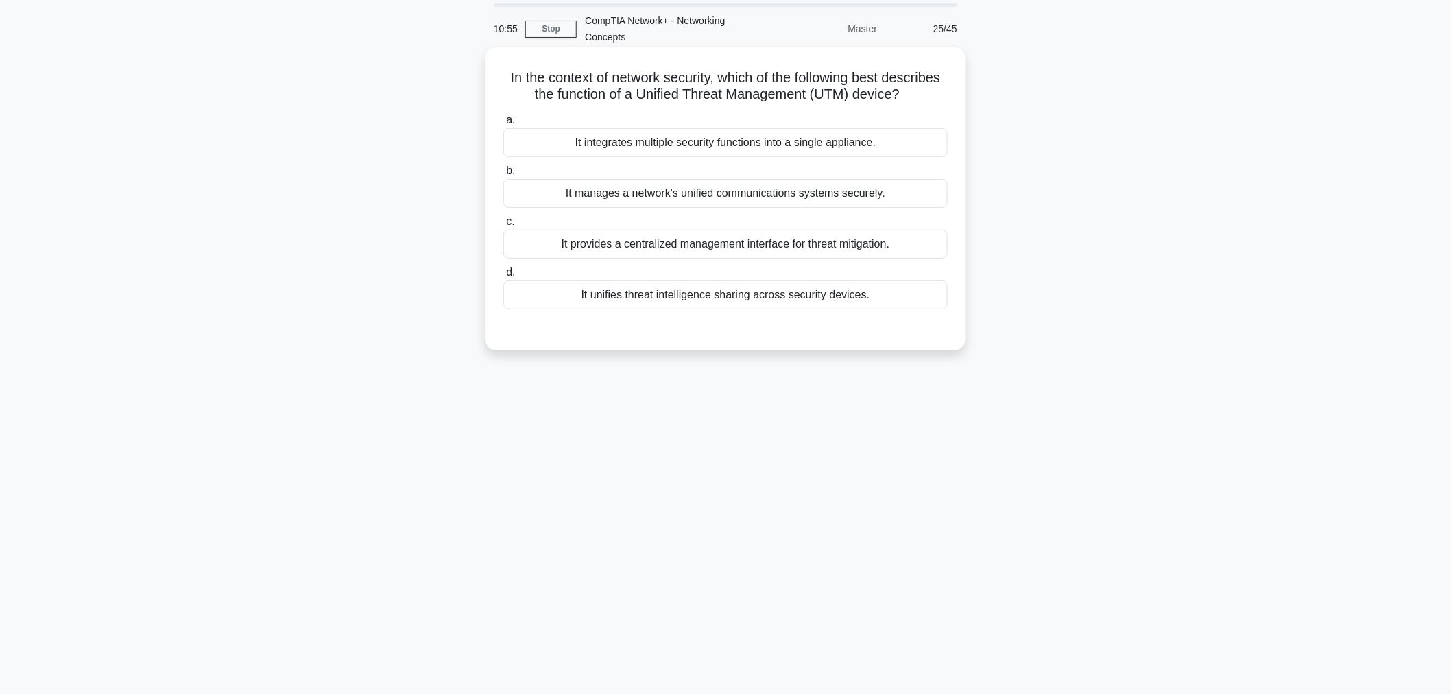
click at [697, 140] on div "It integrates multiple security functions into a single appliance." at bounding box center [725, 142] width 444 height 29
click at [503, 125] on input "a. It integrates multiple security functions into a single appliance." at bounding box center [503, 120] width 0 height 9
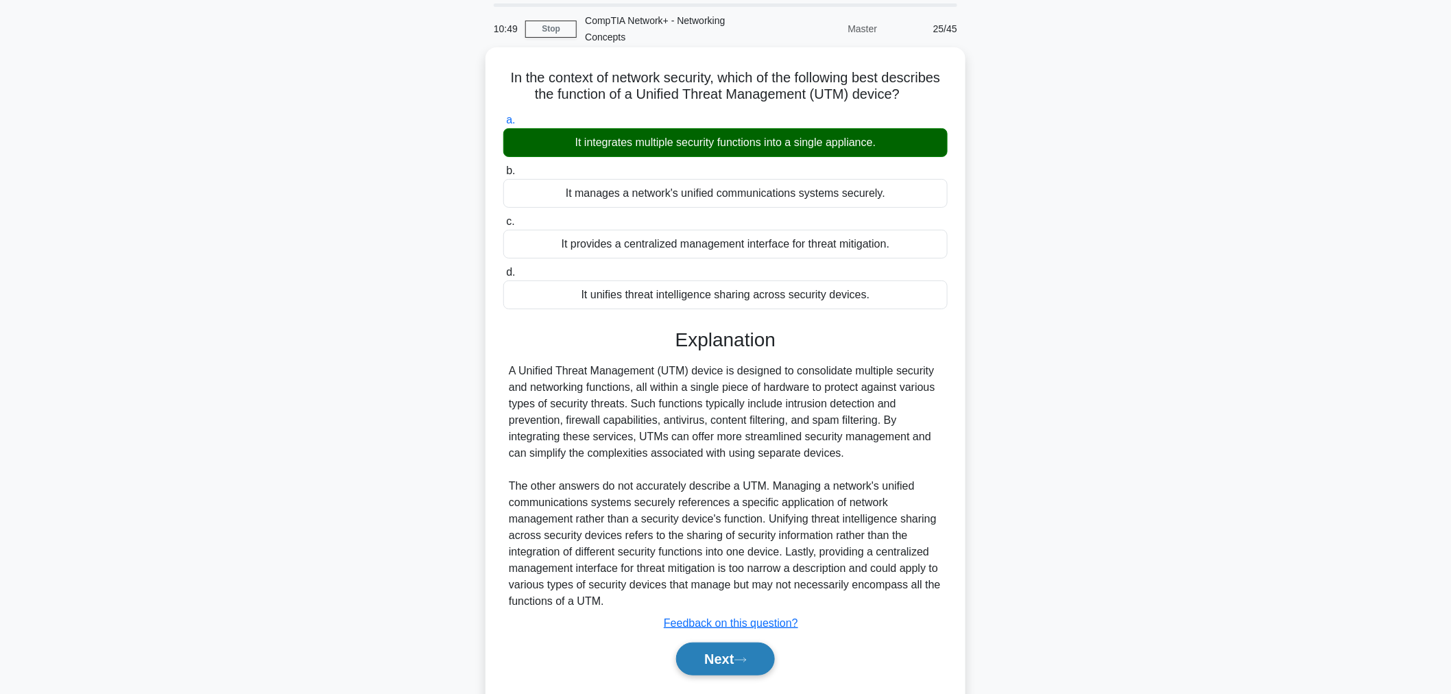
click at [737, 624] on button "Next" at bounding box center [725, 658] width 98 height 33
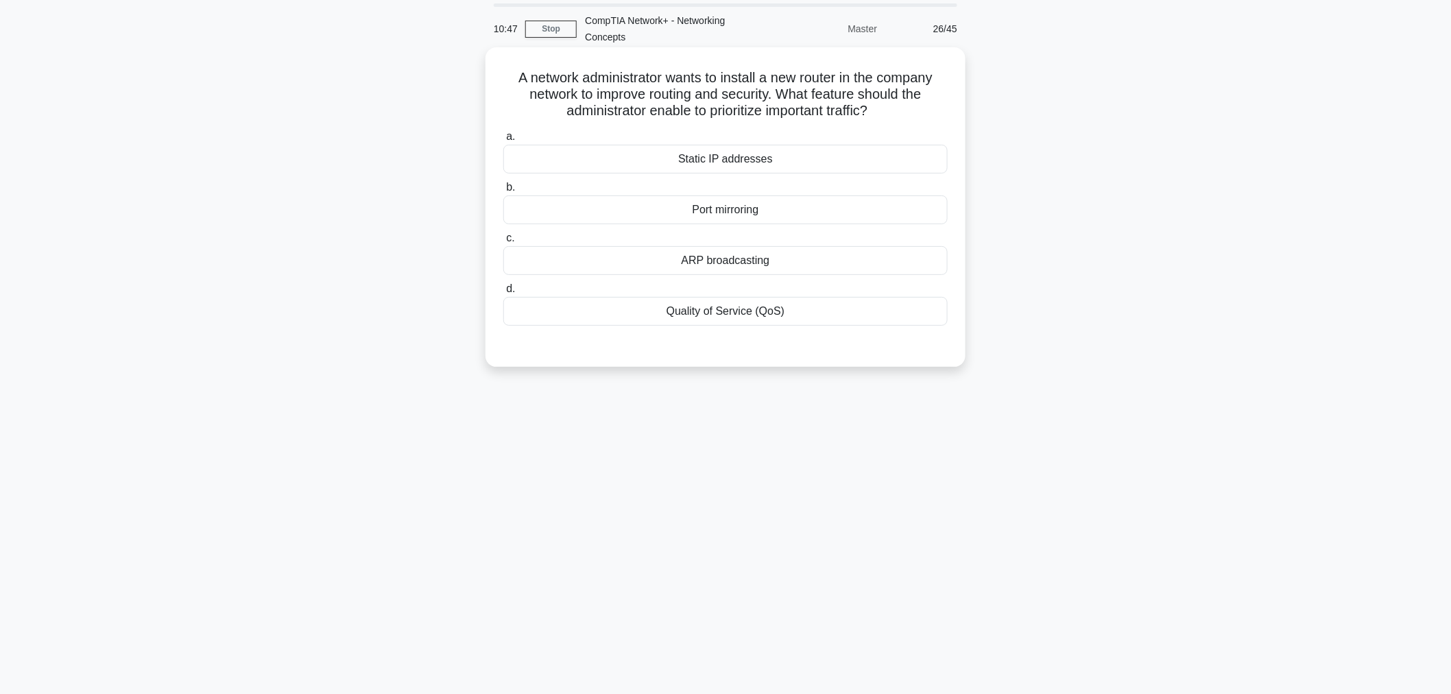
click at [743, 156] on div "Static IP addresses" at bounding box center [725, 159] width 444 height 29
click at [503, 141] on input "a. Static IP addresses" at bounding box center [503, 136] width 0 height 9
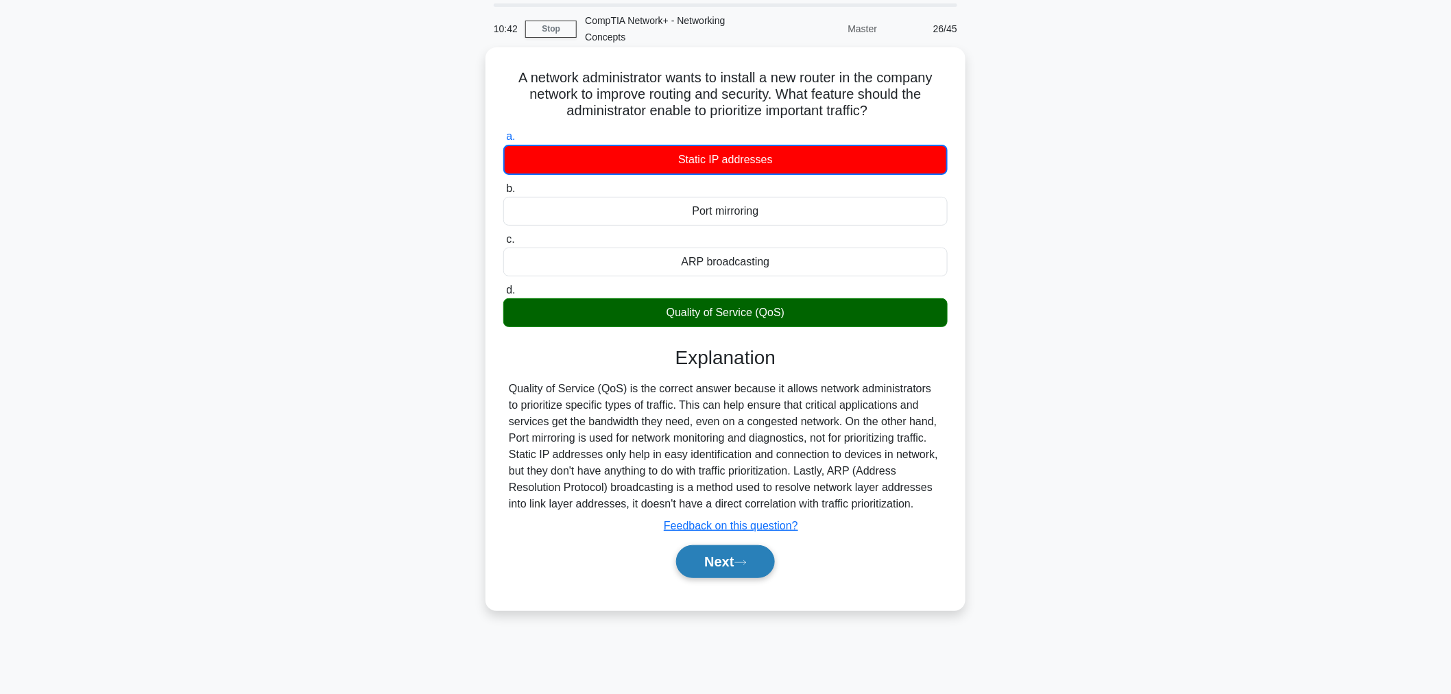
click at [723, 557] on button "Next" at bounding box center [725, 561] width 98 height 33
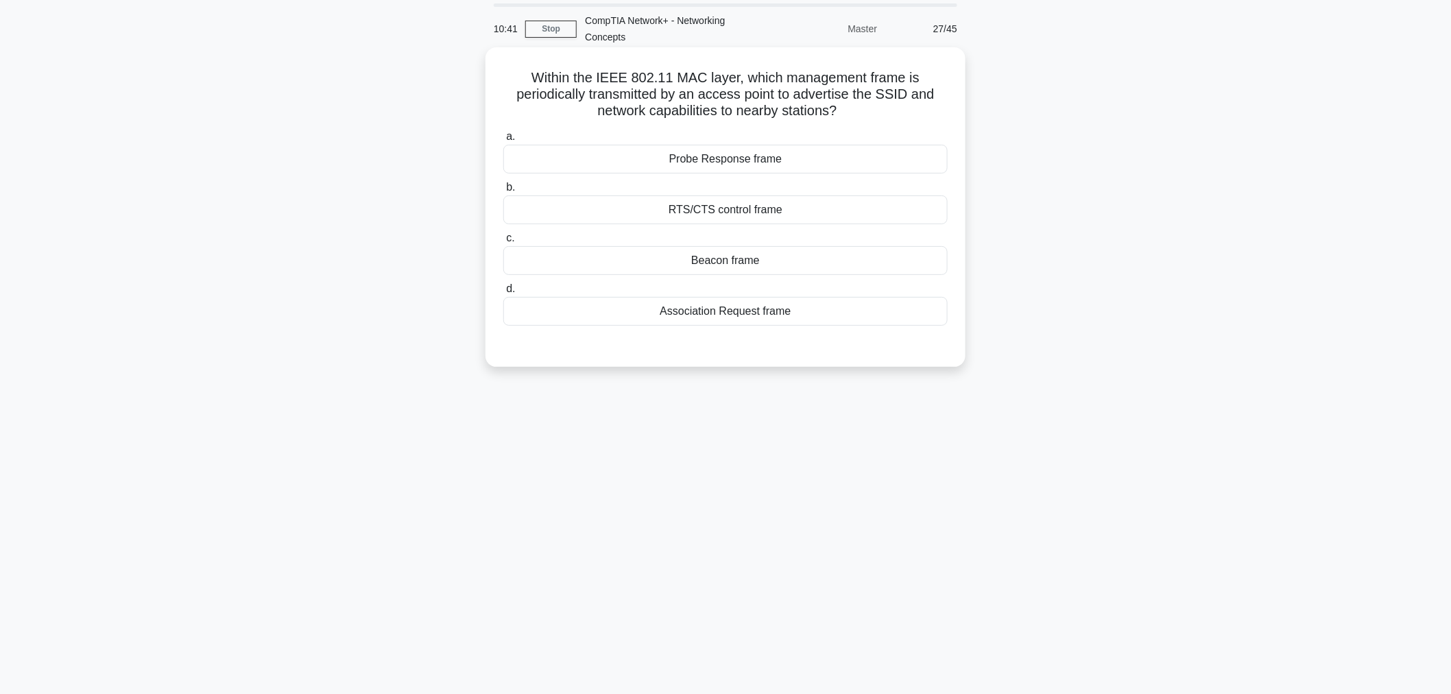
click at [701, 161] on div "Probe Response frame" at bounding box center [725, 159] width 444 height 29
click at [503, 141] on input "a. Probe Response frame" at bounding box center [503, 136] width 0 height 9
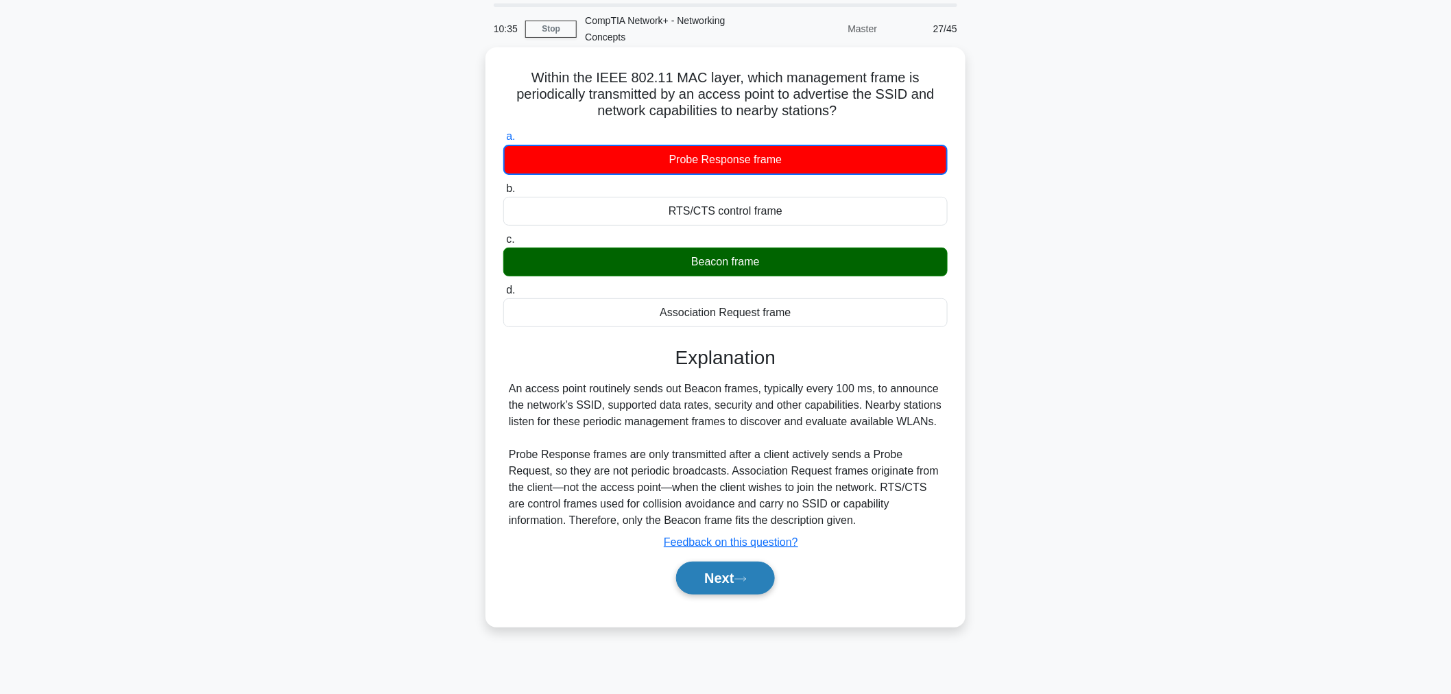
click at [729, 583] on button "Next" at bounding box center [725, 578] width 98 height 33
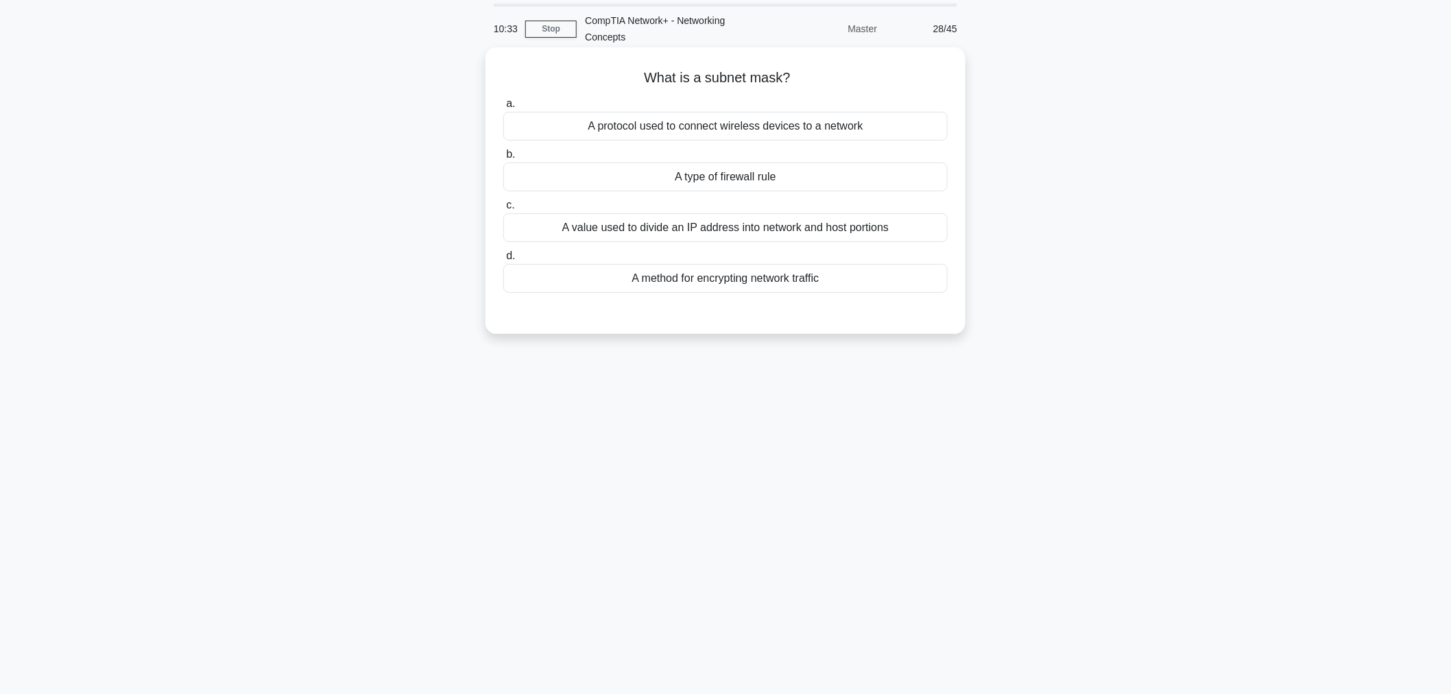
click at [708, 169] on div "A type of firewall rule" at bounding box center [725, 176] width 444 height 29
click at [503, 159] on input "b. A type of firewall rule" at bounding box center [503, 154] width 0 height 9
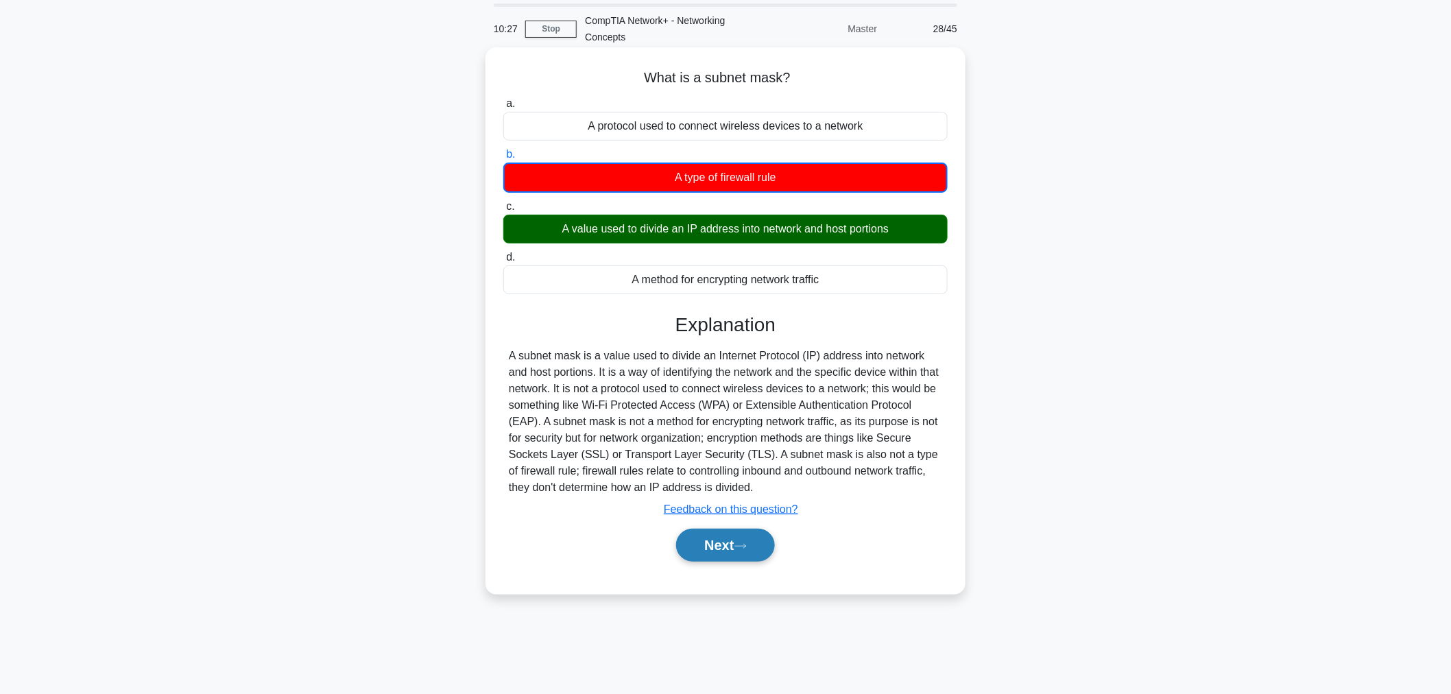
click at [728, 536] on button "Next" at bounding box center [725, 545] width 98 height 33
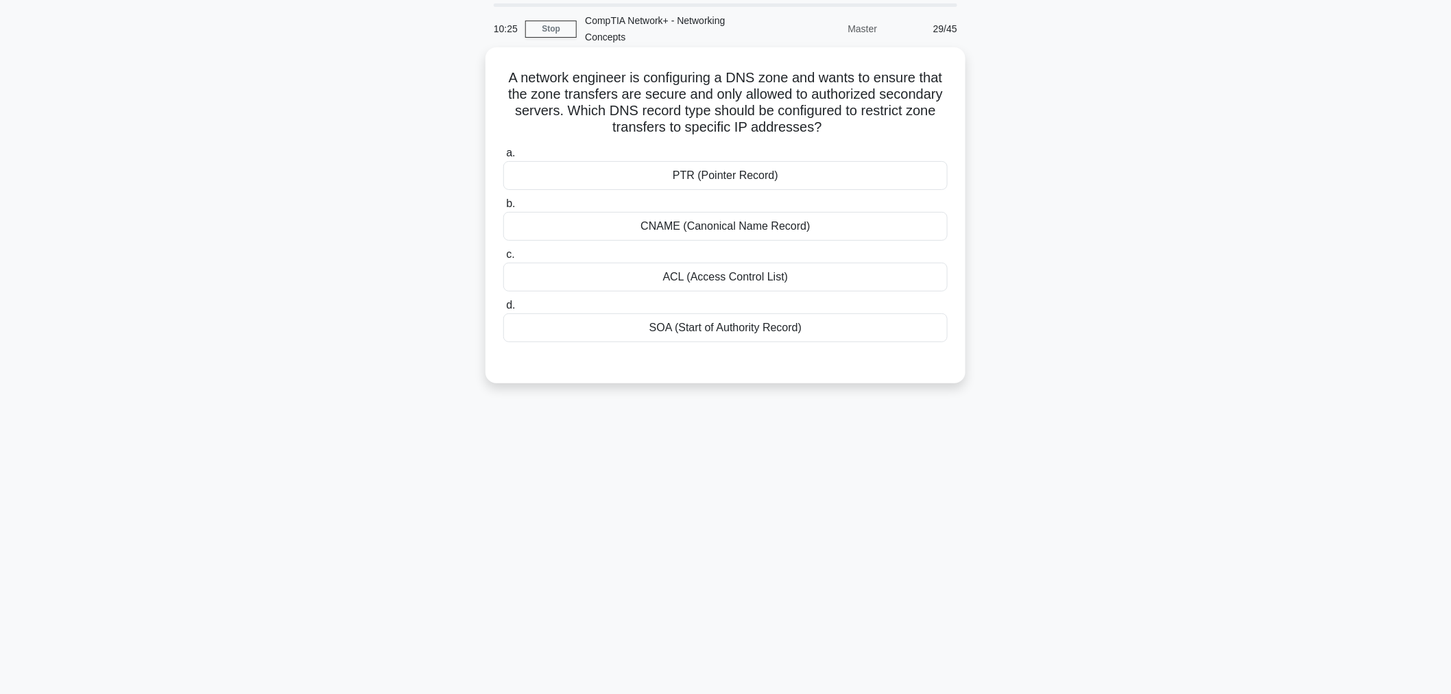
click at [719, 175] on div "PTR (Pointer Record)" at bounding box center [725, 175] width 444 height 29
click at [503, 158] on input "a. PTR (Pointer Record)" at bounding box center [503, 153] width 0 height 9
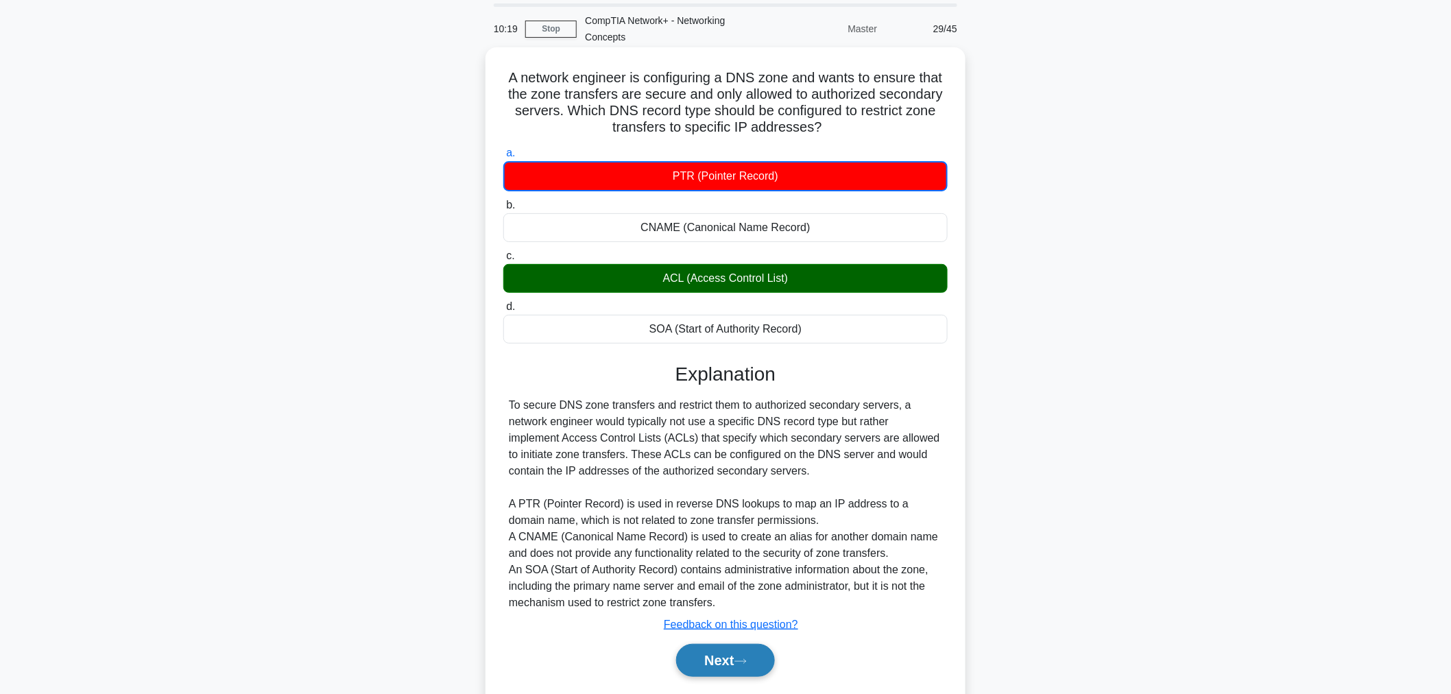
click at [732, 624] on button "Next" at bounding box center [725, 660] width 98 height 33
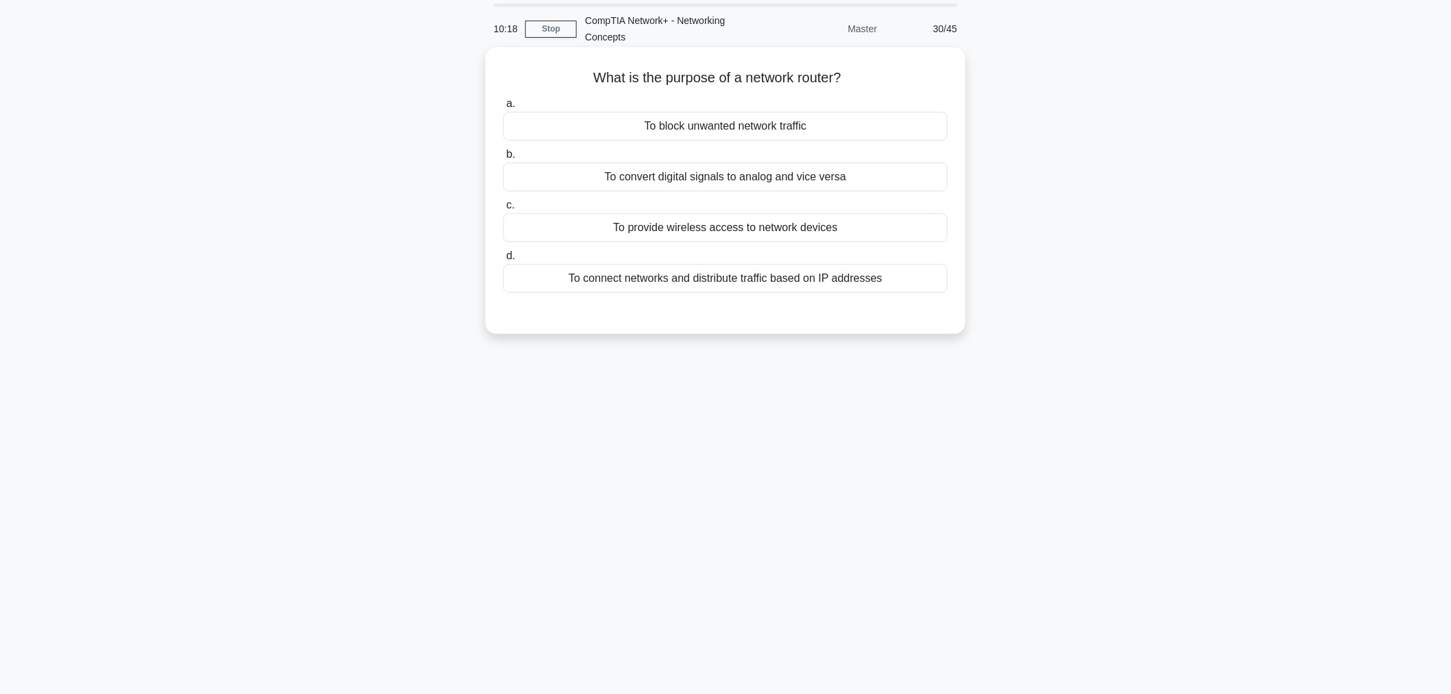
click at [662, 132] on div "To block unwanted network traffic" at bounding box center [725, 126] width 444 height 29
click at [503, 108] on input "a. To block unwanted network traffic" at bounding box center [503, 103] width 0 height 9
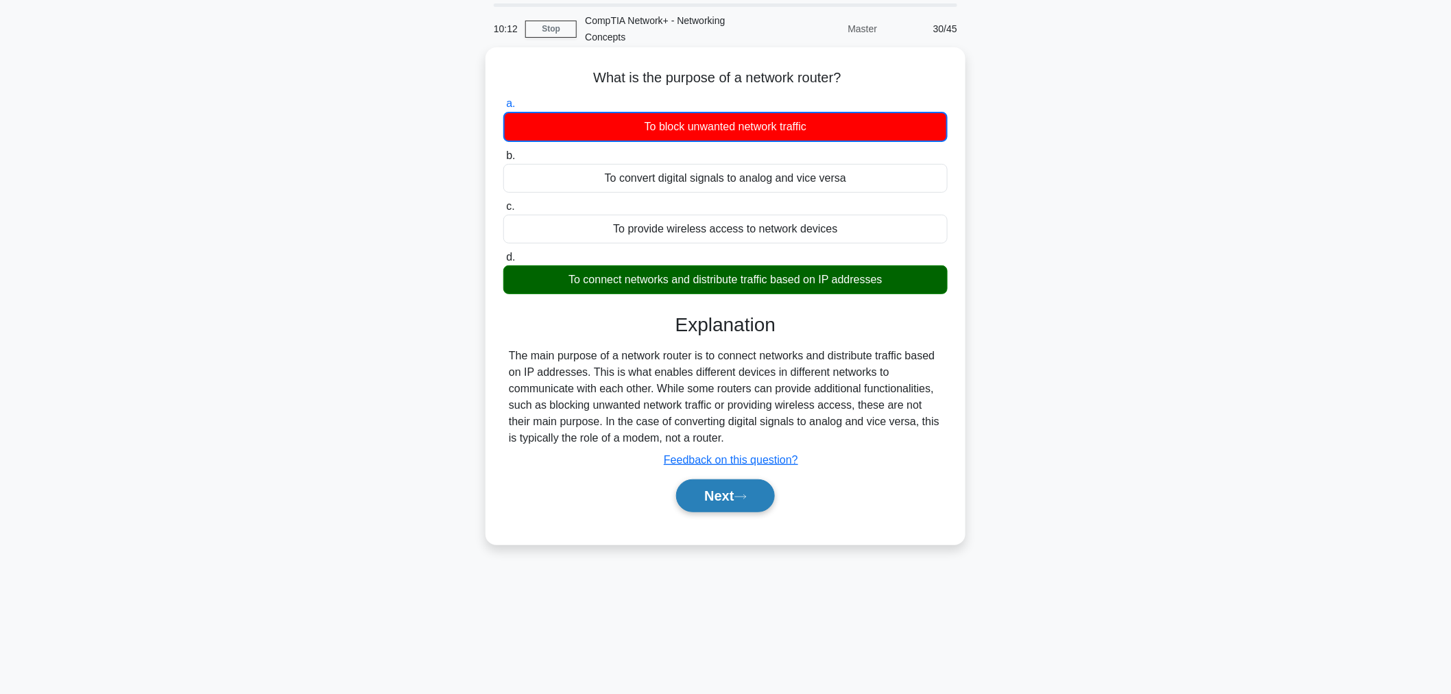
click at [697, 491] on button "Next" at bounding box center [725, 495] width 98 height 33
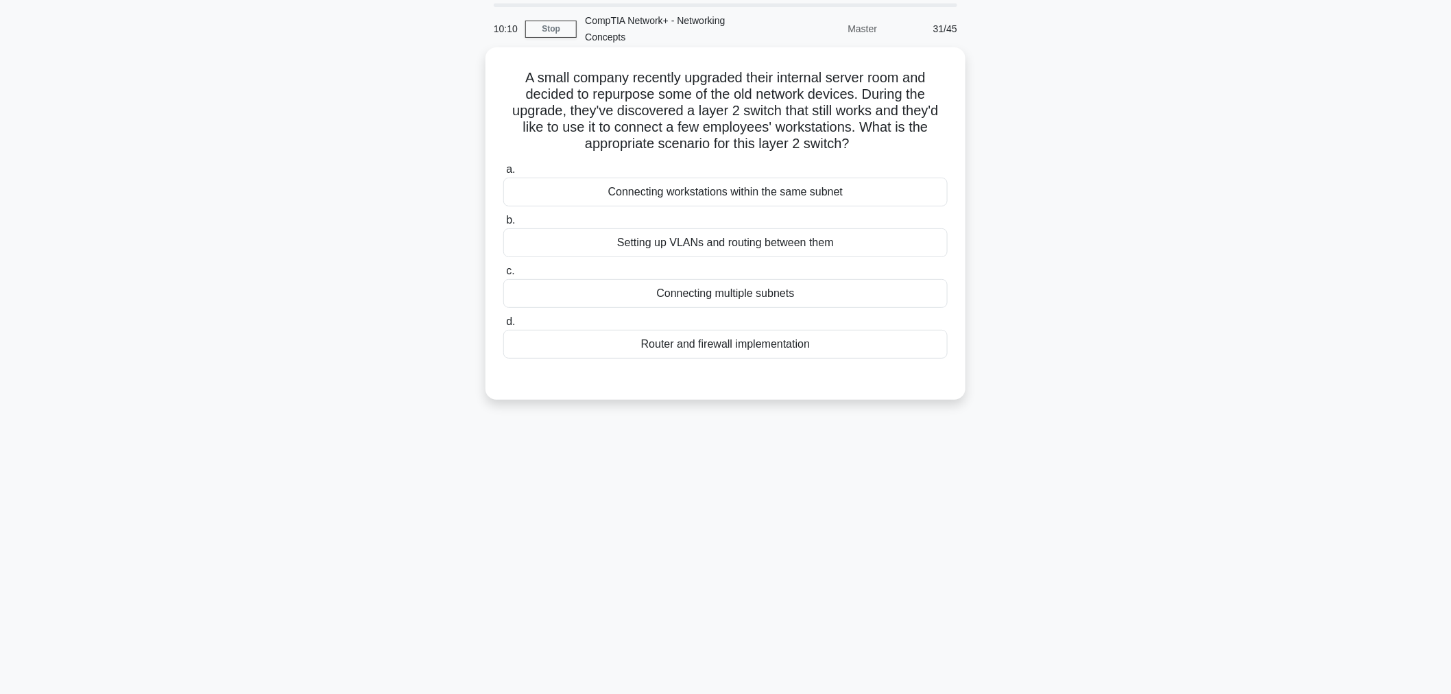
click at [663, 189] on div "Connecting workstations within the same subnet" at bounding box center [725, 192] width 444 height 29
click at [503, 174] on input "a. Connecting workstations within the same subnet" at bounding box center [503, 169] width 0 height 9
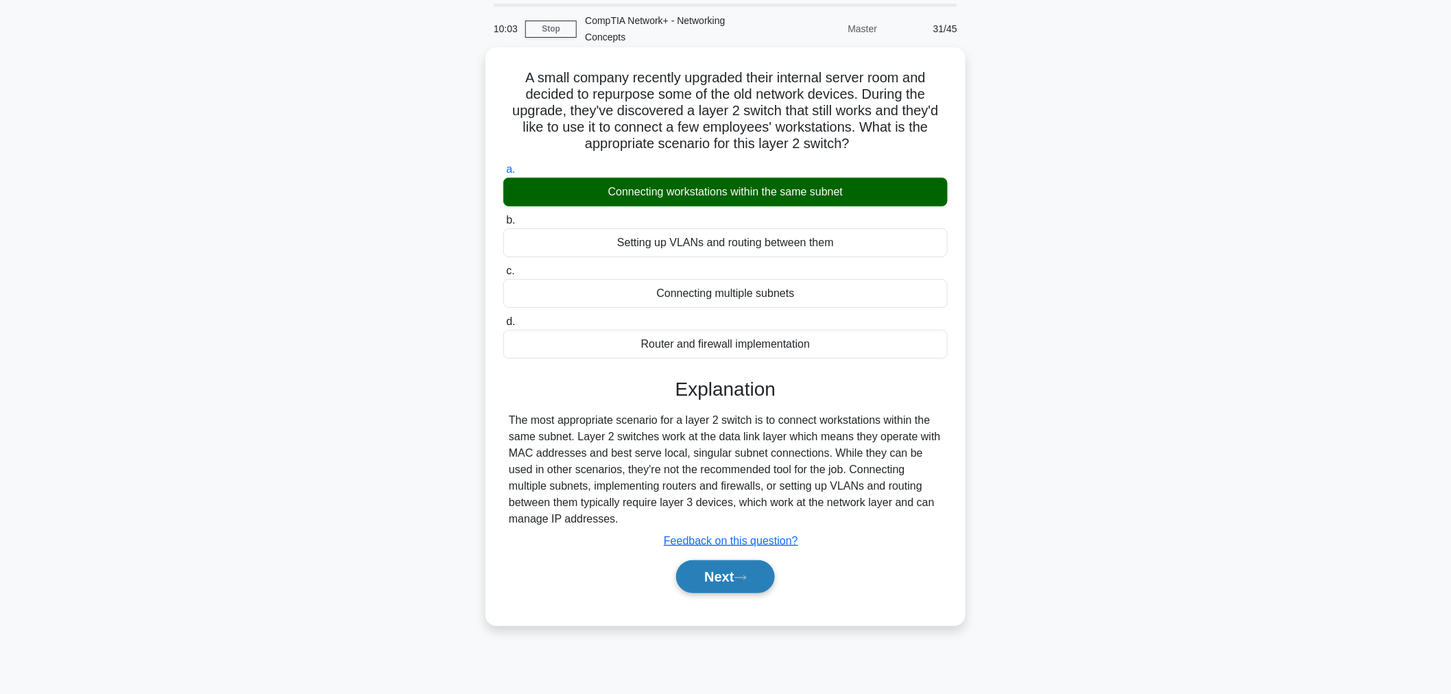
click at [751, 567] on button "Next" at bounding box center [725, 576] width 98 height 33
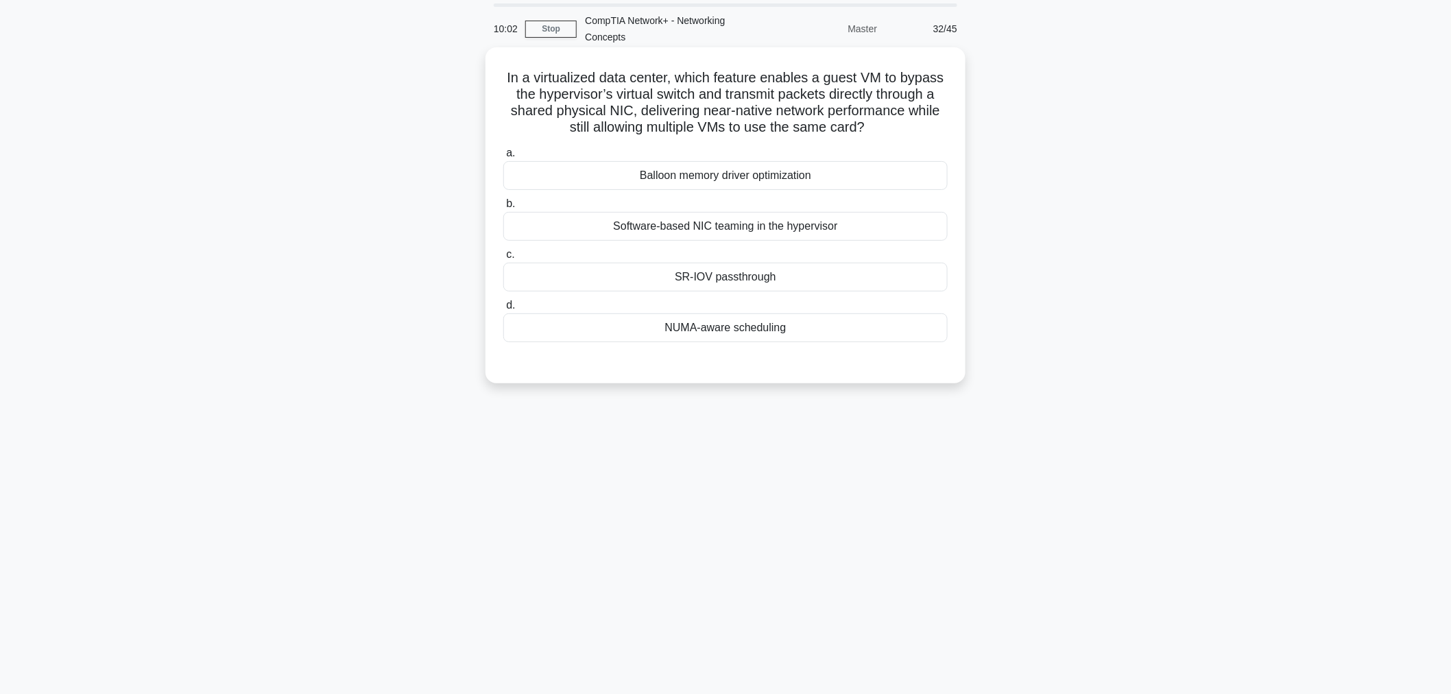
click at [677, 186] on div "Balloon memory driver optimization" at bounding box center [725, 175] width 444 height 29
click at [503, 158] on input "a. Balloon memory driver optimization" at bounding box center [503, 153] width 0 height 9
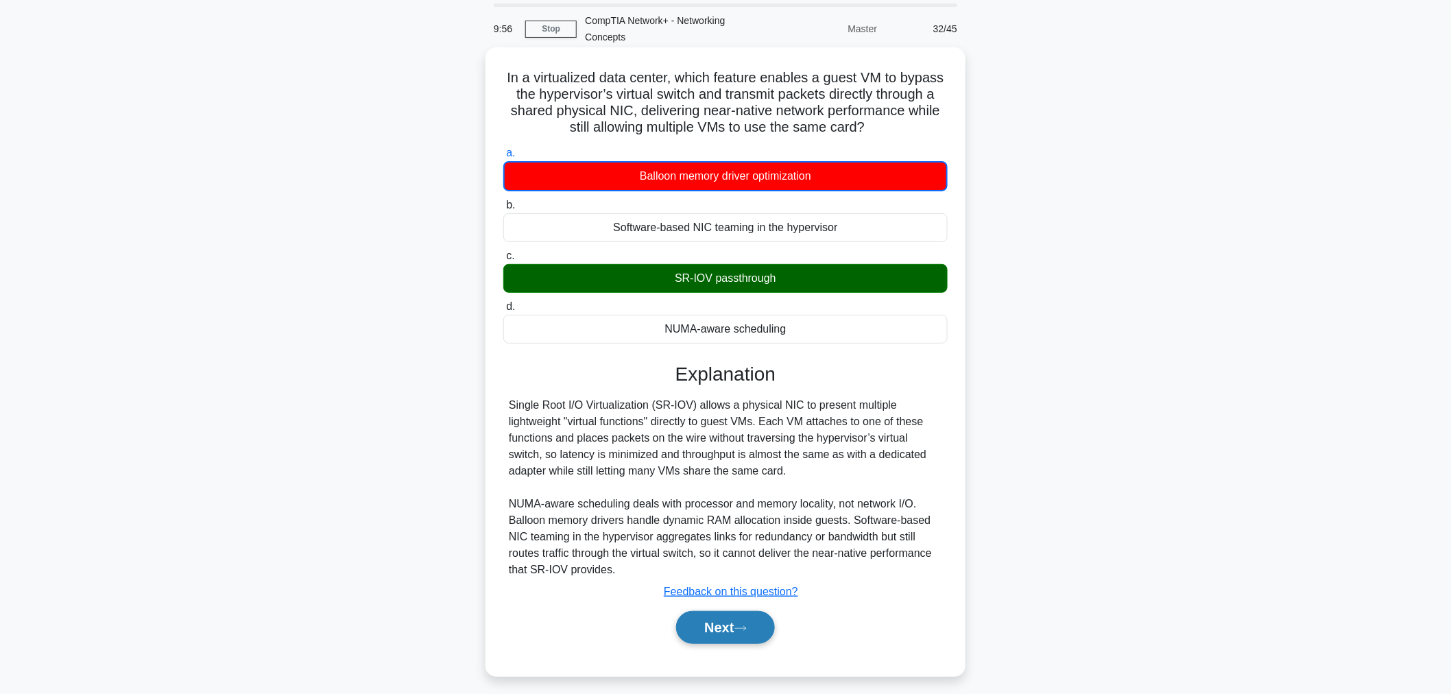
click at [774, 624] on button "Next" at bounding box center [725, 627] width 98 height 33
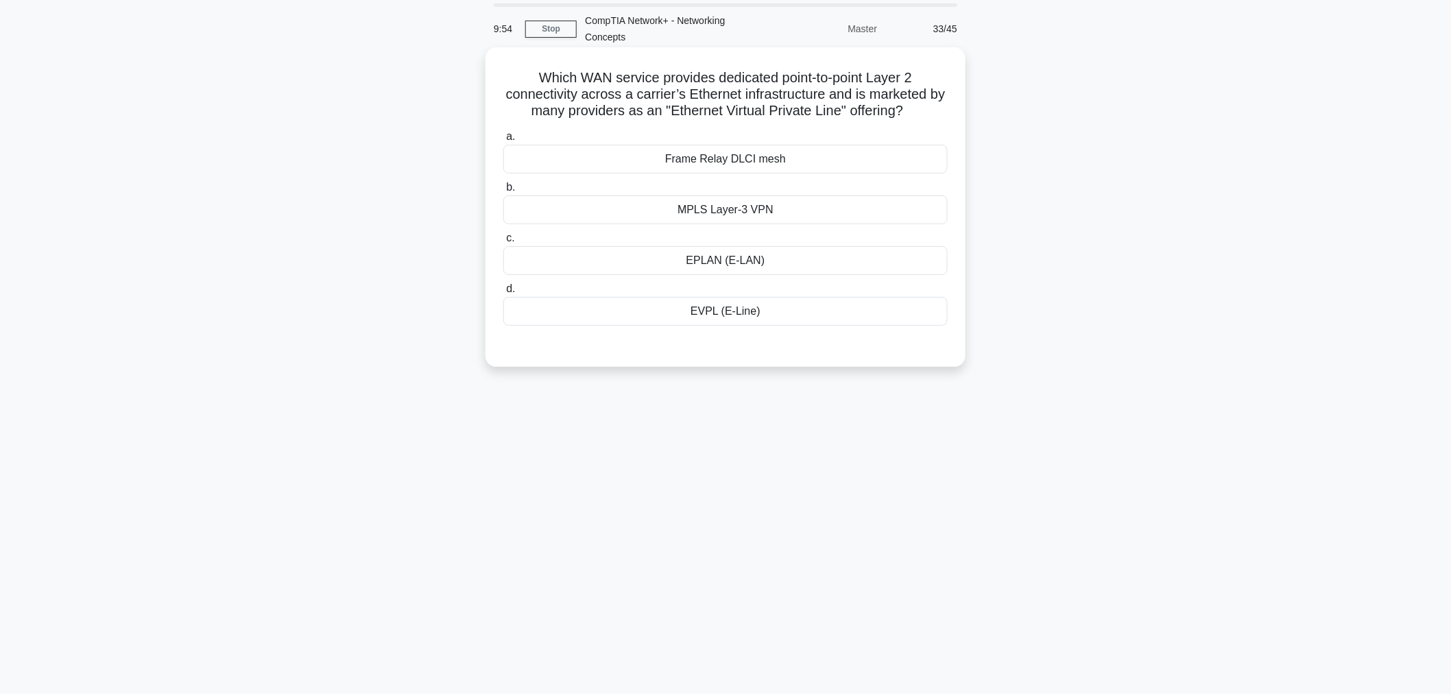
click at [721, 210] on div "MPLS Layer-3 VPN" at bounding box center [725, 209] width 444 height 29
click at [503, 192] on input "b. MPLS Layer-3 VPN" at bounding box center [503, 187] width 0 height 9
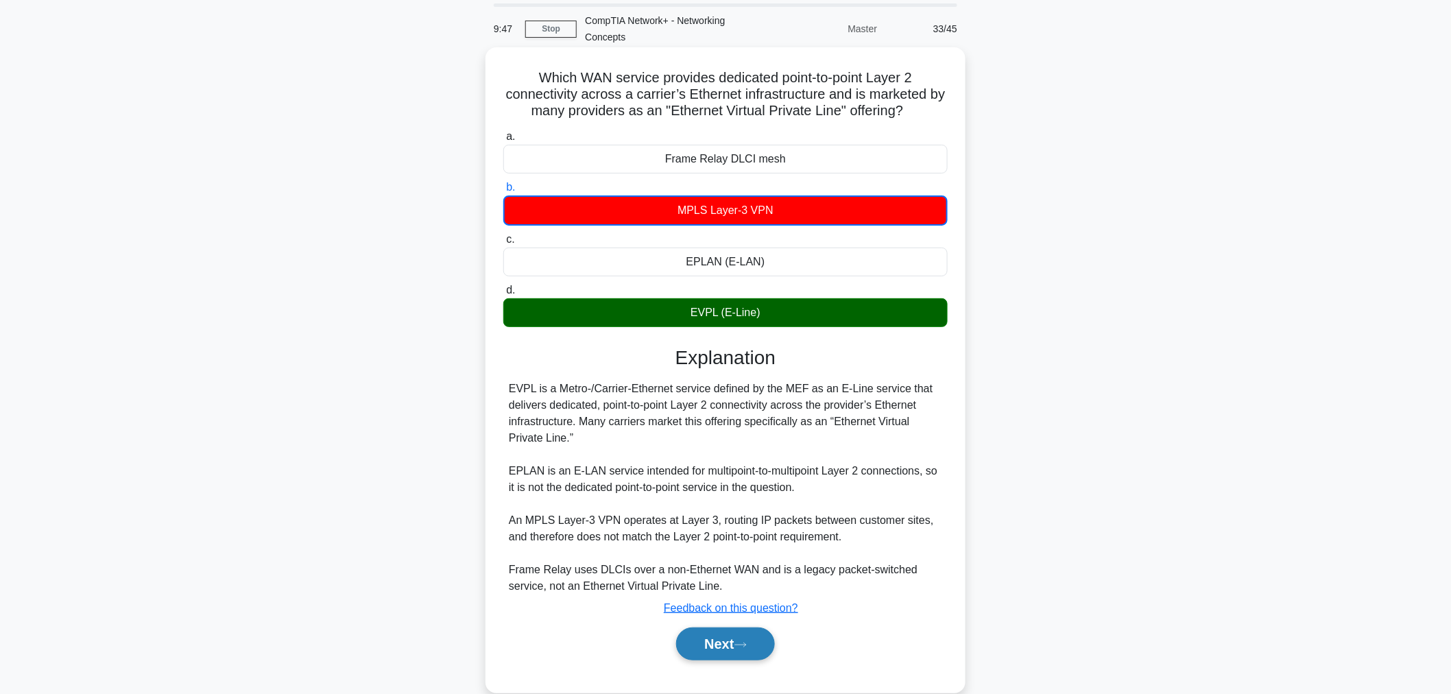
click at [738, 624] on button "Next" at bounding box center [725, 643] width 98 height 33
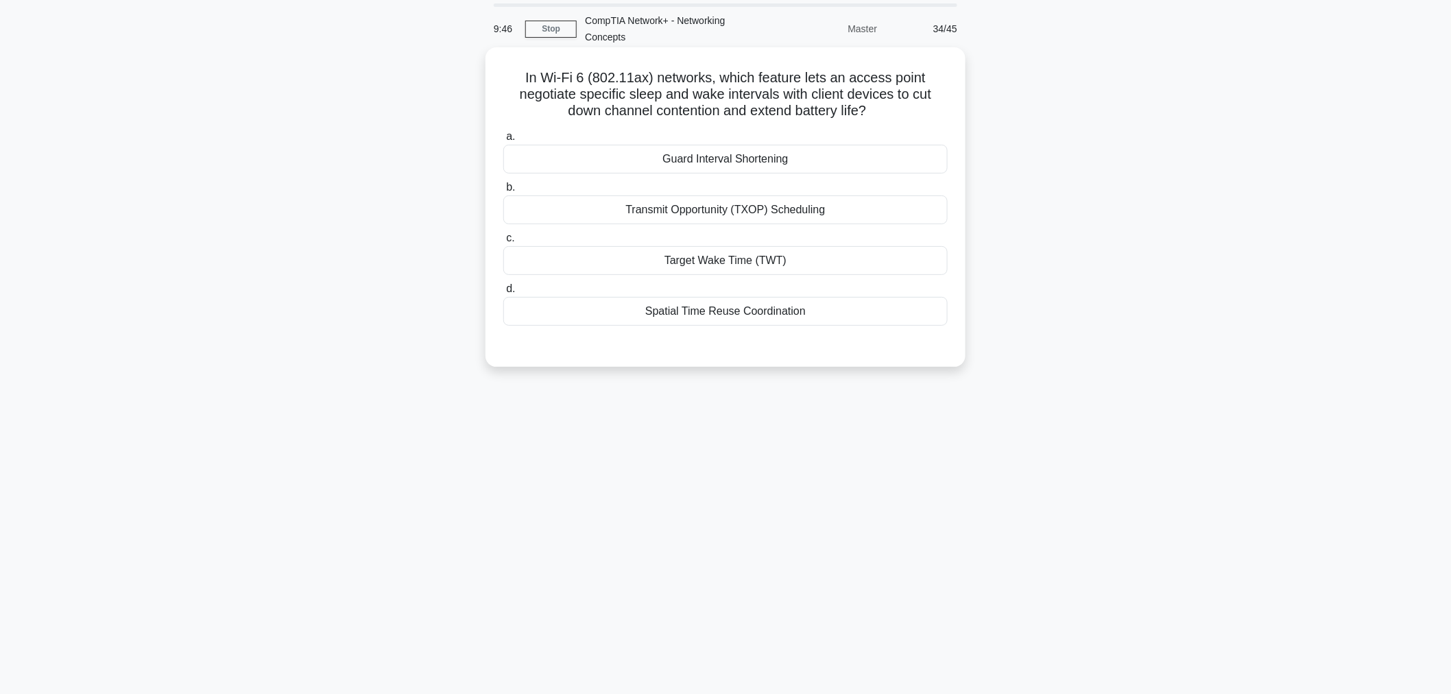
click at [713, 167] on div "Guard Interval Shortening" at bounding box center [725, 159] width 444 height 29
click at [503, 141] on input "a. Guard Interval Shortening" at bounding box center [503, 136] width 0 height 9
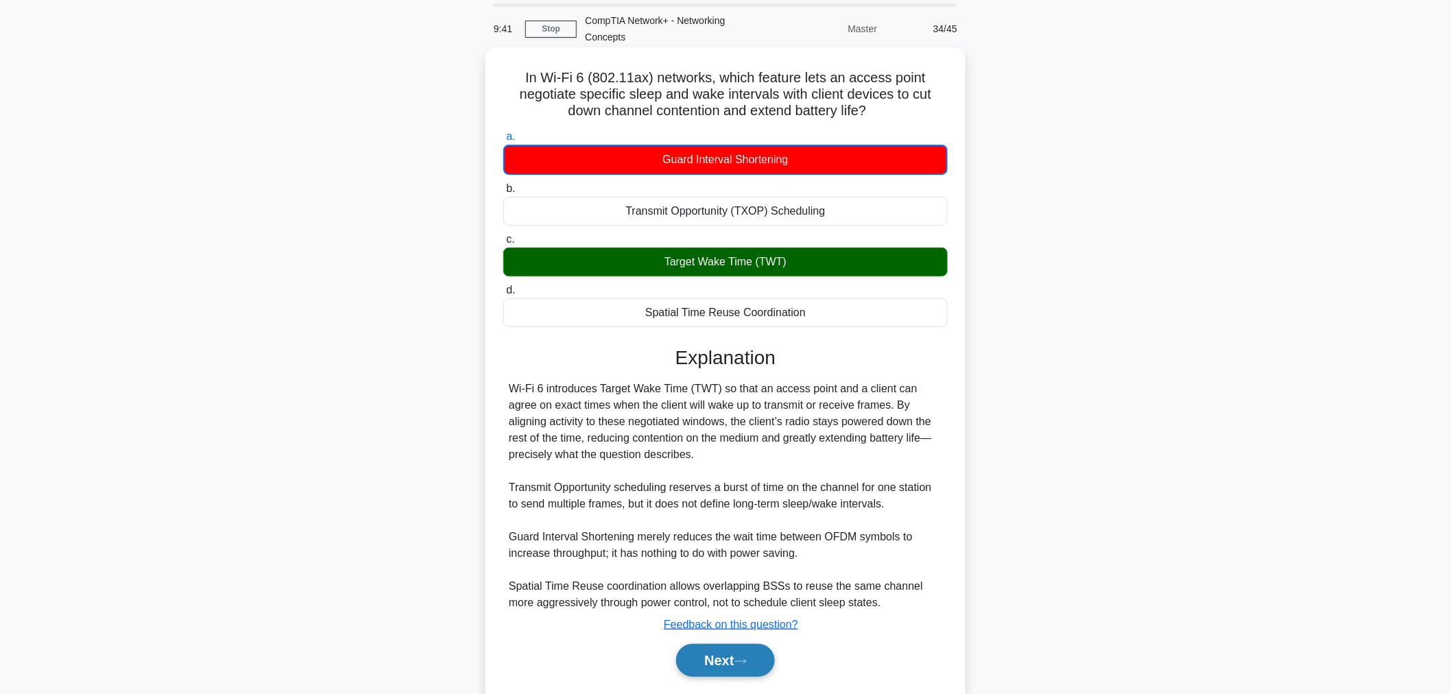
click at [710, 624] on button "Next" at bounding box center [725, 660] width 98 height 33
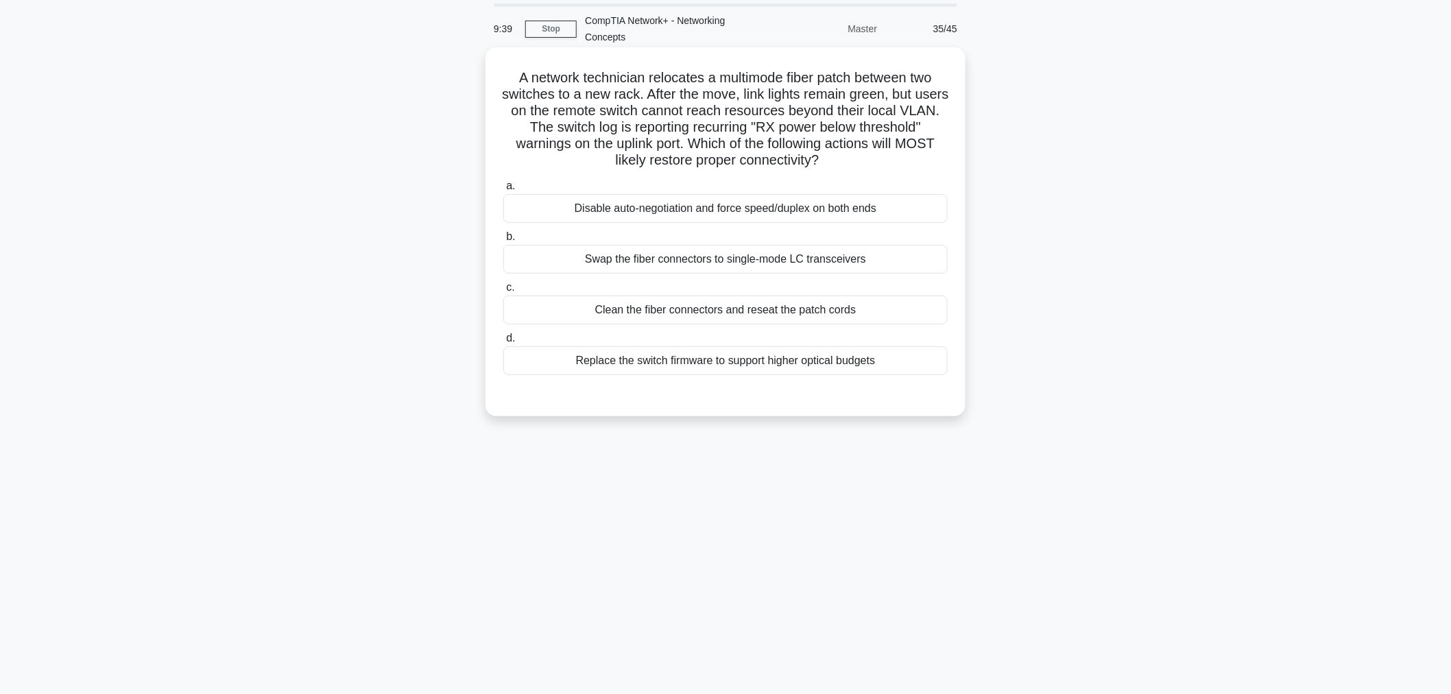
click at [697, 256] on div "Swap the fiber connectors to single-mode LC transceivers" at bounding box center [725, 259] width 444 height 29
click at [503, 241] on input "b. Swap the fiber connectors to single-mode LC transceivers" at bounding box center [503, 236] width 0 height 9
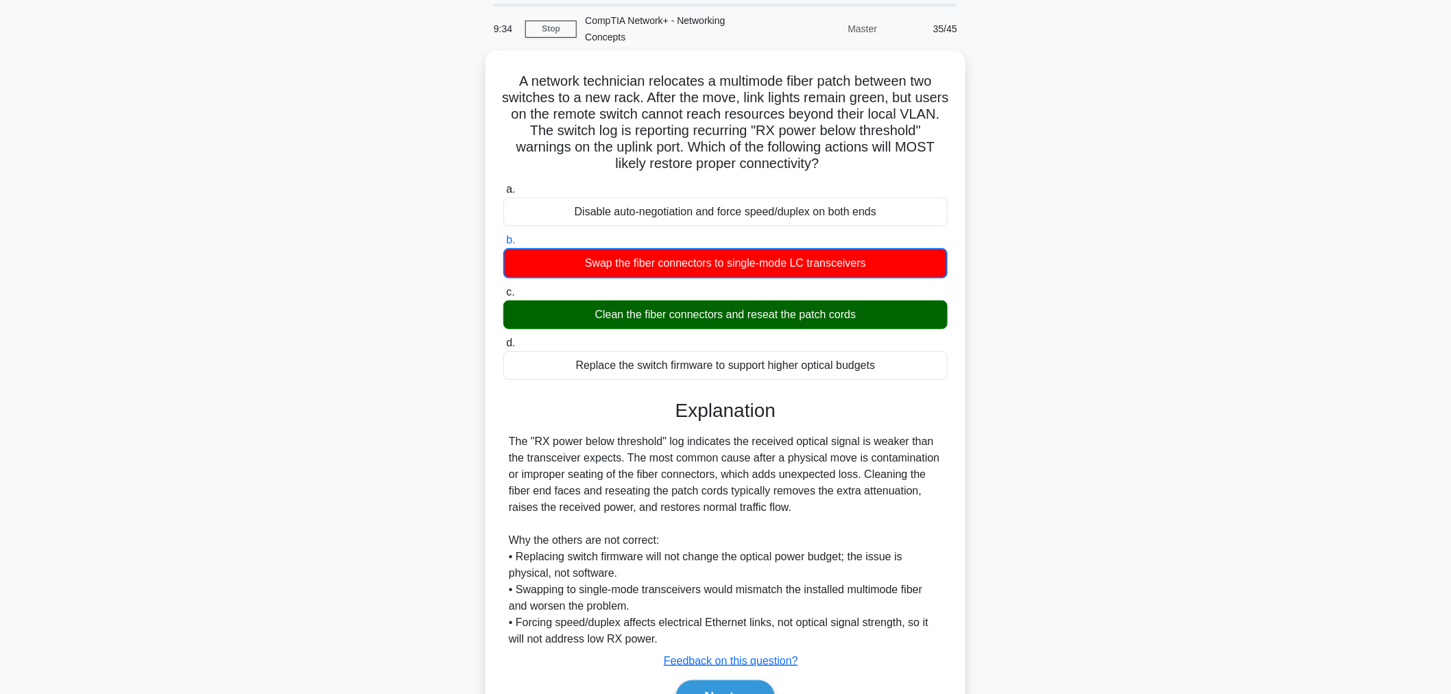
scroll to position [119, 0]
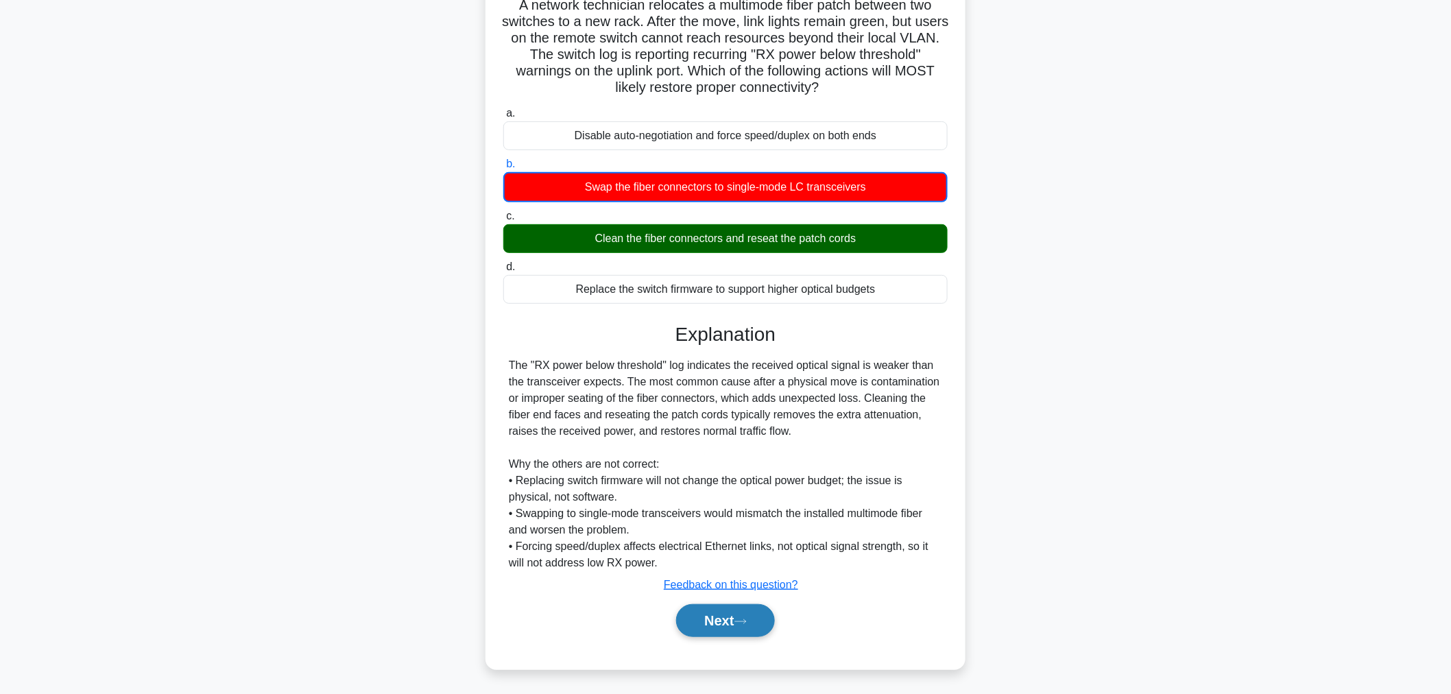
click at [750, 610] on button "Next" at bounding box center [725, 620] width 98 height 33
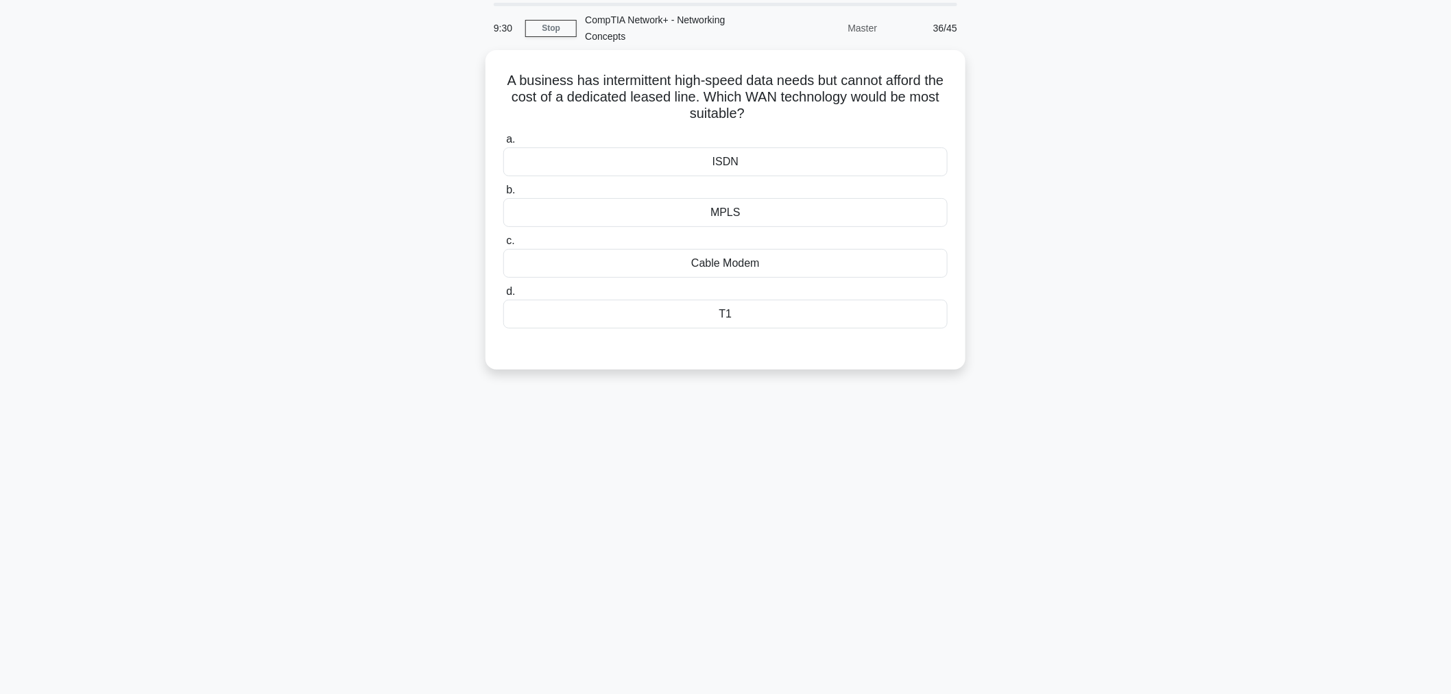
scroll to position [46, 0]
click at [745, 208] on div "MPLS" at bounding box center [725, 209] width 444 height 29
click at [503, 192] on input "b. MPLS" at bounding box center [503, 187] width 0 height 9
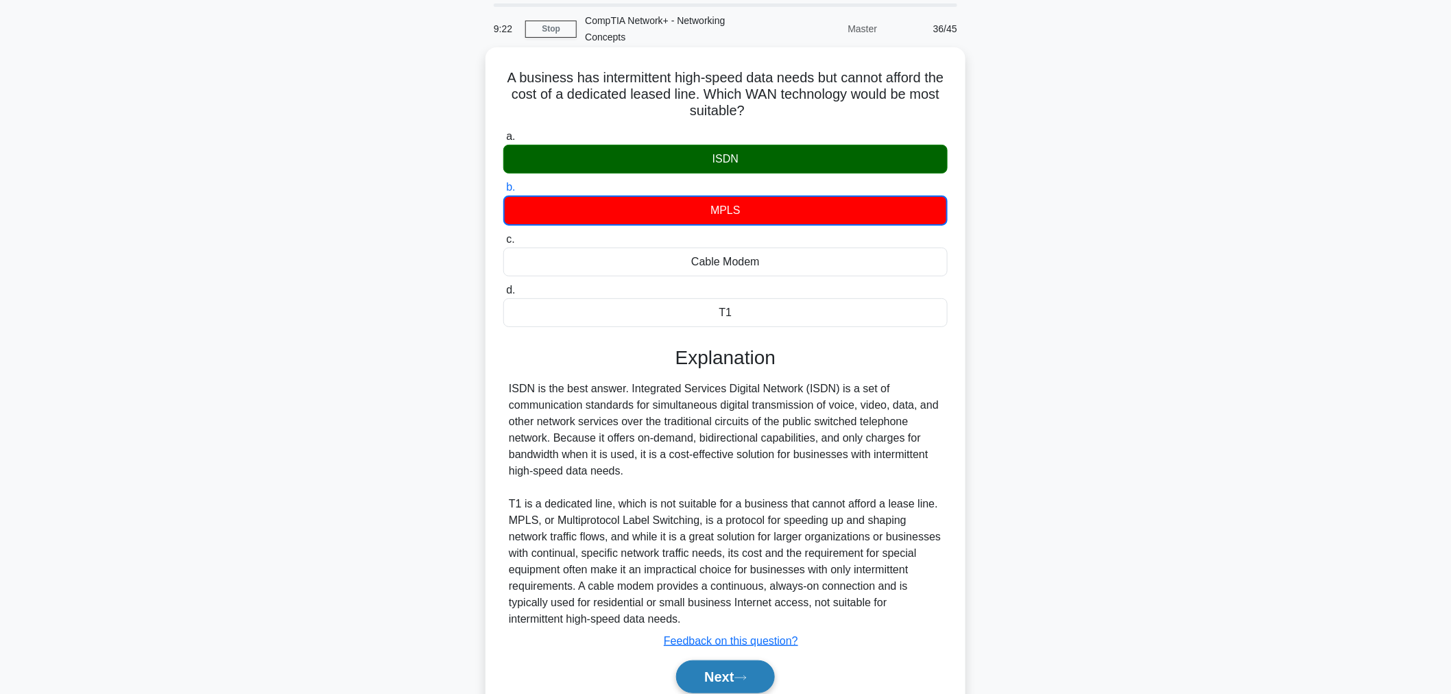
click at [738, 624] on button "Next" at bounding box center [725, 676] width 98 height 33
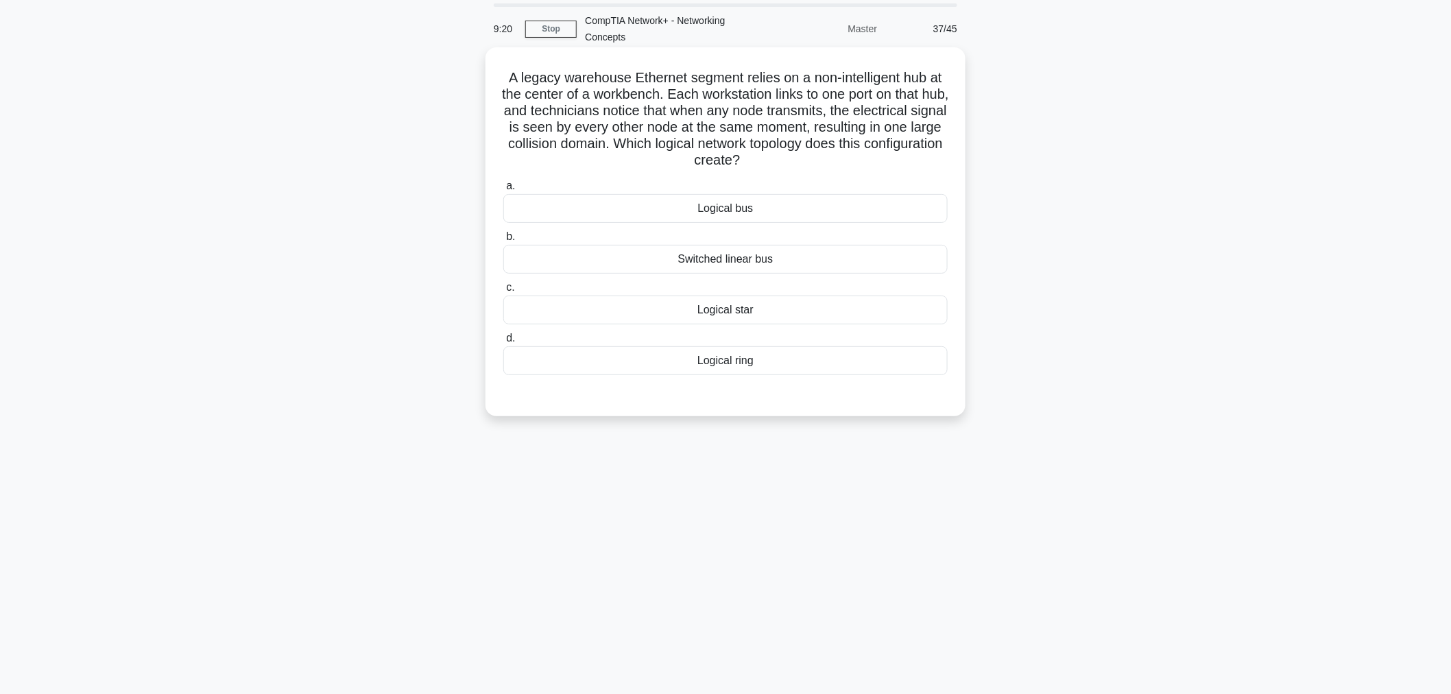
click at [747, 213] on div "Logical bus" at bounding box center [725, 208] width 444 height 29
click at [503, 191] on input "a. Logical bus" at bounding box center [503, 186] width 0 height 9
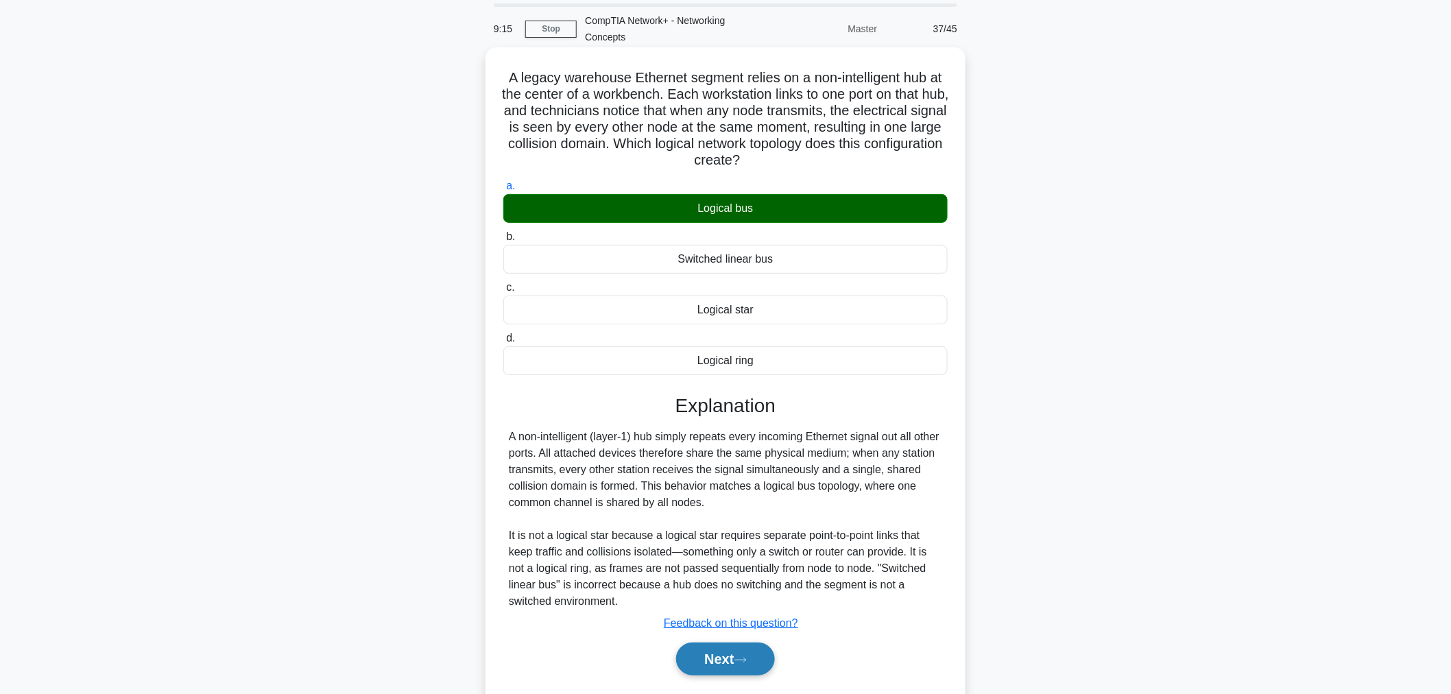
click at [728, 624] on button "Next" at bounding box center [725, 658] width 98 height 33
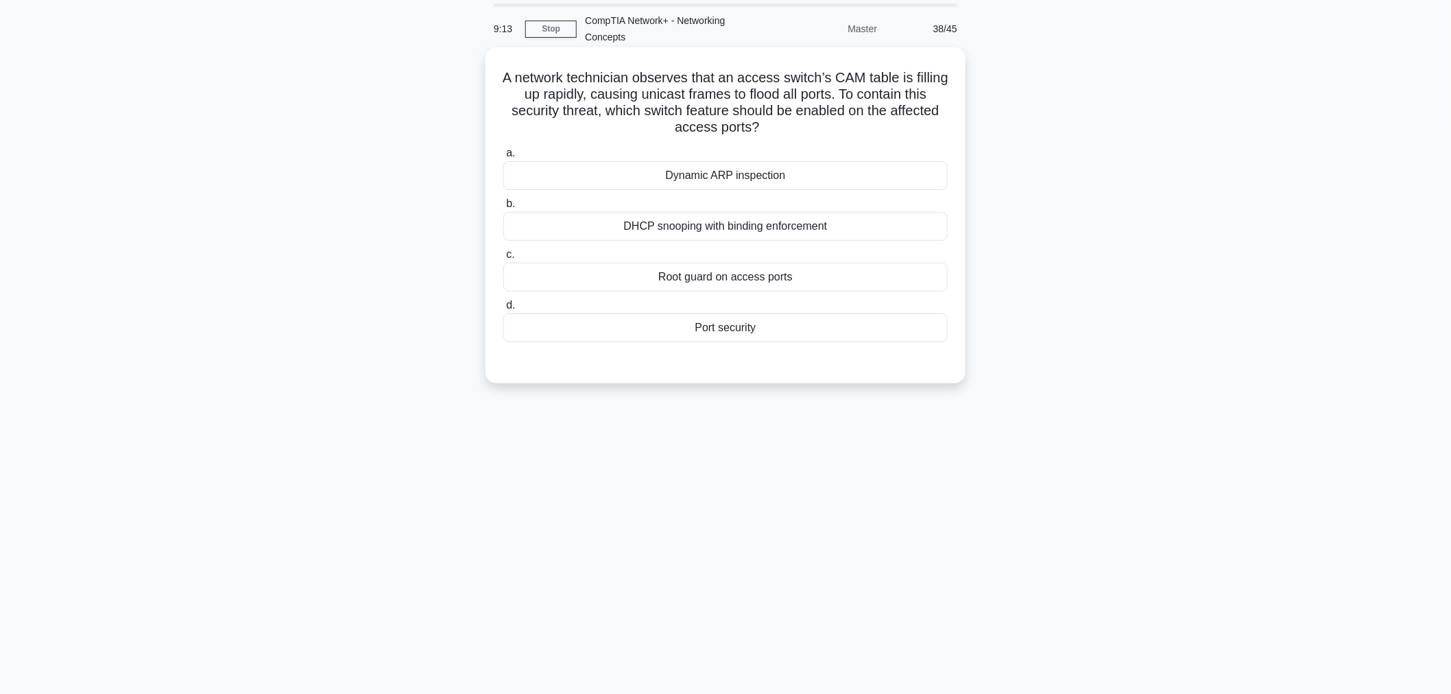
click at [744, 178] on div "Dynamic ARP inspection" at bounding box center [725, 175] width 444 height 29
click at [503, 158] on input "a. Dynamic ARP inspection" at bounding box center [503, 153] width 0 height 9
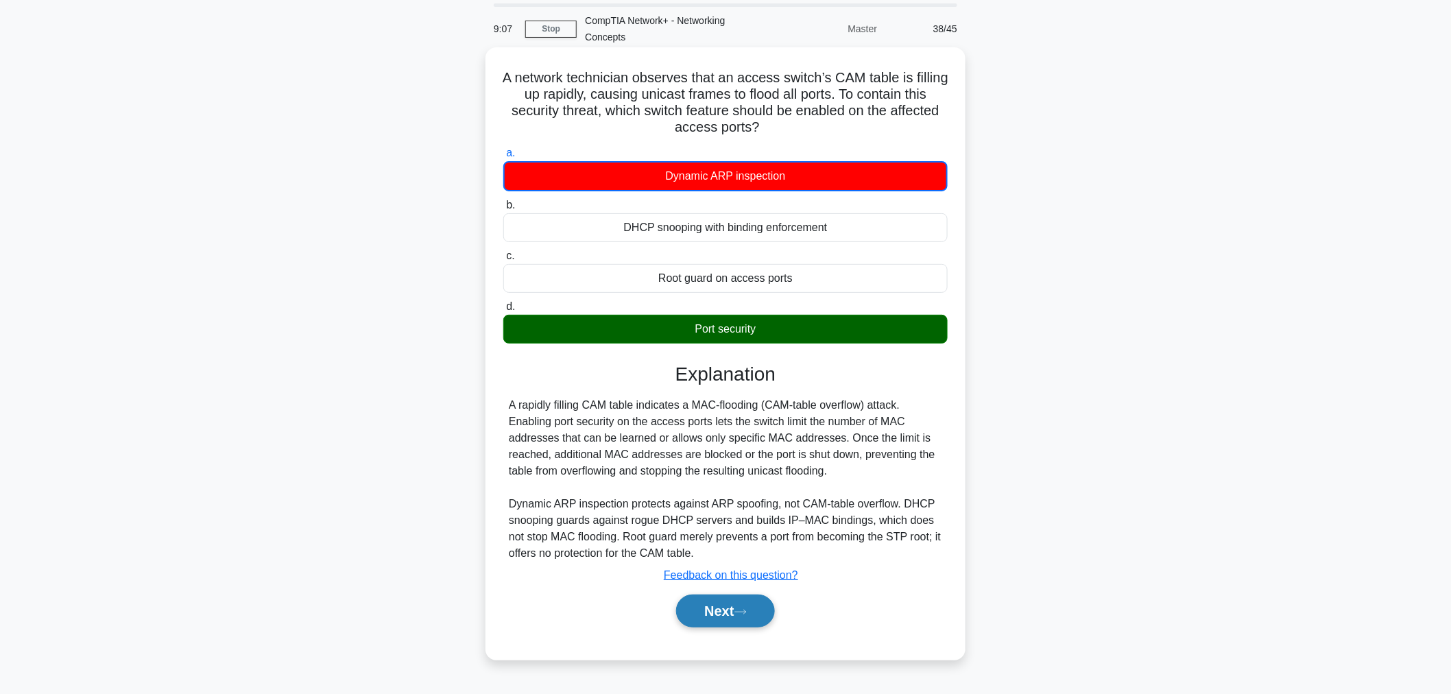
click at [713, 602] on button "Next" at bounding box center [725, 610] width 98 height 33
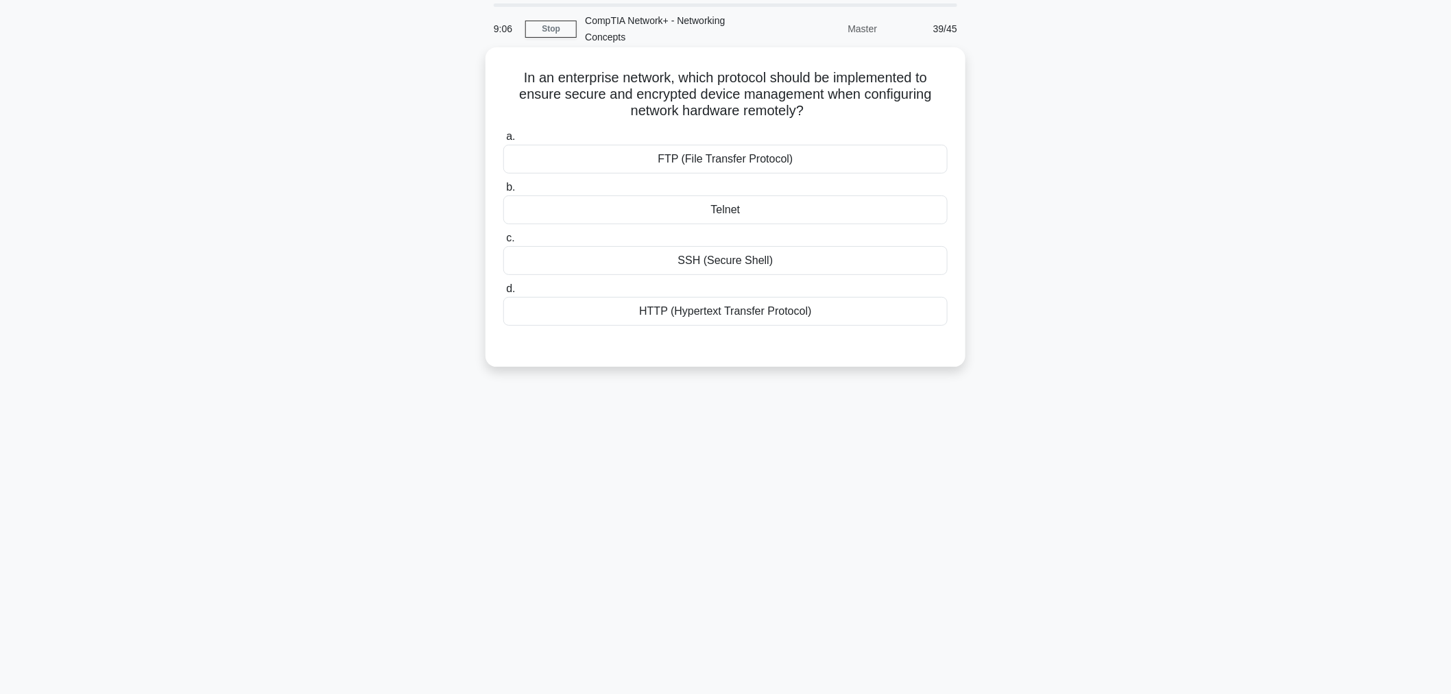
click at [720, 165] on div "FTP (File Transfer Protocol)" at bounding box center [725, 159] width 444 height 29
click at [503, 141] on input "a. FTP (File Transfer Protocol)" at bounding box center [503, 136] width 0 height 9
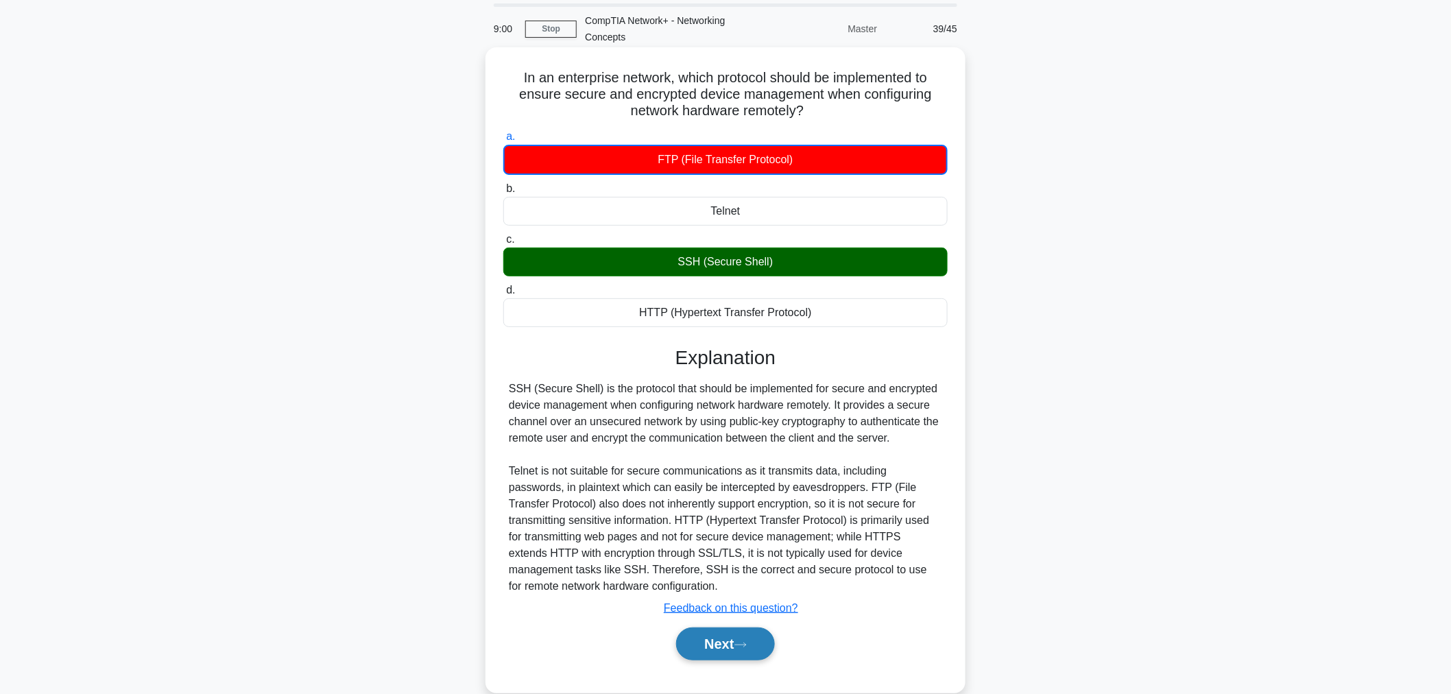
click at [742, 624] on icon at bounding box center [740, 645] width 12 height 8
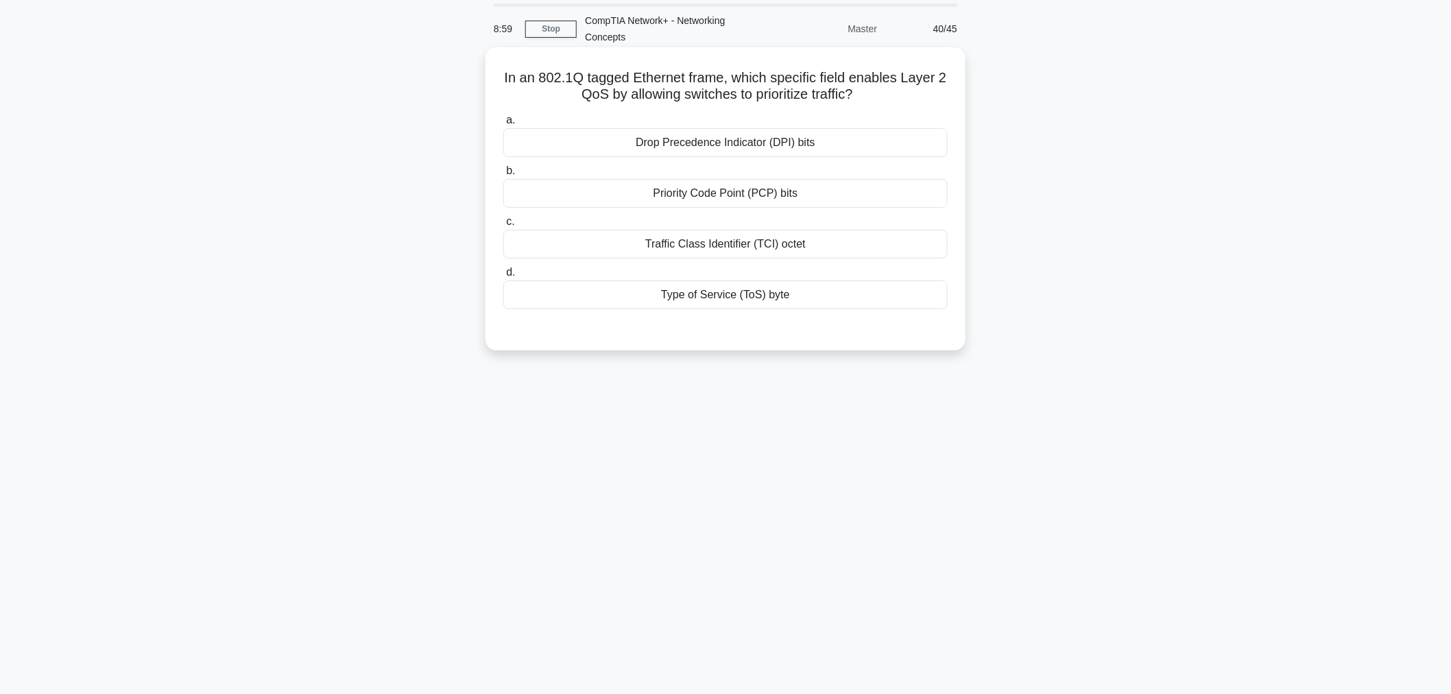
click at [716, 147] on div "Drop Precedence Indicator (DPI) bits" at bounding box center [725, 142] width 444 height 29
click at [503, 125] on input "a. Drop Precedence Indicator (DPI) bits" at bounding box center [503, 120] width 0 height 9
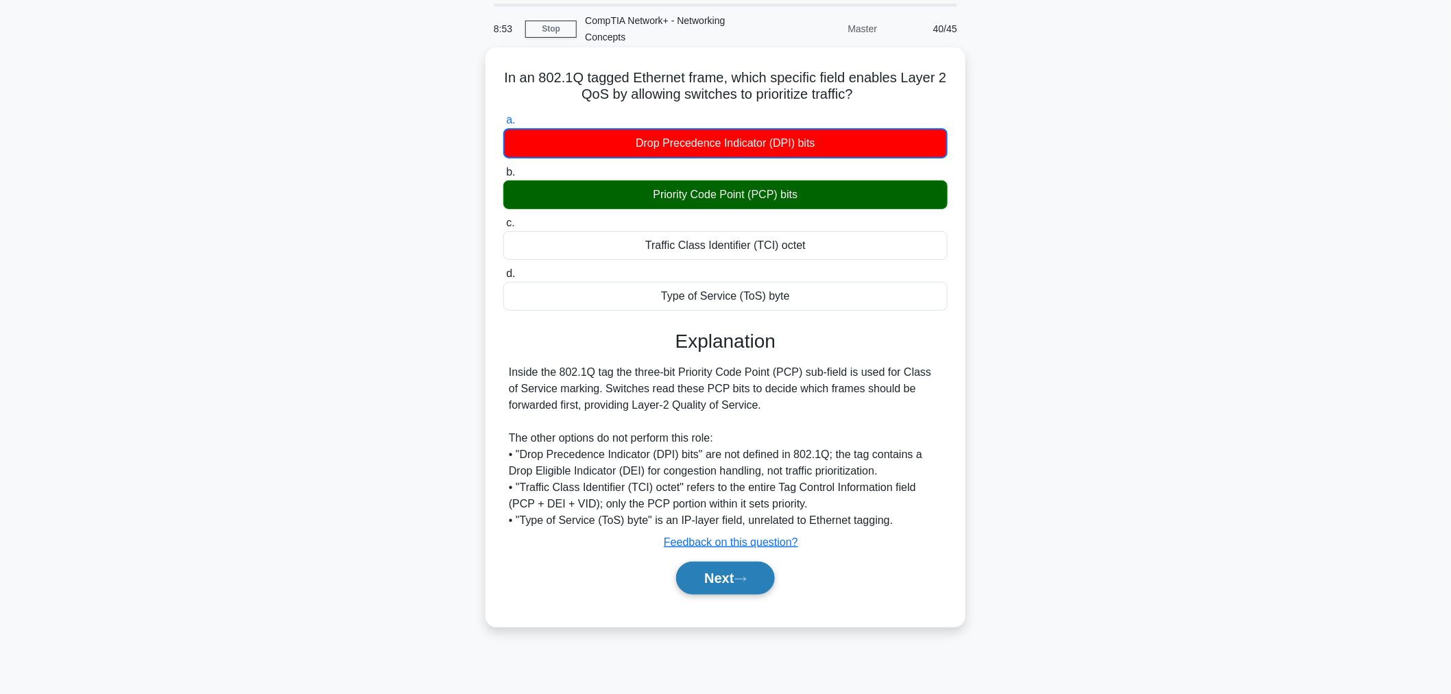
click at [724, 583] on button "Next" at bounding box center [725, 578] width 98 height 33
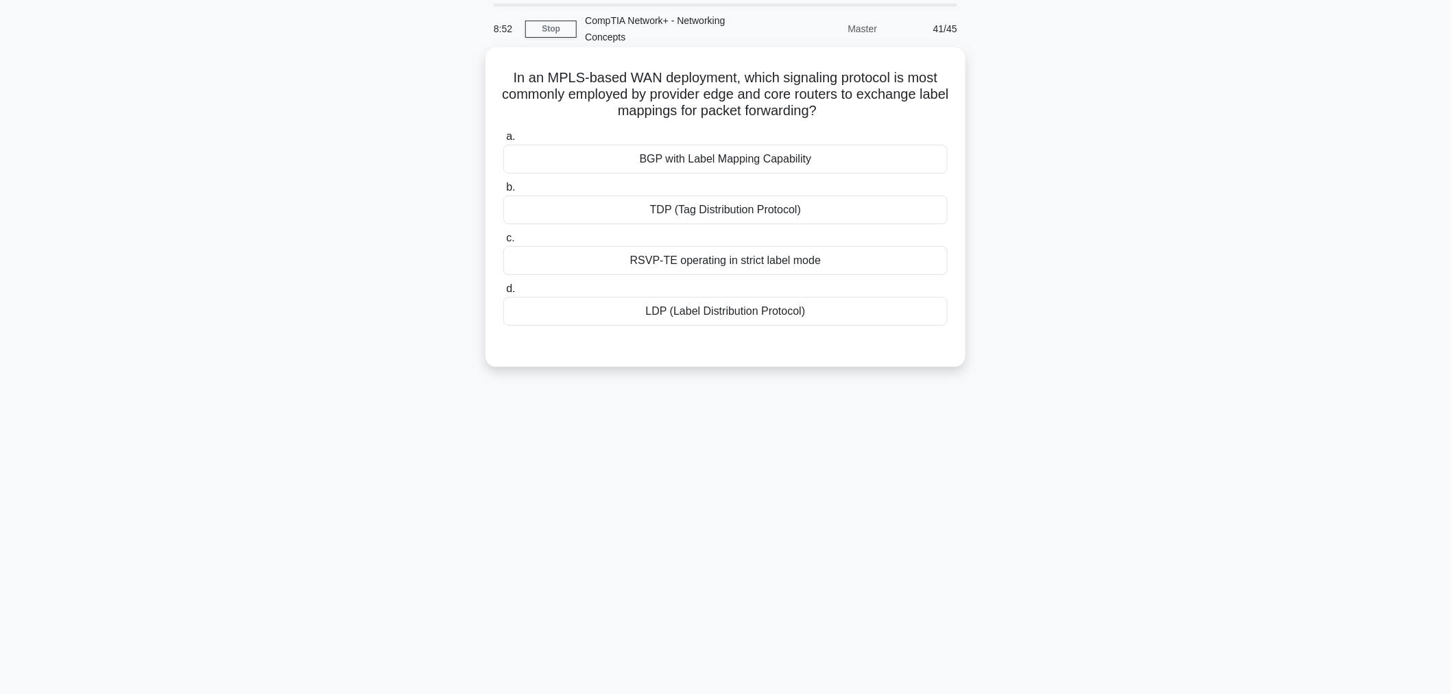
click at [694, 149] on div "BGP with Label Mapping Capability" at bounding box center [725, 159] width 444 height 29
click at [503, 141] on input "a. BGP with Label Mapping Capability" at bounding box center [503, 136] width 0 height 9
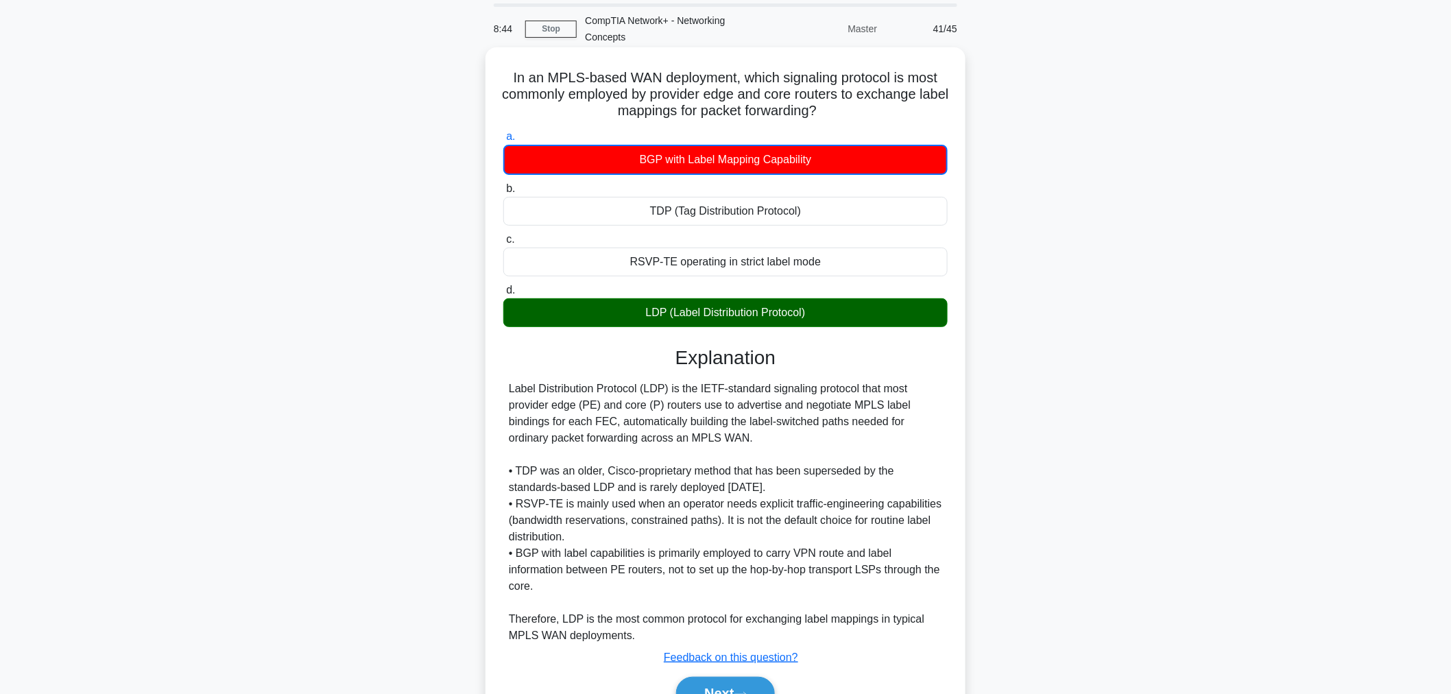
scroll to position [119, 0]
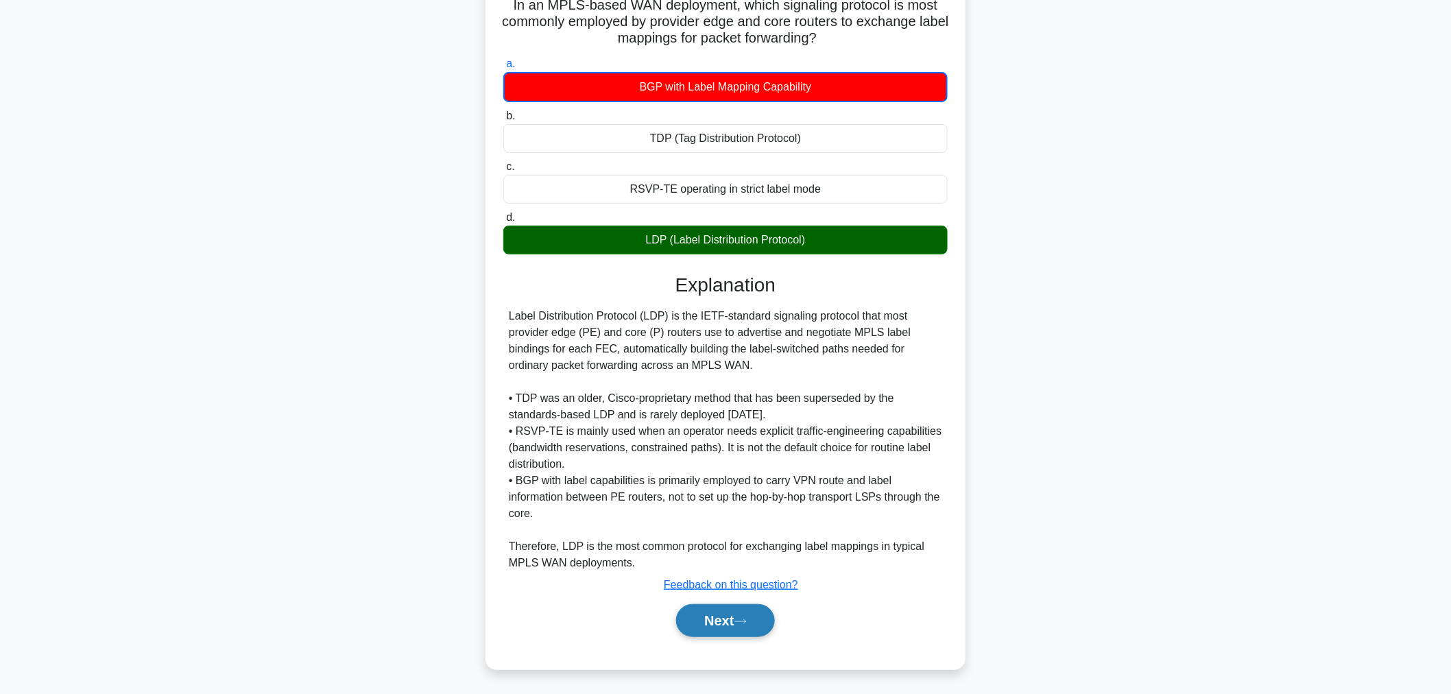
click at [743, 624] on button "Next" at bounding box center [725, 620] width 98 height 33
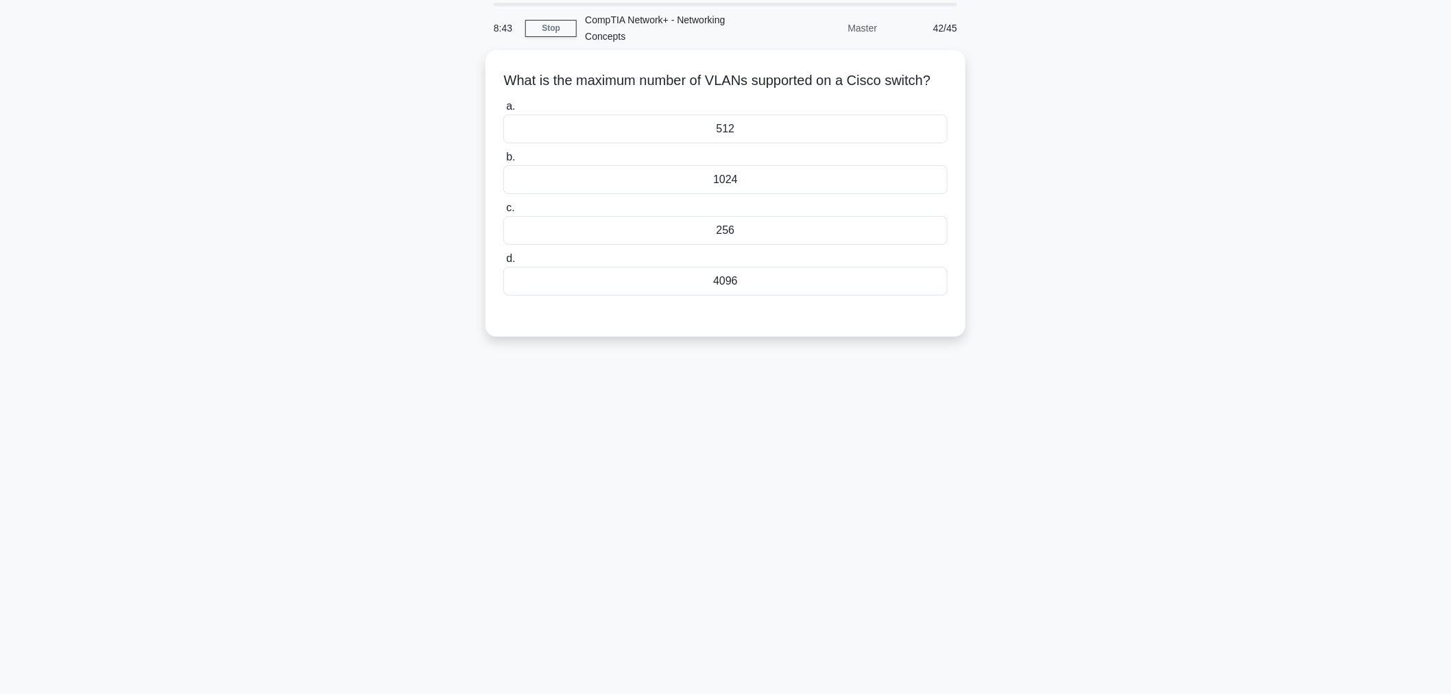
scroll to position [46, 0]
click at [766, 141] on div "512" at bounding box center [725, 126] width 444 height 29
click at [503, 108] on input "a. 512" at bounding box center [503, 103] width 0 height 9
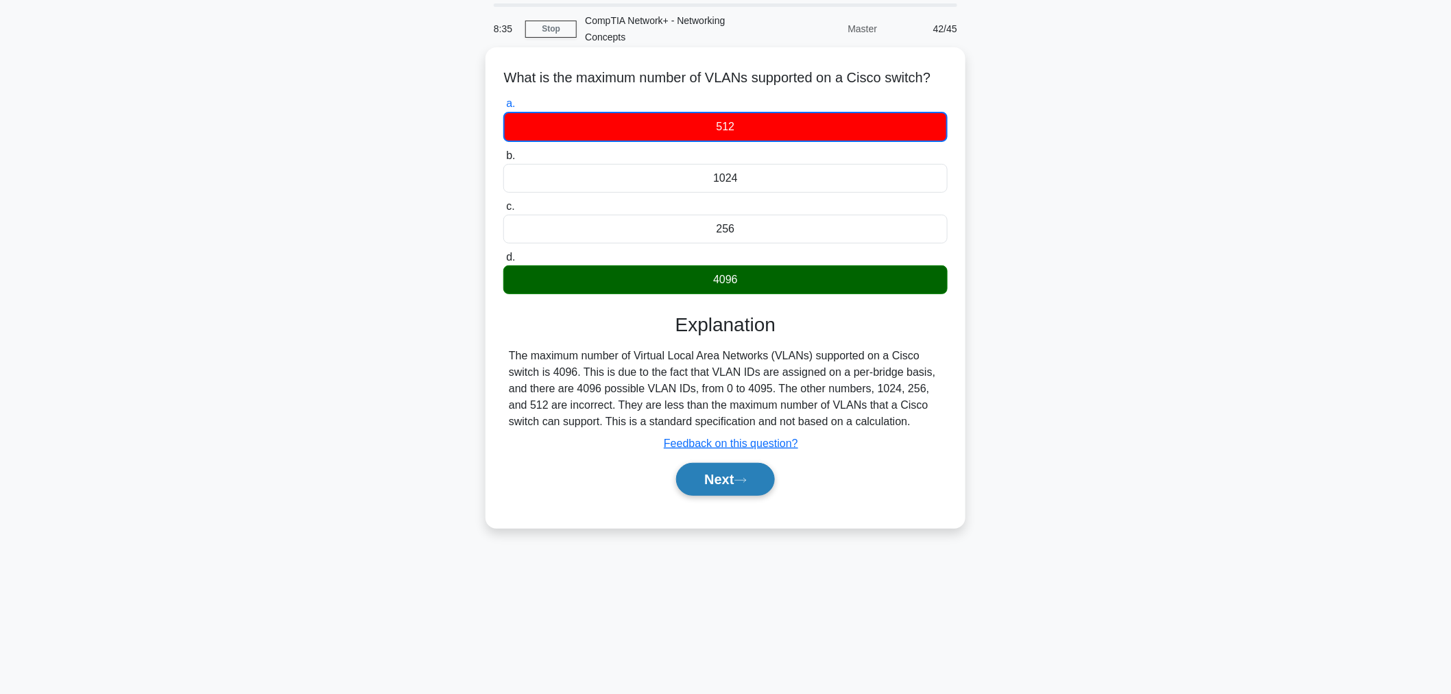
click at [716, 496] on button "Next" at bounding box center [725, 479] width 98 height 33
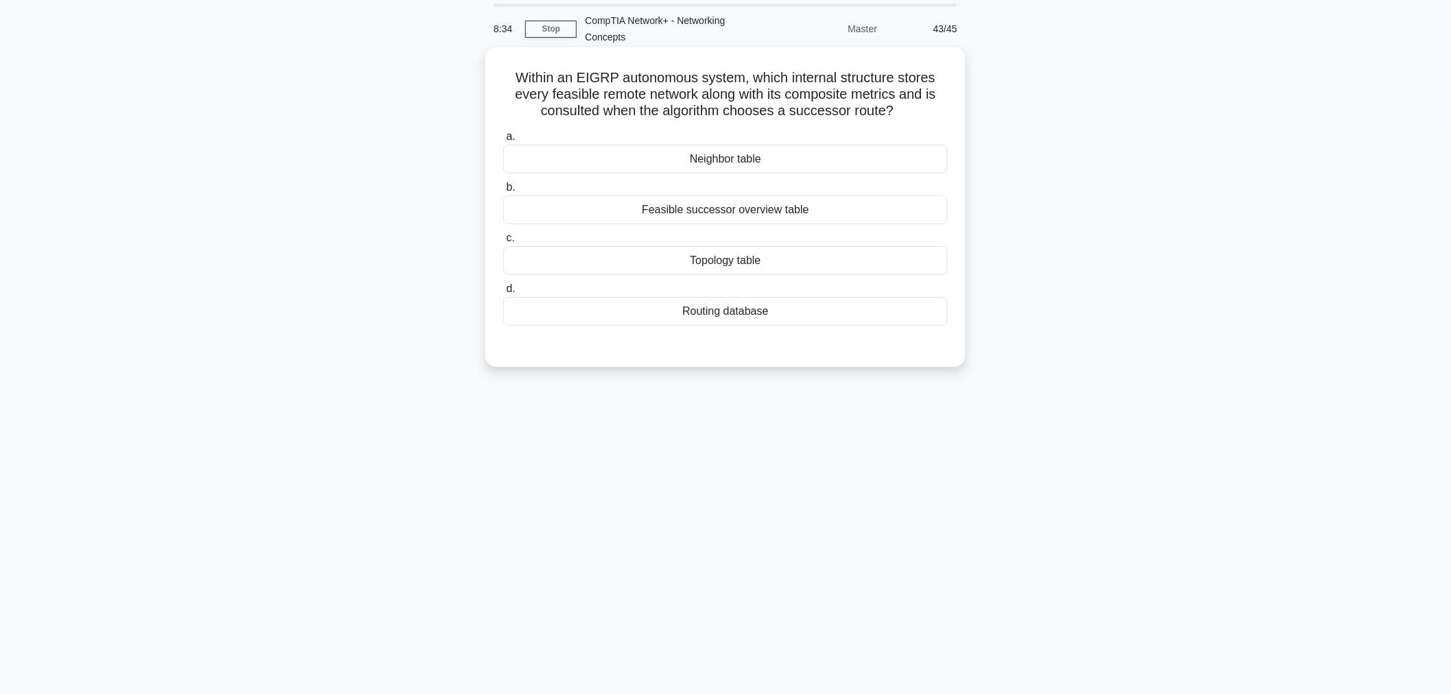
click at [728, 162] on div "Neighbor table" at bounding box center [725, 159] width 444 height 29
click at [503, 141] on input "a. Neighbor table" at bounding box center [503, 136] width 0 height 9
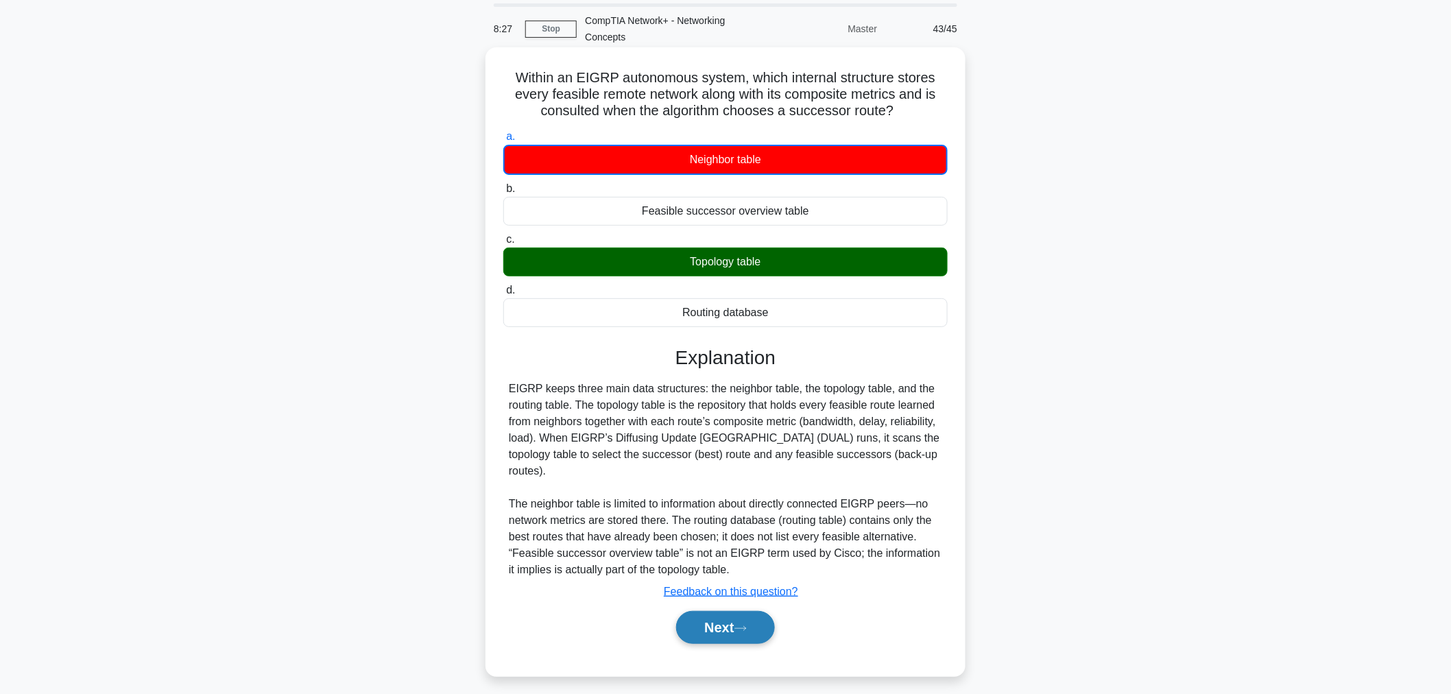
click at [732, 611] on button "Next" at bounding box center [725, 627] width 98 height 33
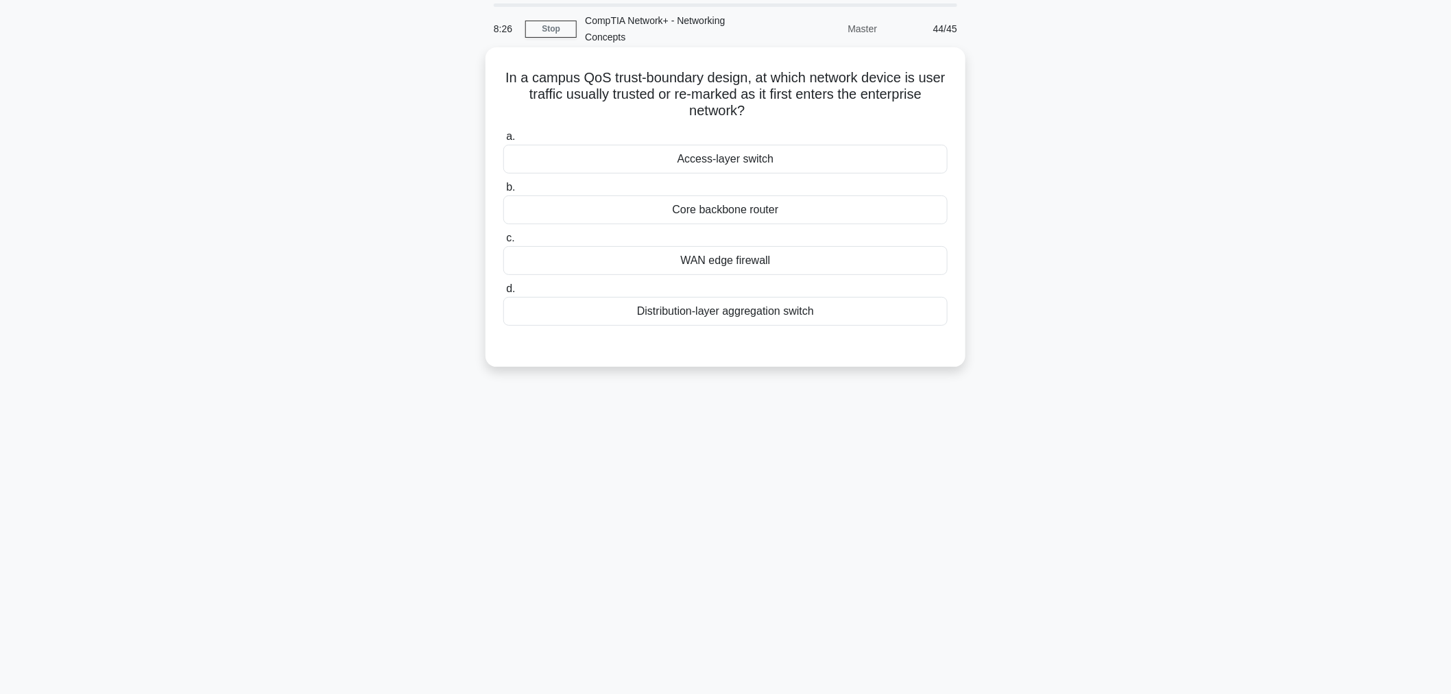
click at [721, 161] on div "Access-layer switch" at bounding box center [725, 159] width 444 height 29
click at [503, 141] on input "a. Access-layer switch" at bounding box center [503, 136] width 0 height 9
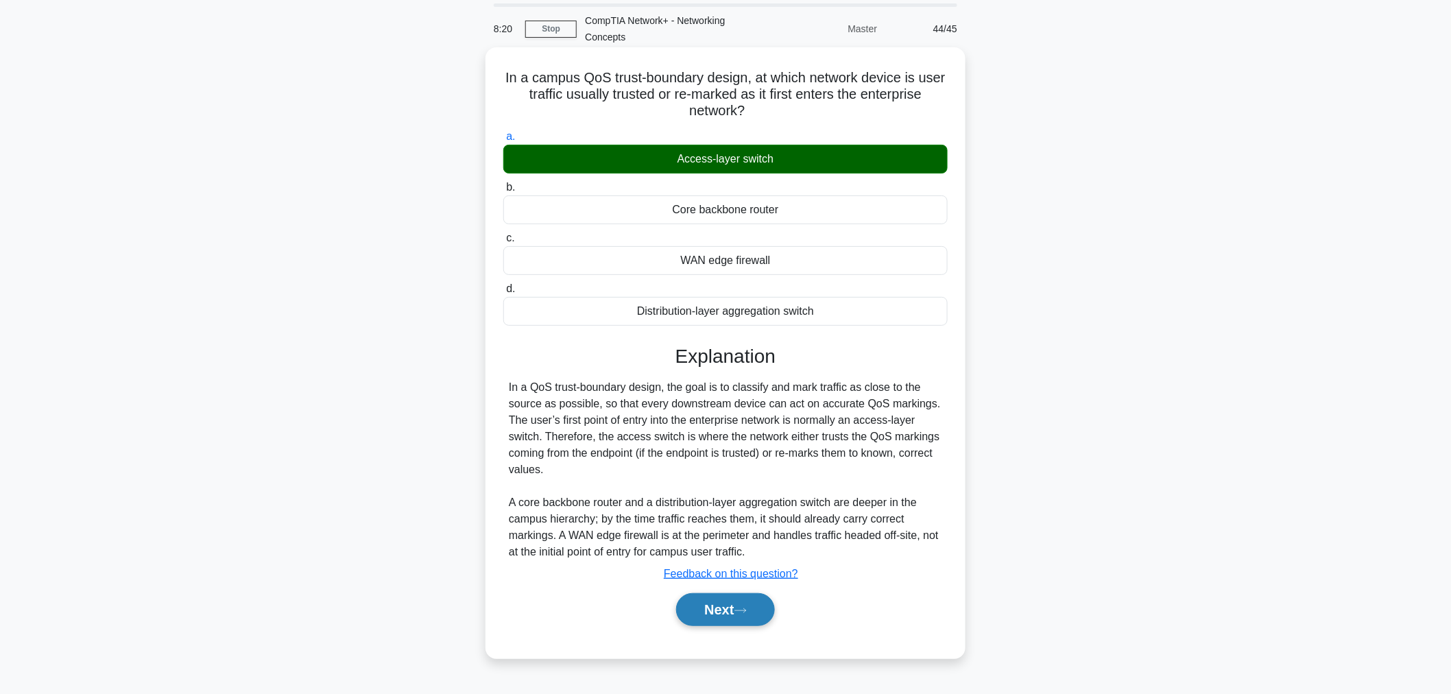
click at [747, 599] on button "Next" at bounding box center [725, 609] width 98 height 33
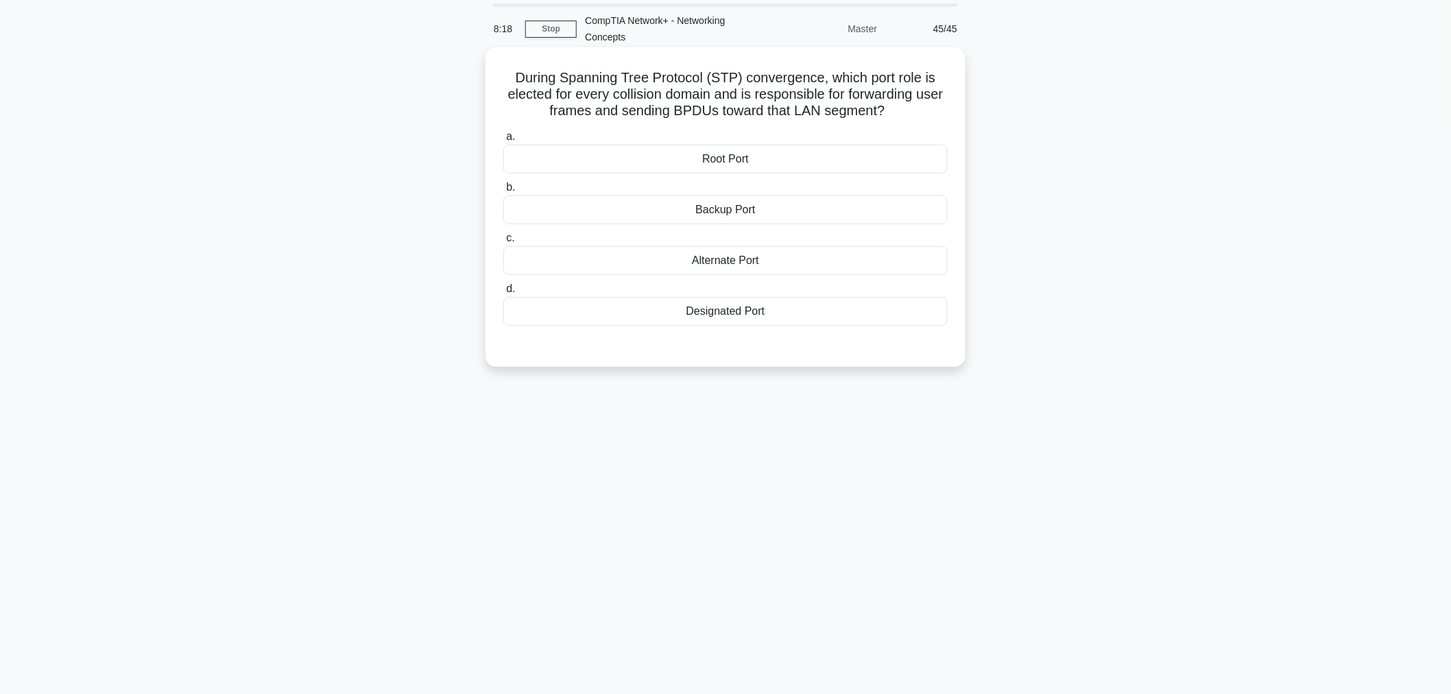
click at [598, 187] on label "b. Backup Port" at bounding box center [725, 201] width 444 height 45
click at [503, 187] on input "b. Backup Port" at bounding box center [503, 187] width 0 height 9
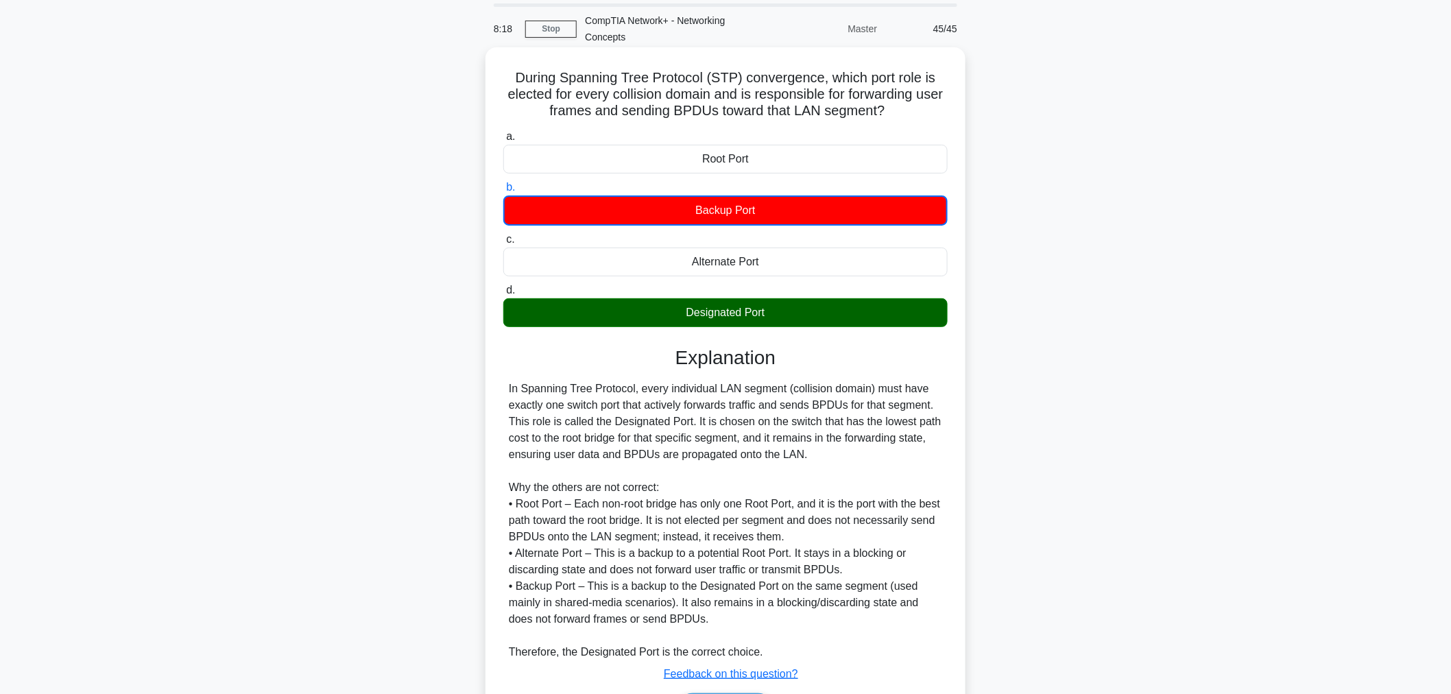
click at [624, 161] on div "Root Port" at bounding box center [725, 159] width 444 height 29
click at [503, 141] on input "a. Root Port" at bounding box center [503, 136] width 0 height 9
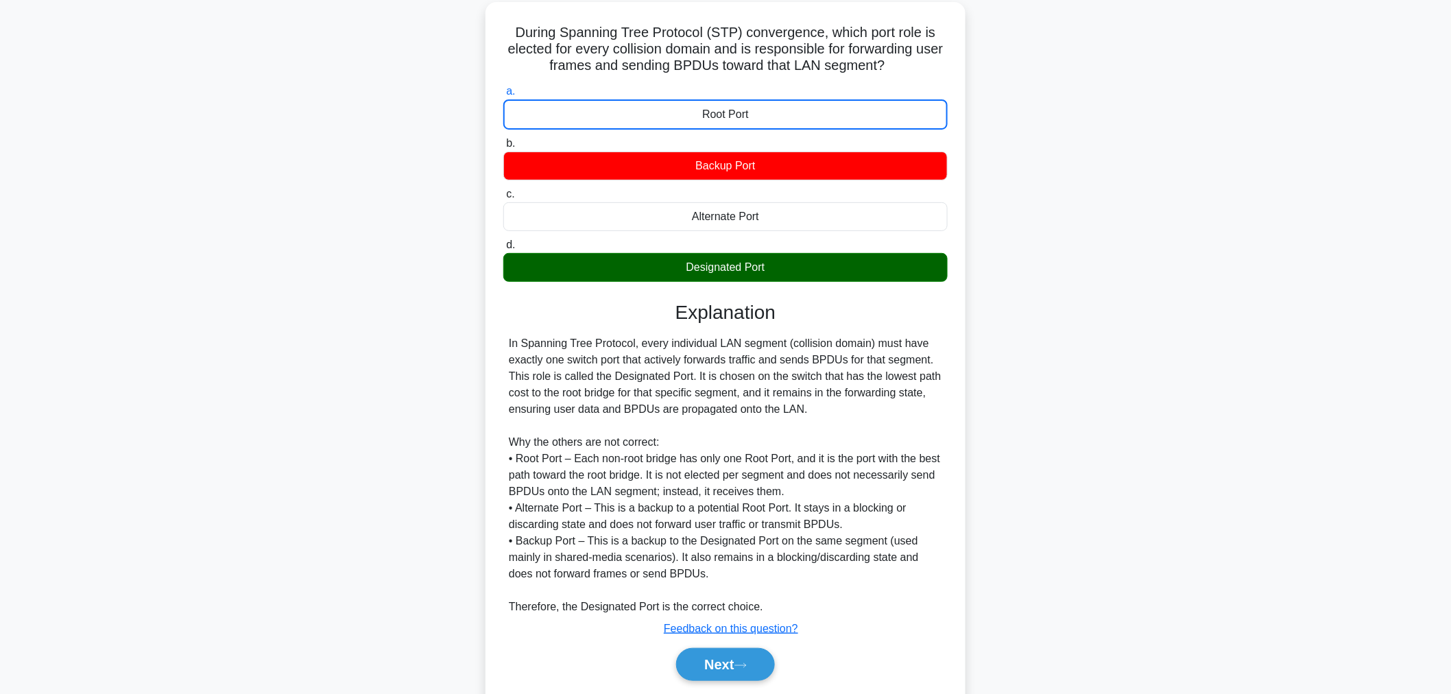
scroll to position [134, 0]
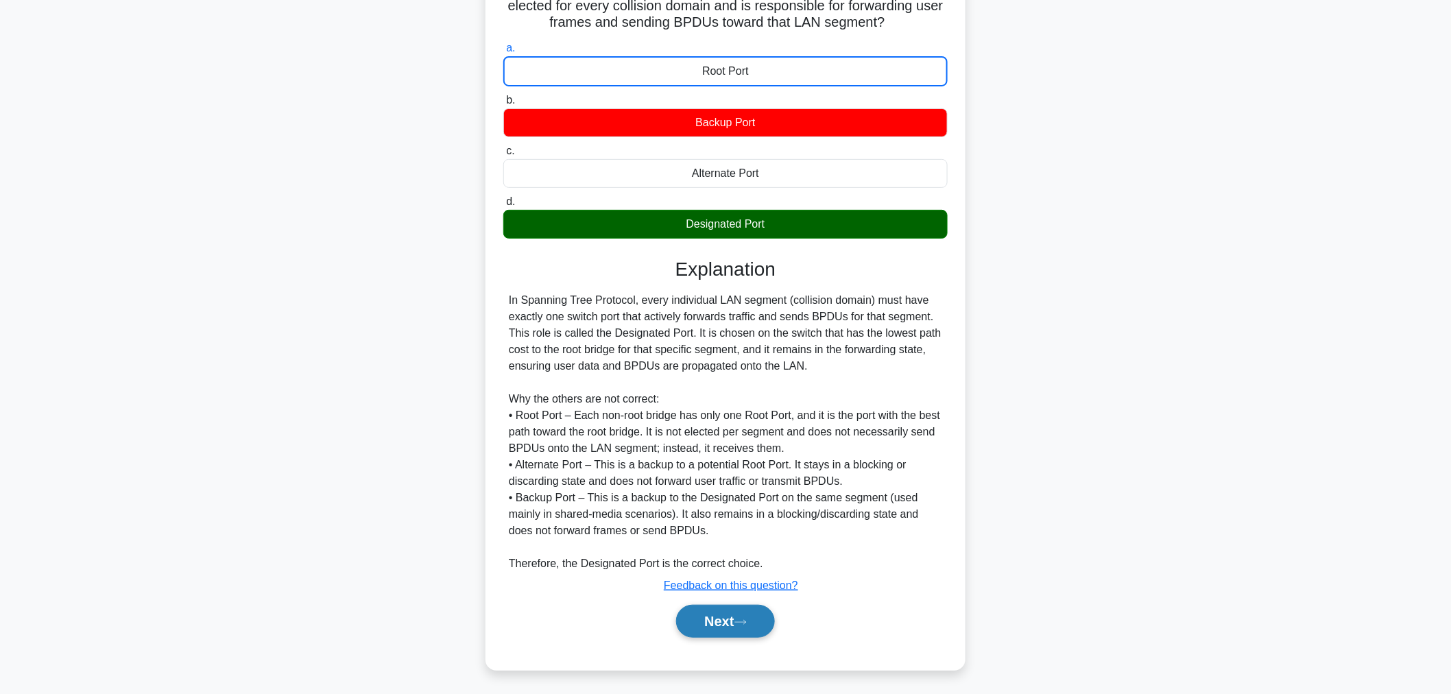
click at [755, 624] on button "Next" at bounding box center [725, 621] width 98 height 33
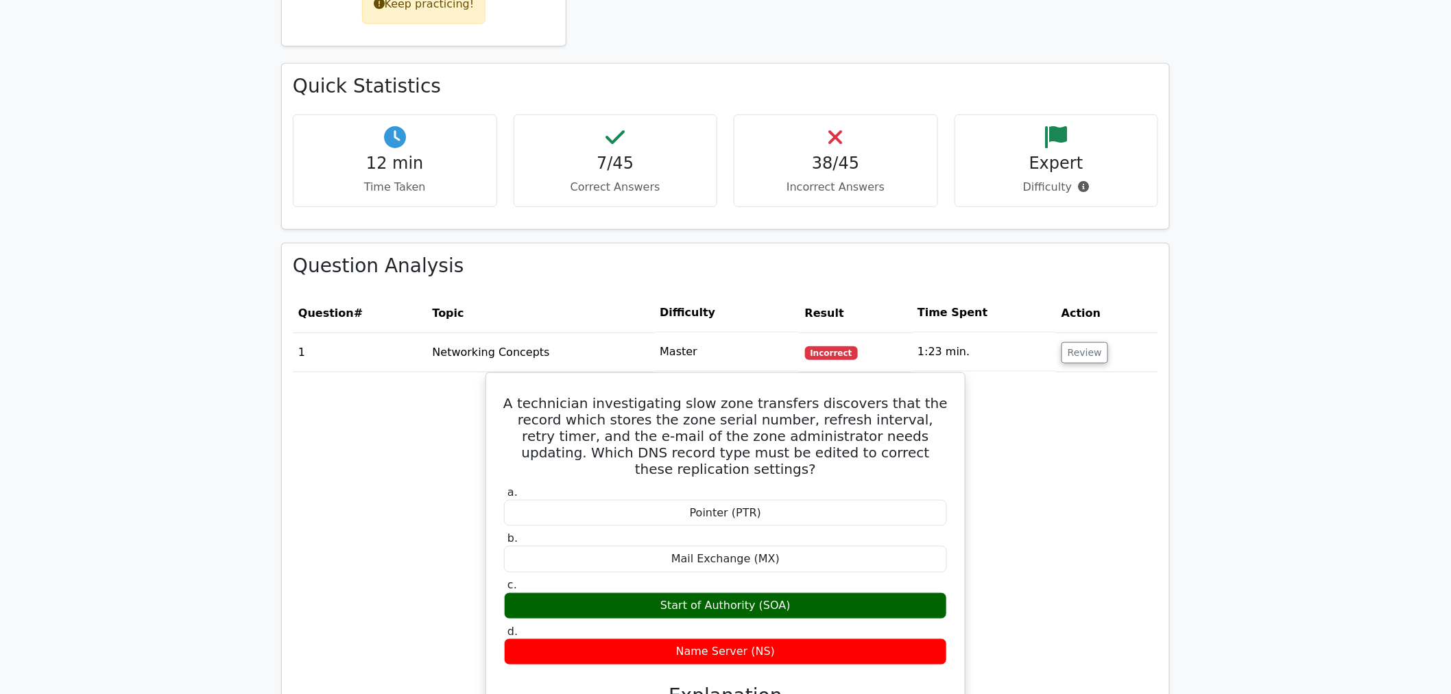
scroll to position [352, 0]
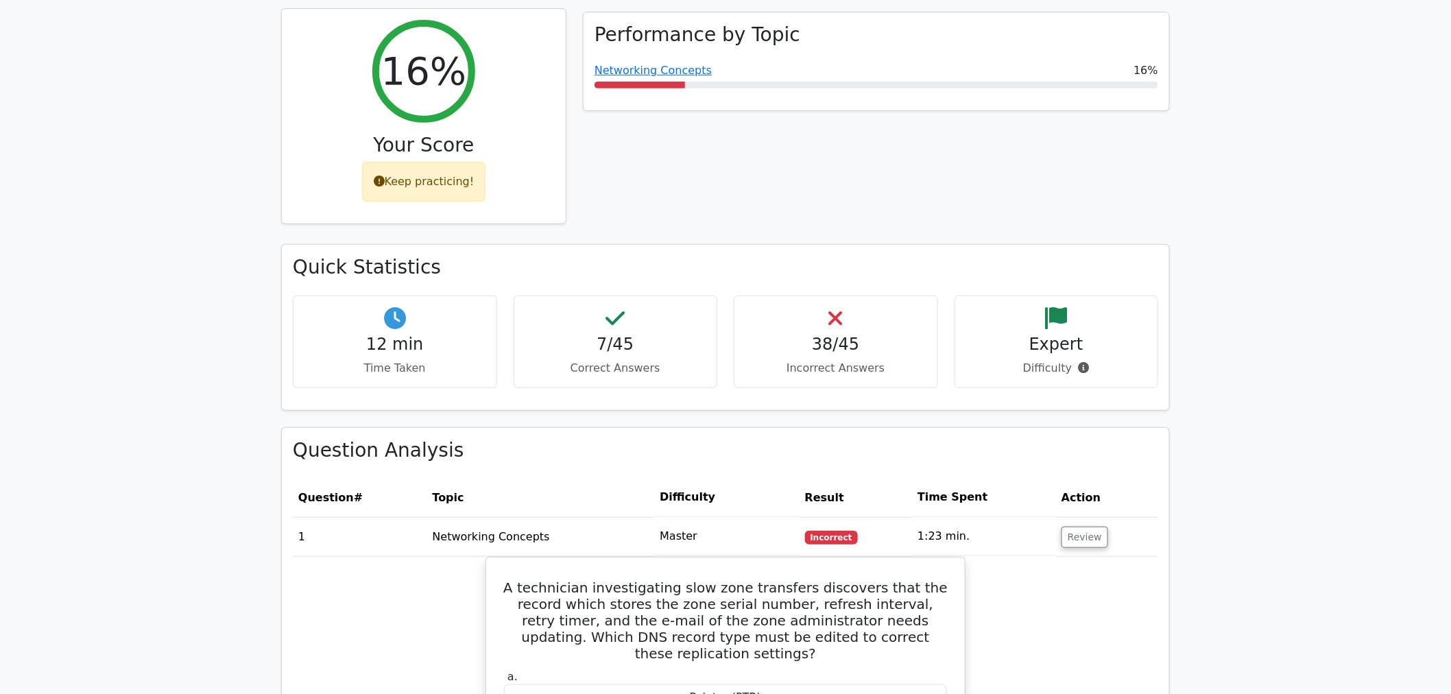
scroll to position [0, 0]
